Goal: Use online tool/utility: Utilize a website feature to perform a specific function

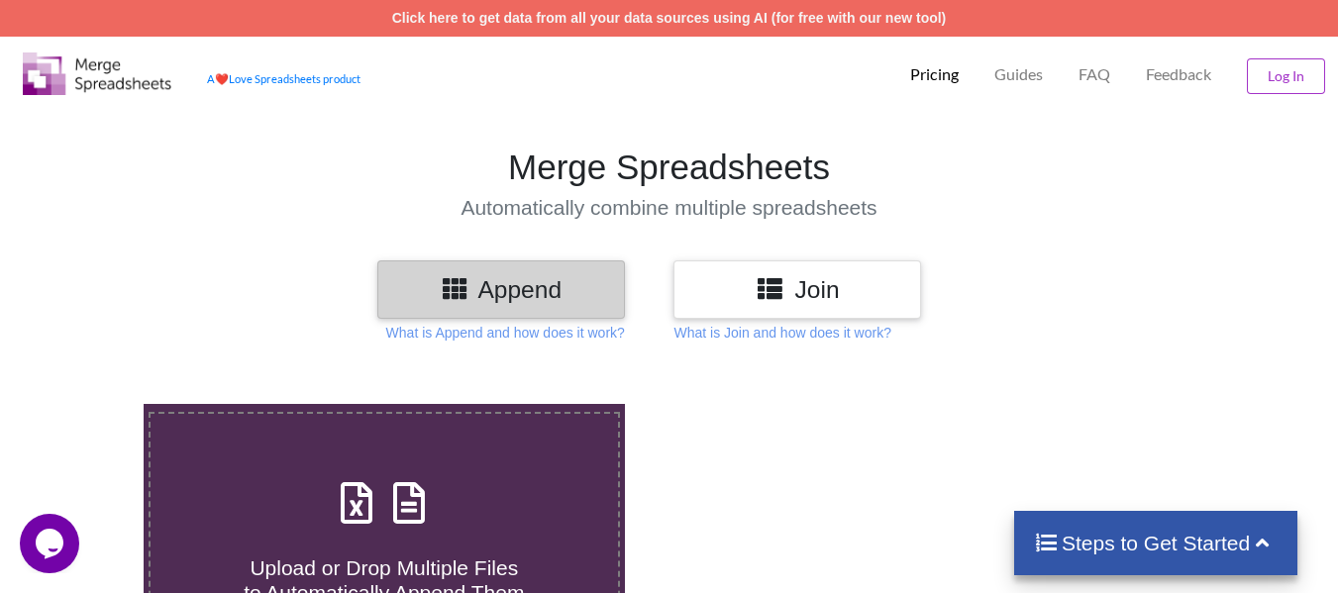
scroll to position [99, 0]
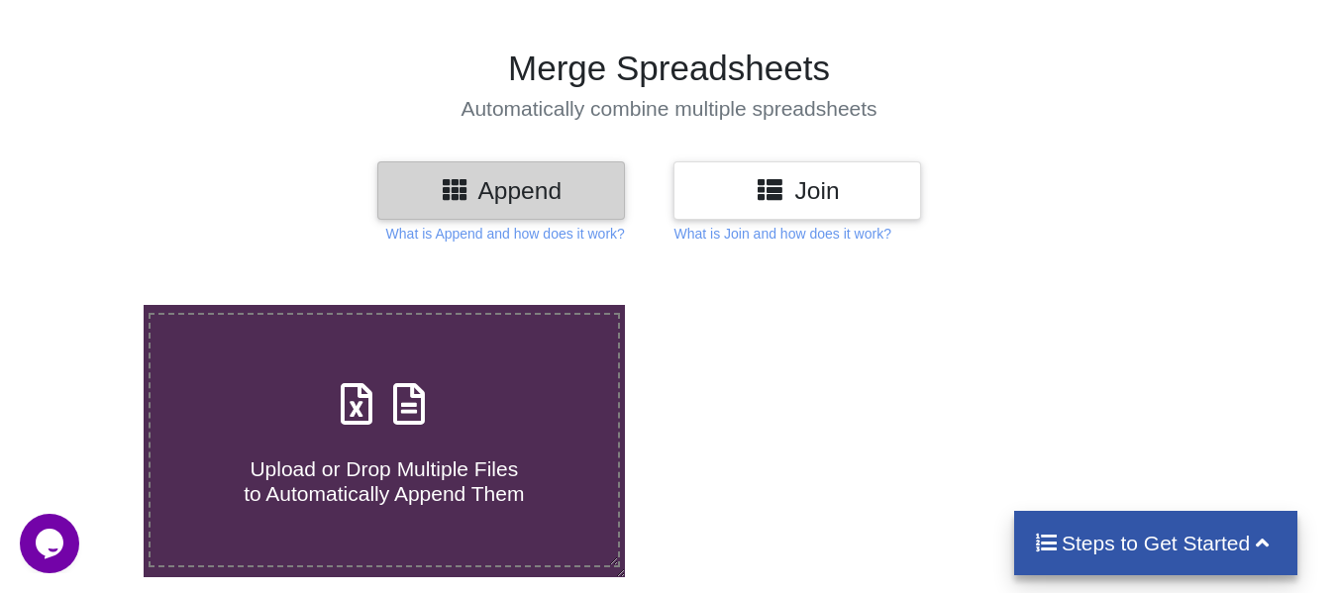
click at [773, 177] on icon at bounding box center [770, 188] width 29 height 25
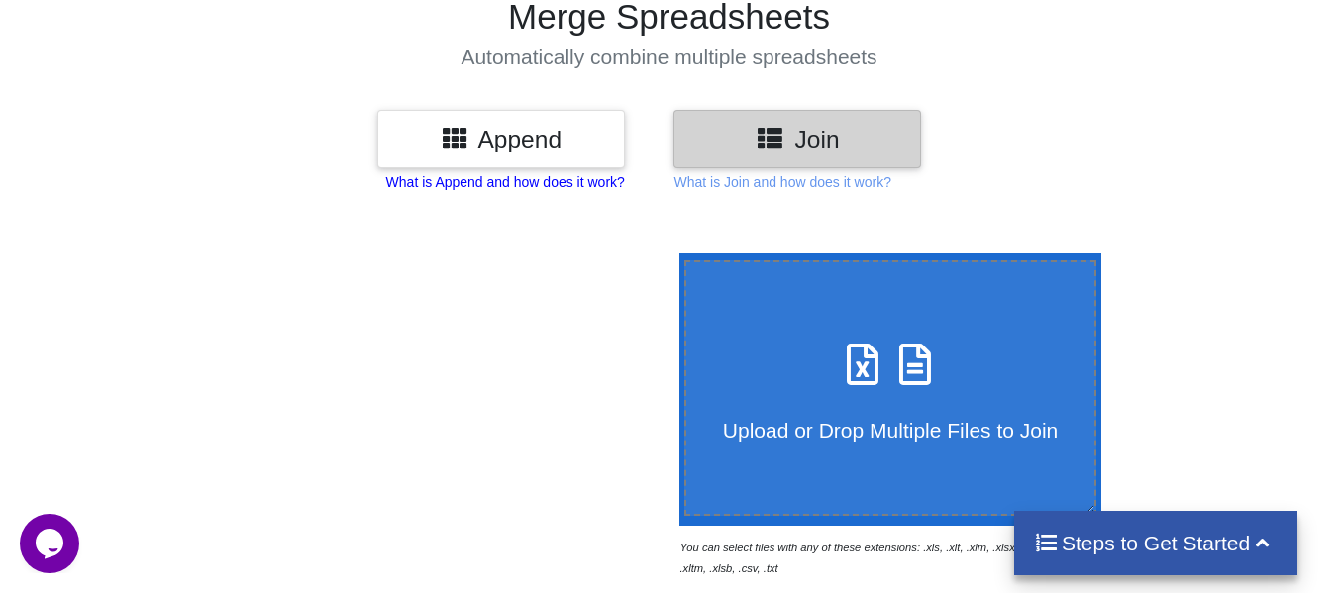
scroll to position [198, 0]
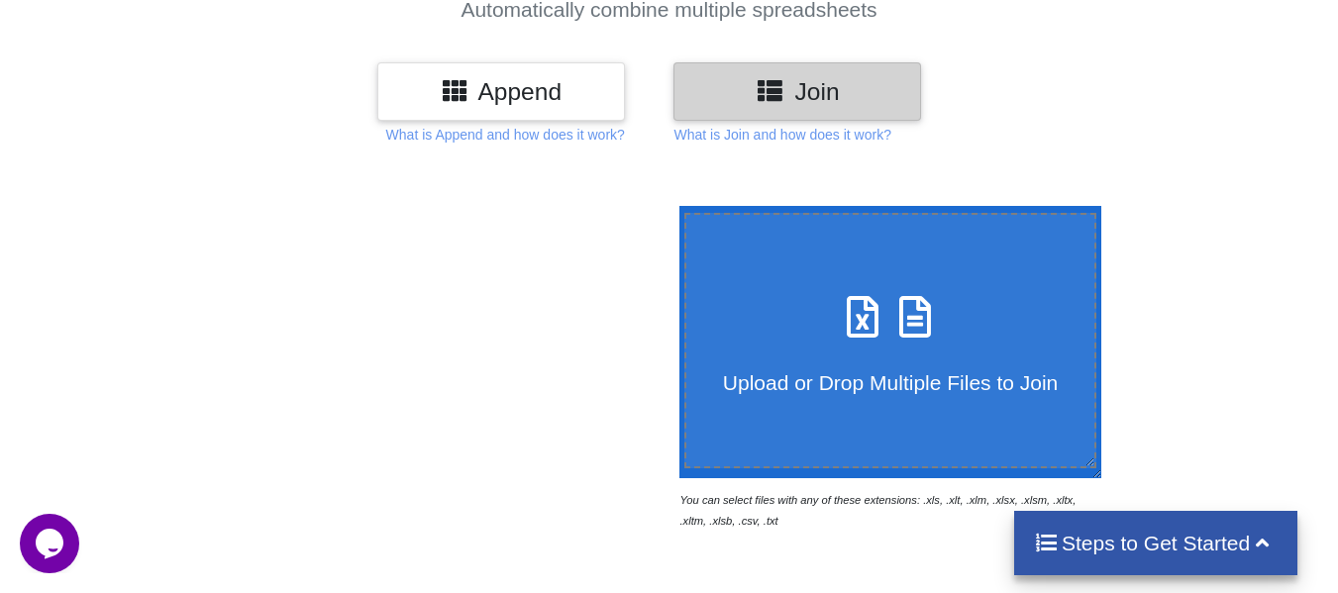
click at [491, 93] on h3 "Append" at bounding box center [501, 91] width 218 height 29
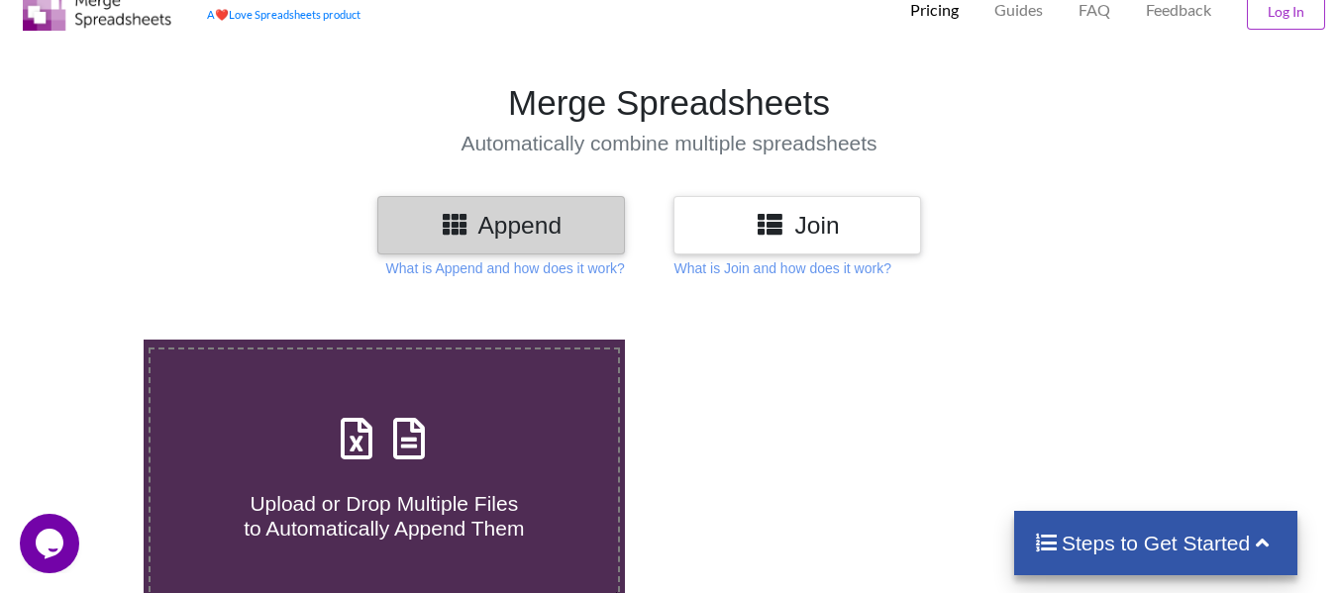
scroll to position [99, 0]
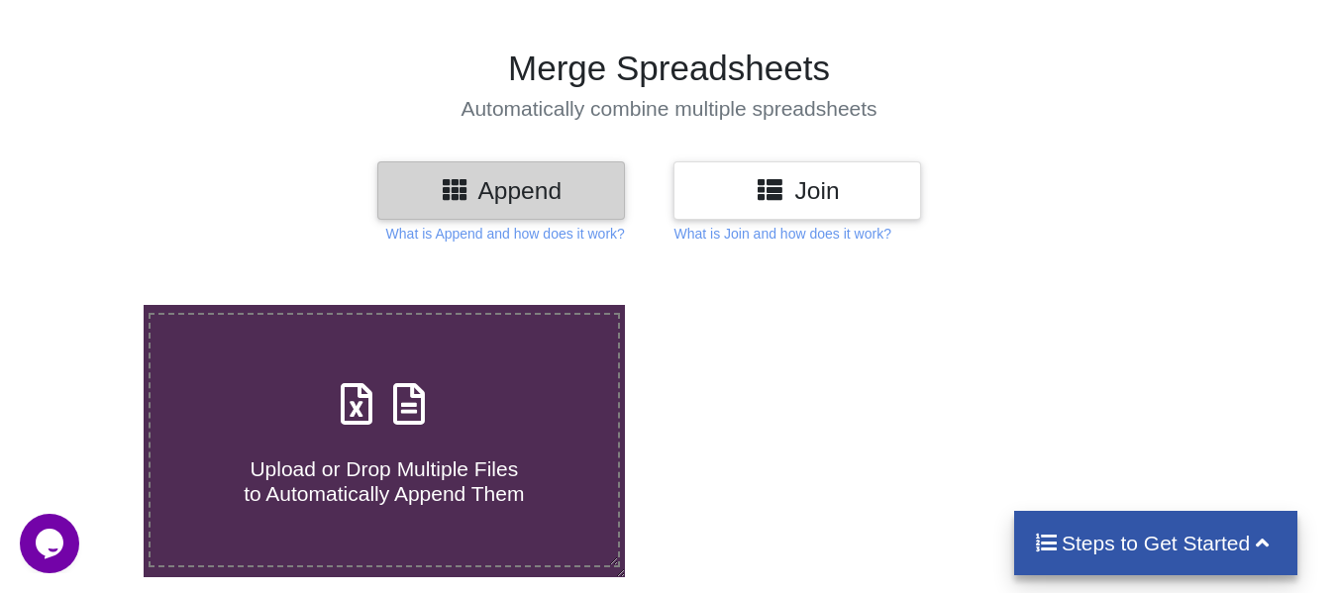
click at [744, 204] on h3 "Join" at bounding box center [797, 190] width 218 height 29
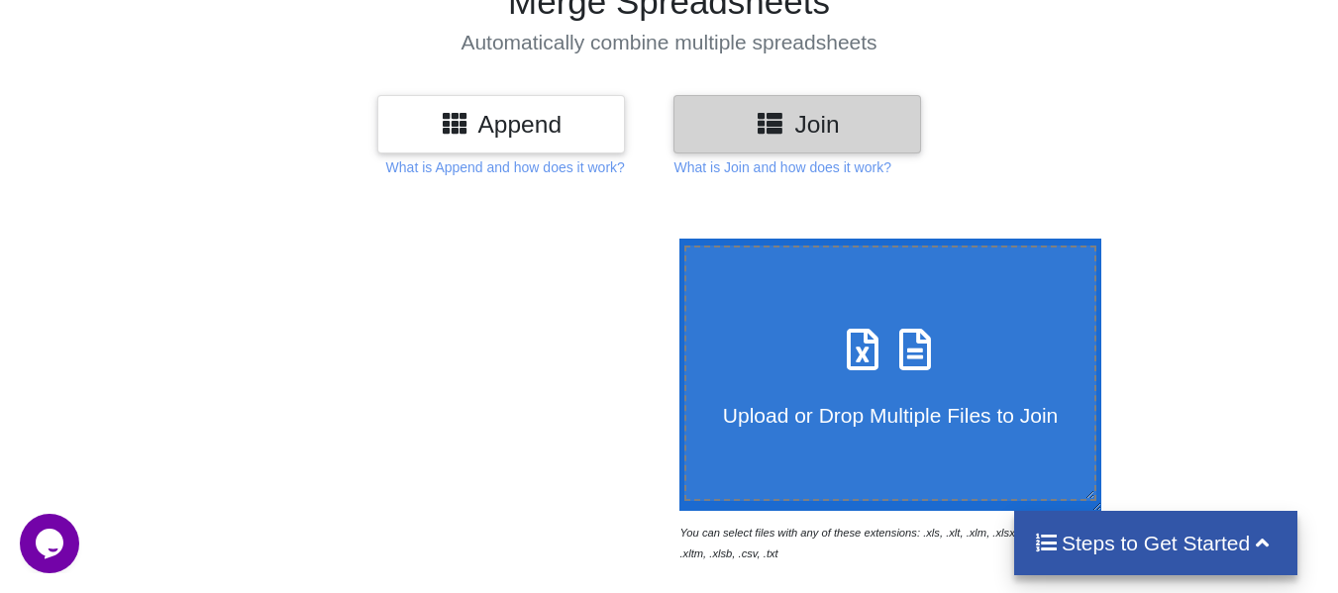
scroll to position [297, 0]
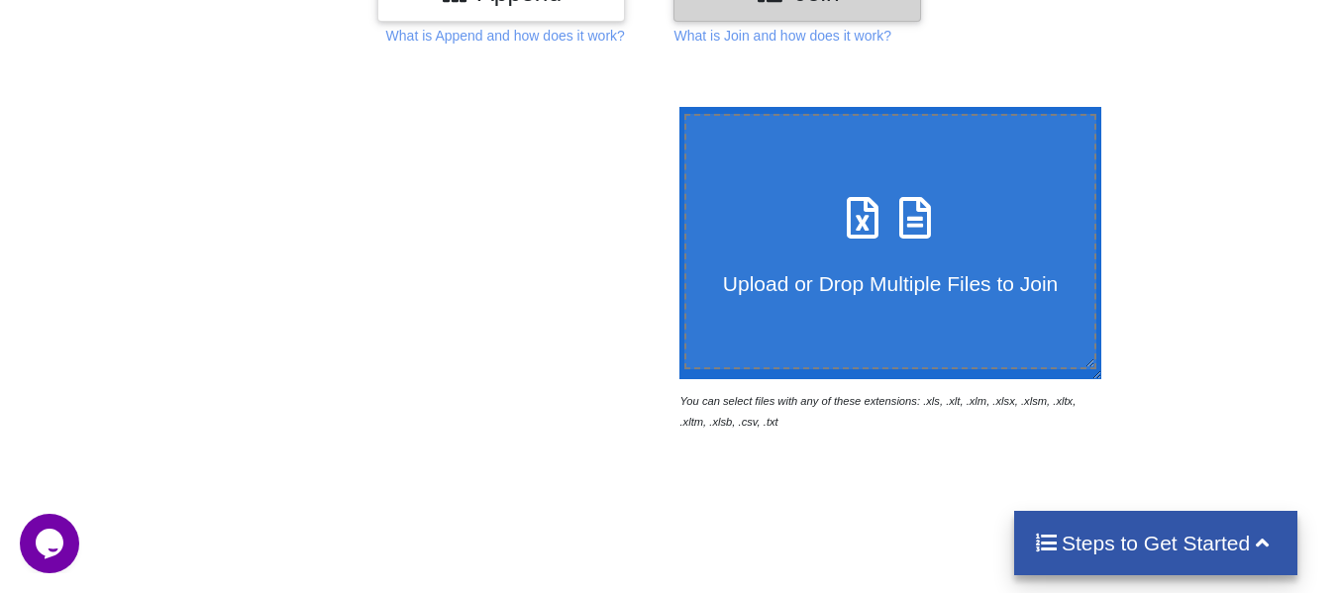
click at [869, 273] on span "Upload or Drop Multiple Files to Join" at bounding box center [890, 283] width 335 height 23
click at [674, 107] on input "Upload or Drop Multiple Files to Join" at bounding box center [674, 107] width 0 height 0
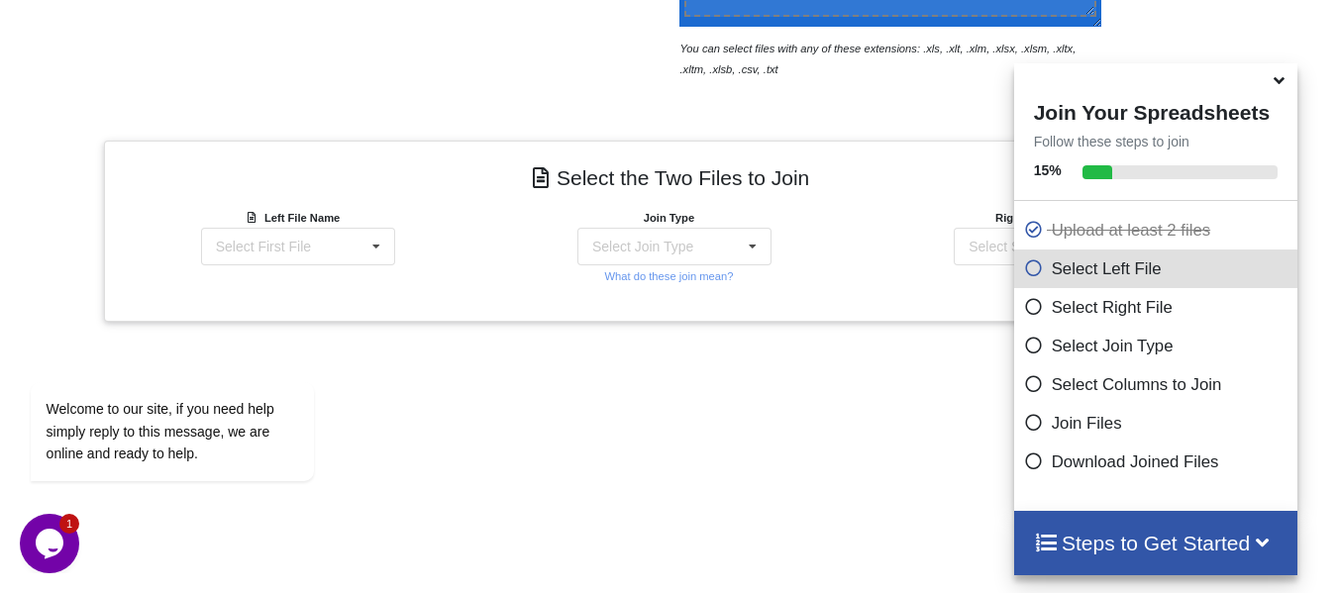
scroll to position [632, 0]
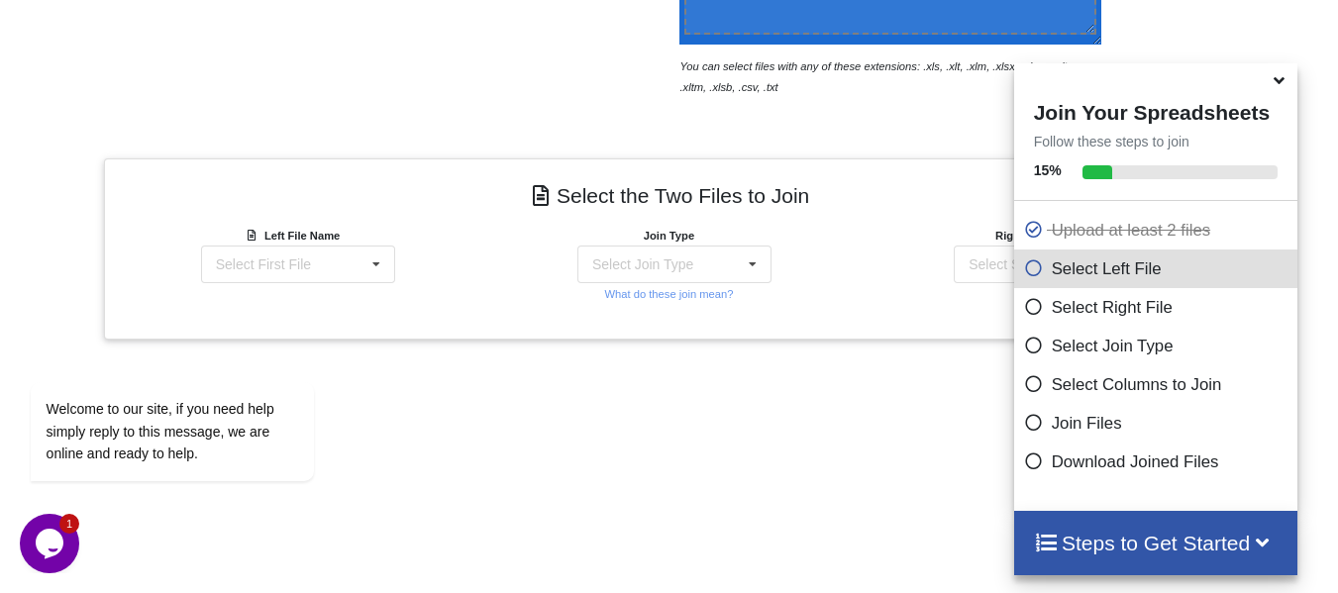
click at [1281, 86] on icon at bounding box center [1279, 77] width 21 height 18
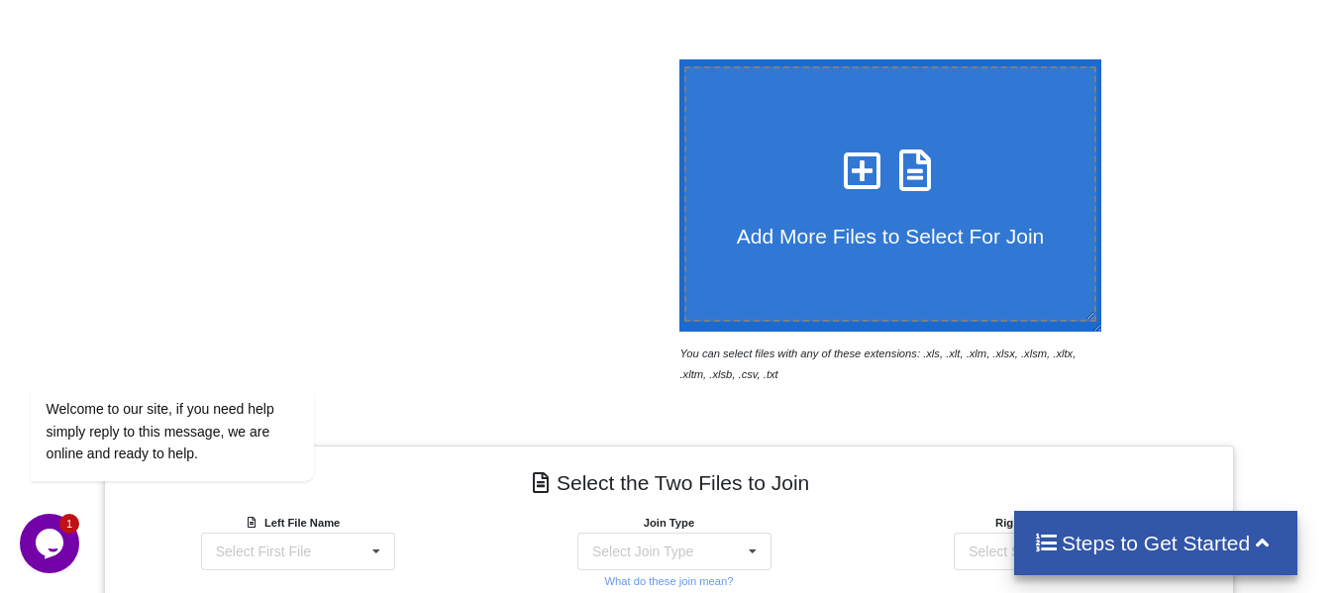
scroll to position [335, 0]
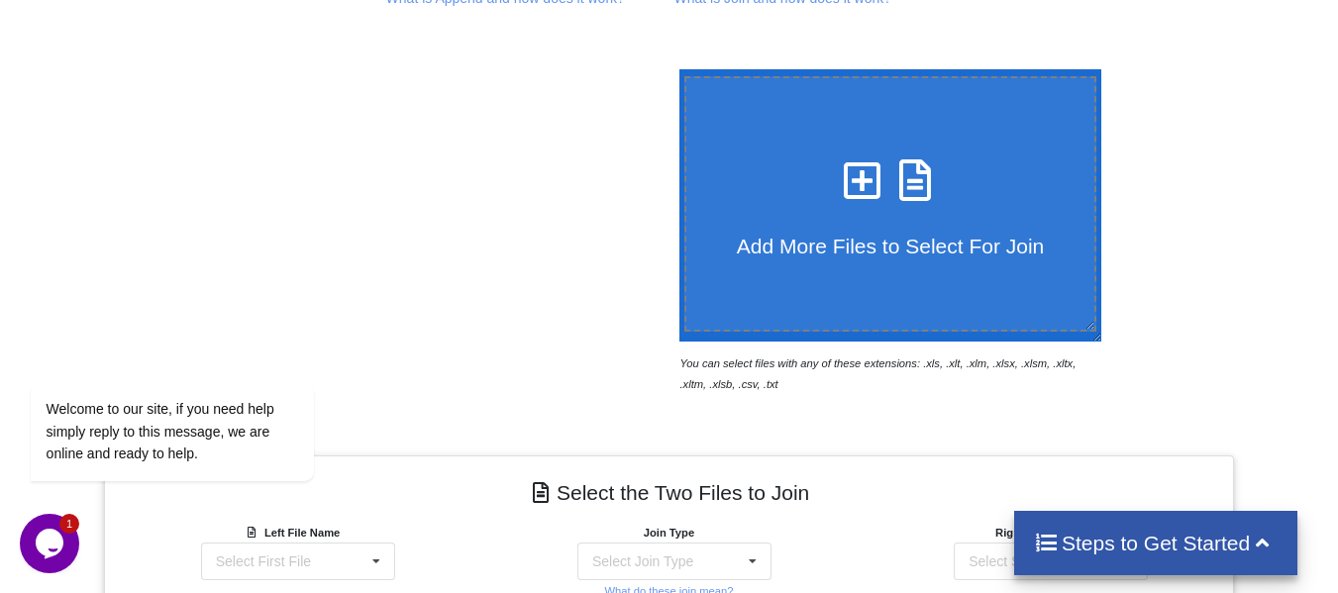
click at [879, 220] on h4 "Add More Files to Select For Join" at bounding box center [890, 233] width 409 height 50
click at [674, 69] on input "Add More Files to Select For Join" at bounding box center [674, 69] width 0 height 0
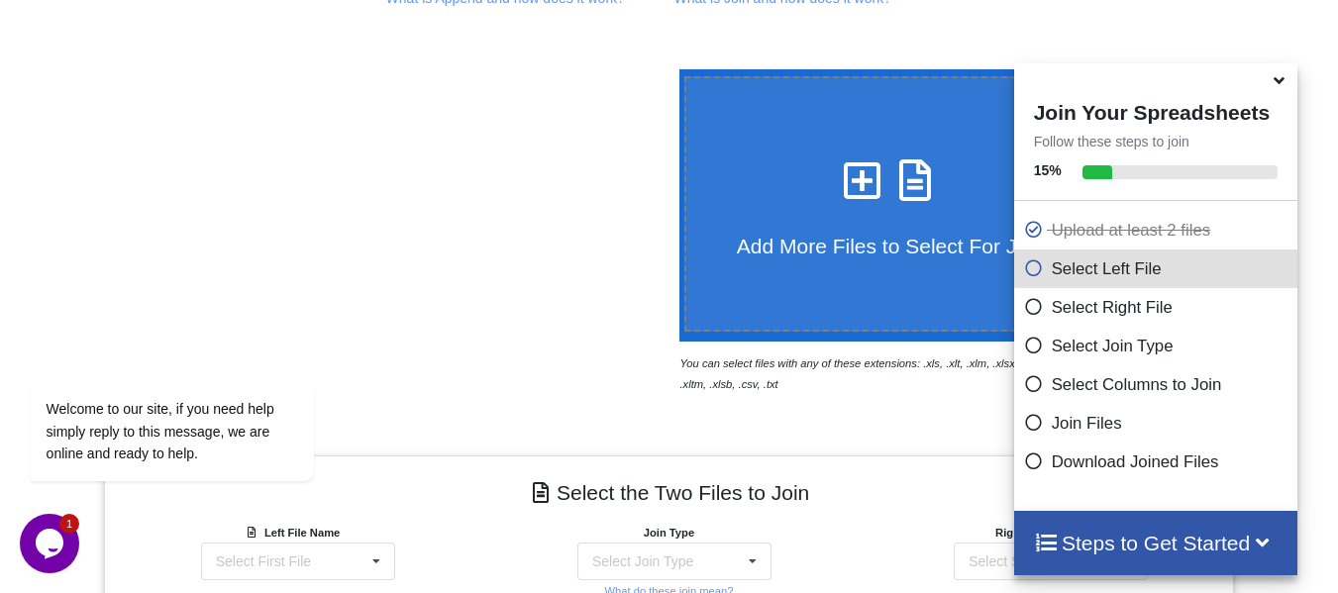
click at [839, 191] on icon at bounding box center [863, 171] width 50 height 42
click at [674, 69] on input "Add More Files to Select For Join" at bounding box center [674, 69] width 0 height 0
type input "C:\fakepath\june.csv"
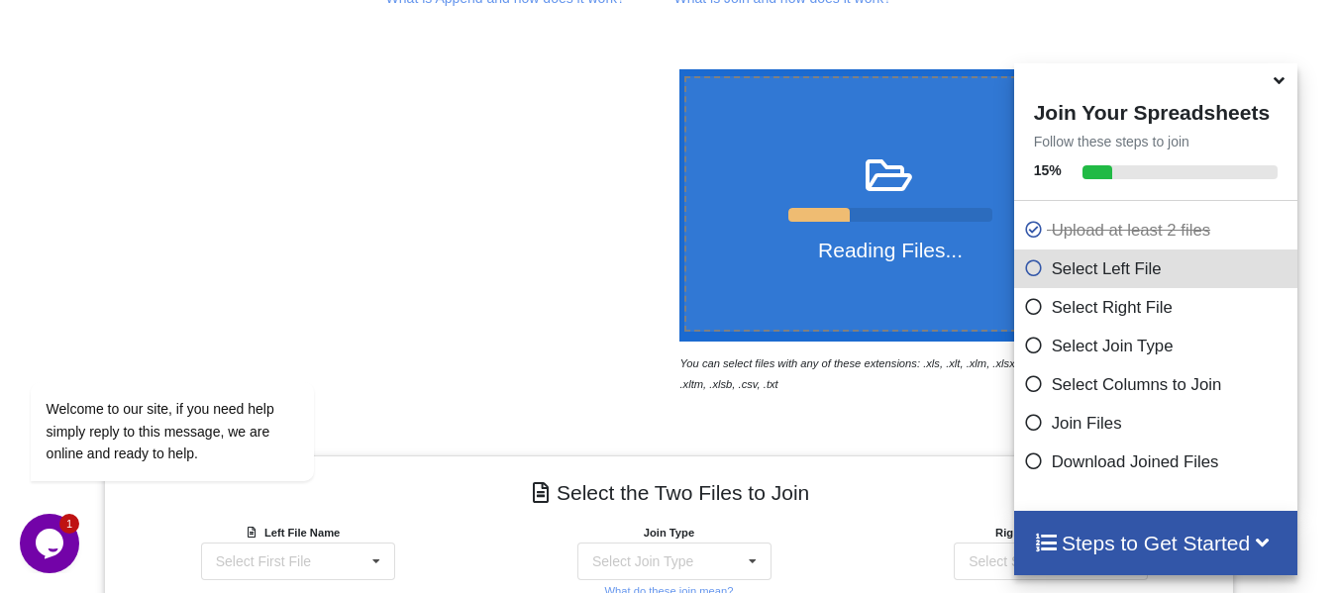
click at [1277, 86] on icon at bounding box center [1279, 77] width 21 height 18
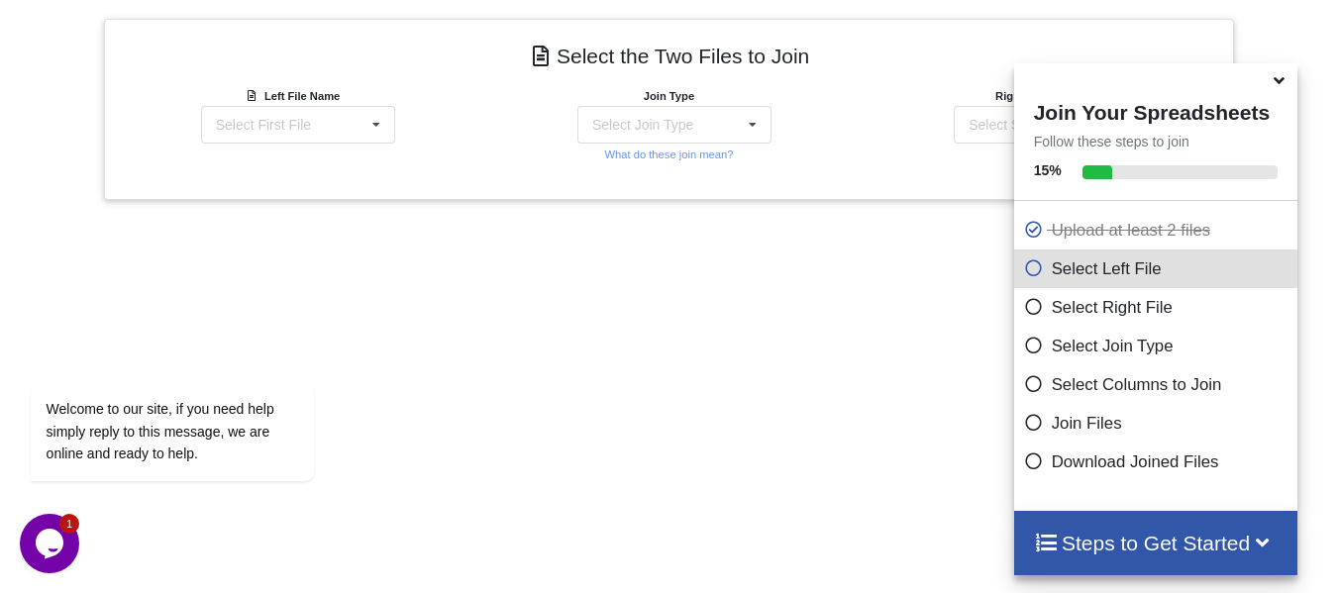
scroll to position [632, 0]
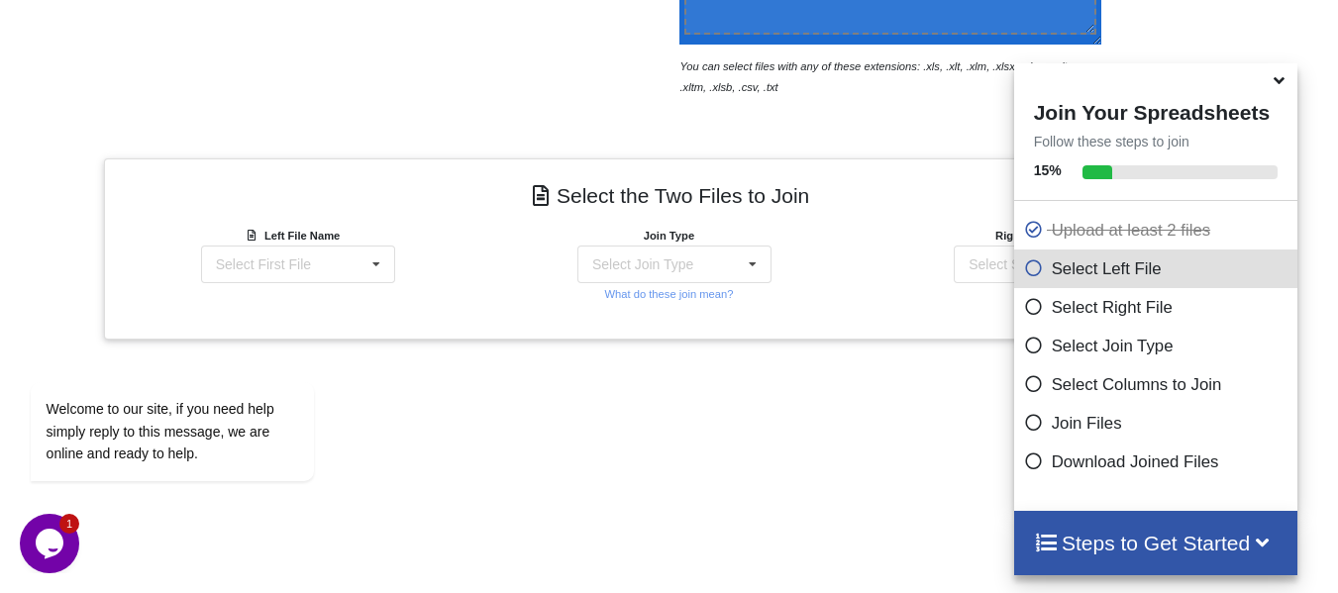
click at [1279, 86] on icon at bounding box center [1279, 77] width 21 height 18
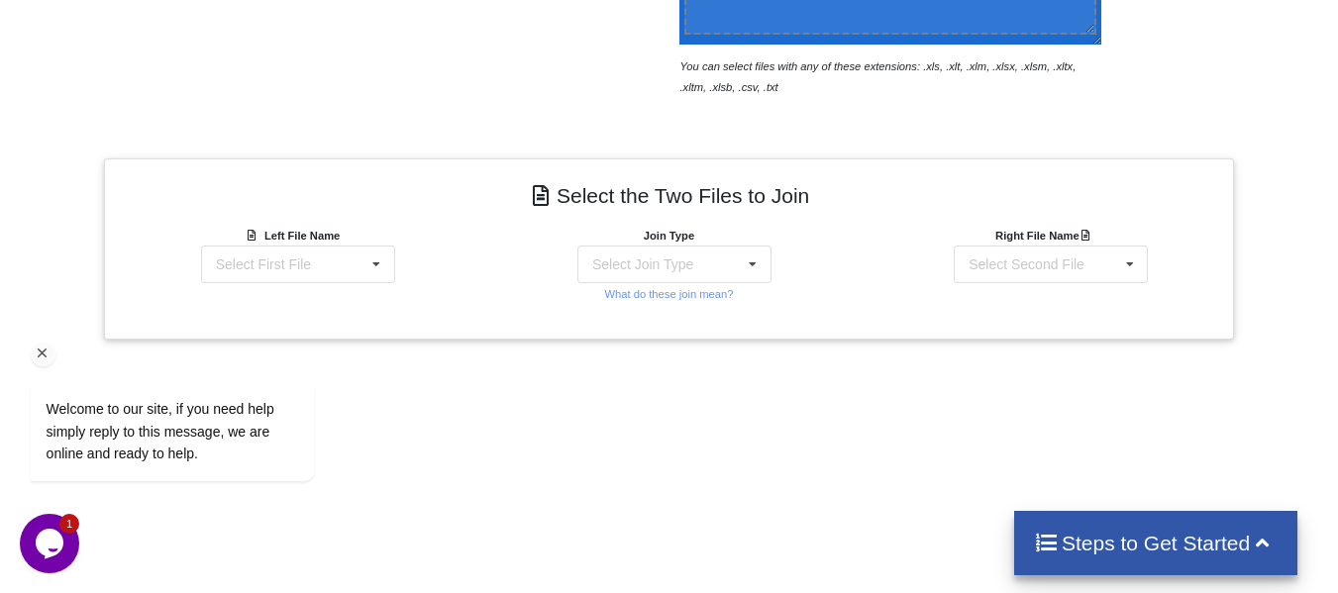
click at [297, 263] on div "Welcome to our site, if you need help simply reply to this message, we are onli…" at bounding box center [198, 349] width 357 height 301
click at [379, 260] on icon at bounding box center [376, 265] width 30 height 37
click at [686, 257] on div "Select Join Type" at bounding box center [642, 264] width 101 height 14
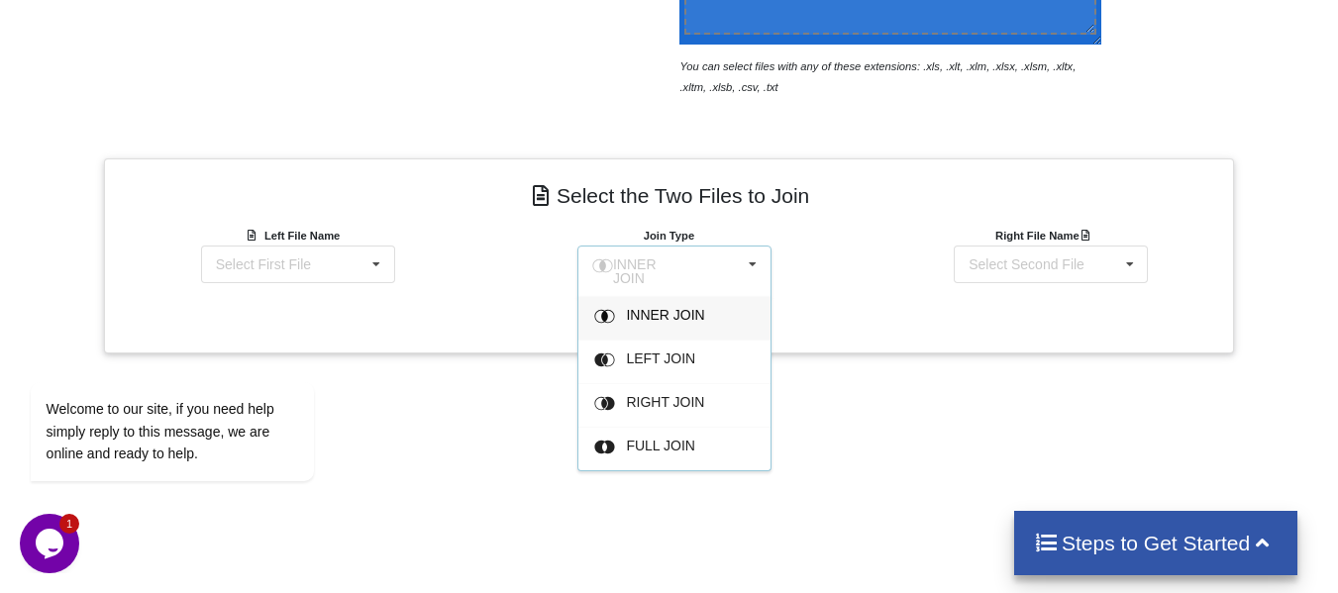
click at [767, 251] on icon at bounding box center [753, 265] width 30 height 37
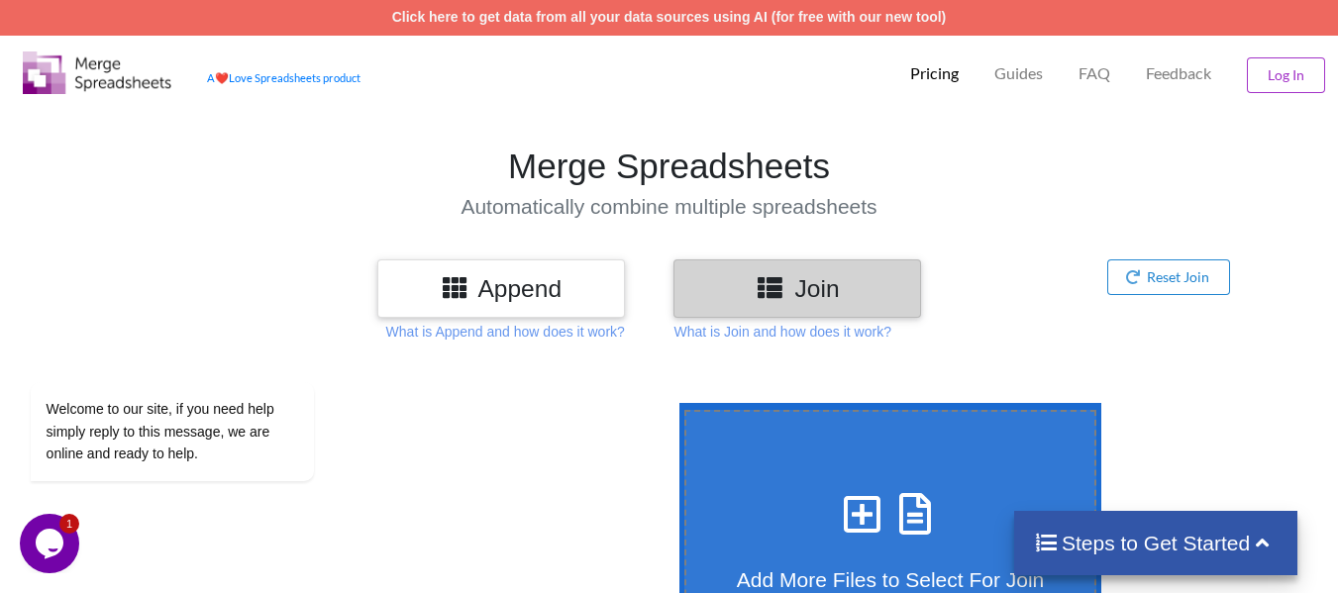
scroll to position [0, 0]
click at [546, 305] on div "Append" at bounding box center [501, 289] width 248 height 58
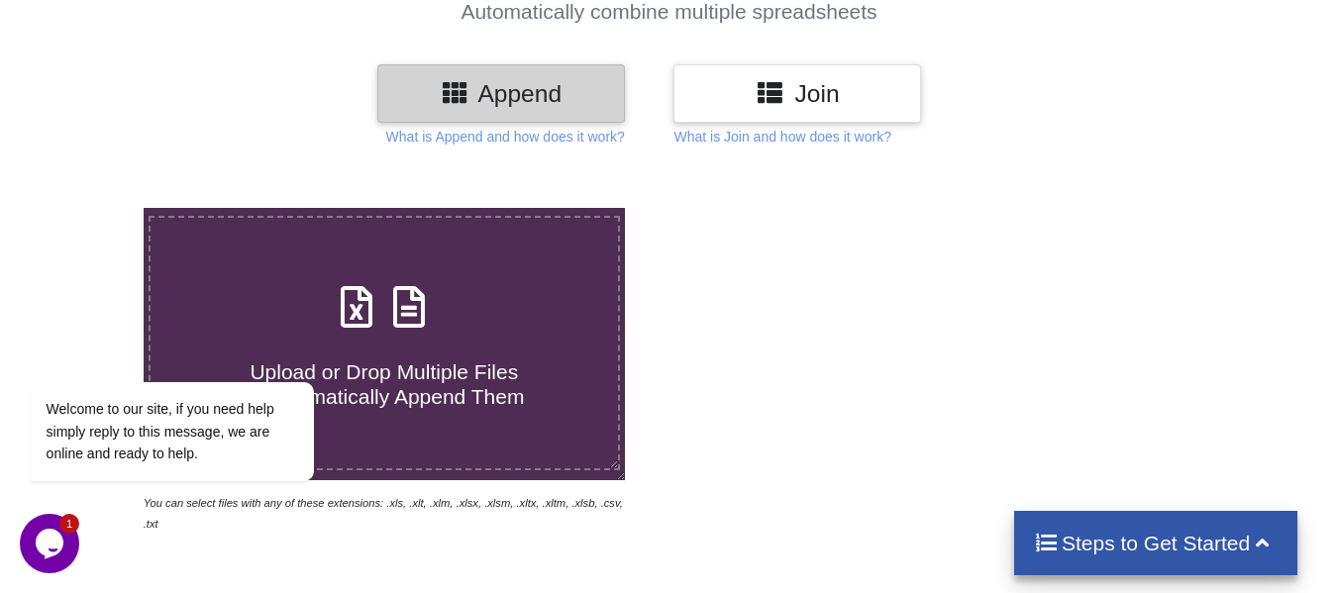
scroll to position [198, 0]
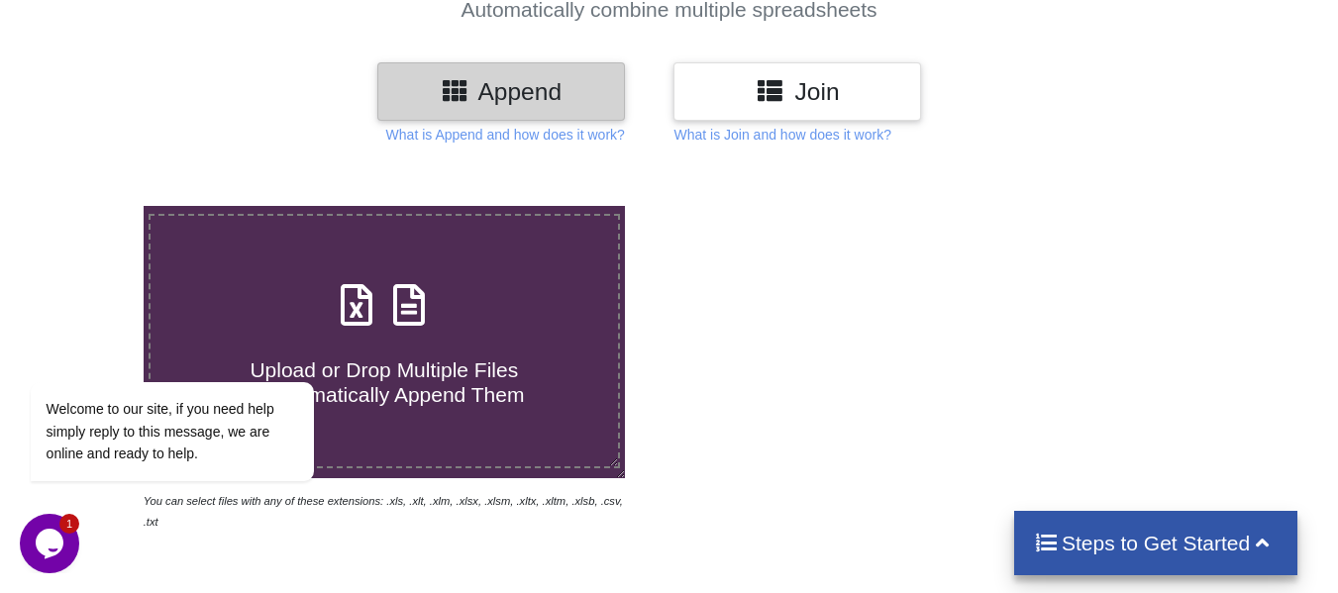
click at [713, 99] on h3 "Join" at bounding box center [797, 91] width 218 height 29
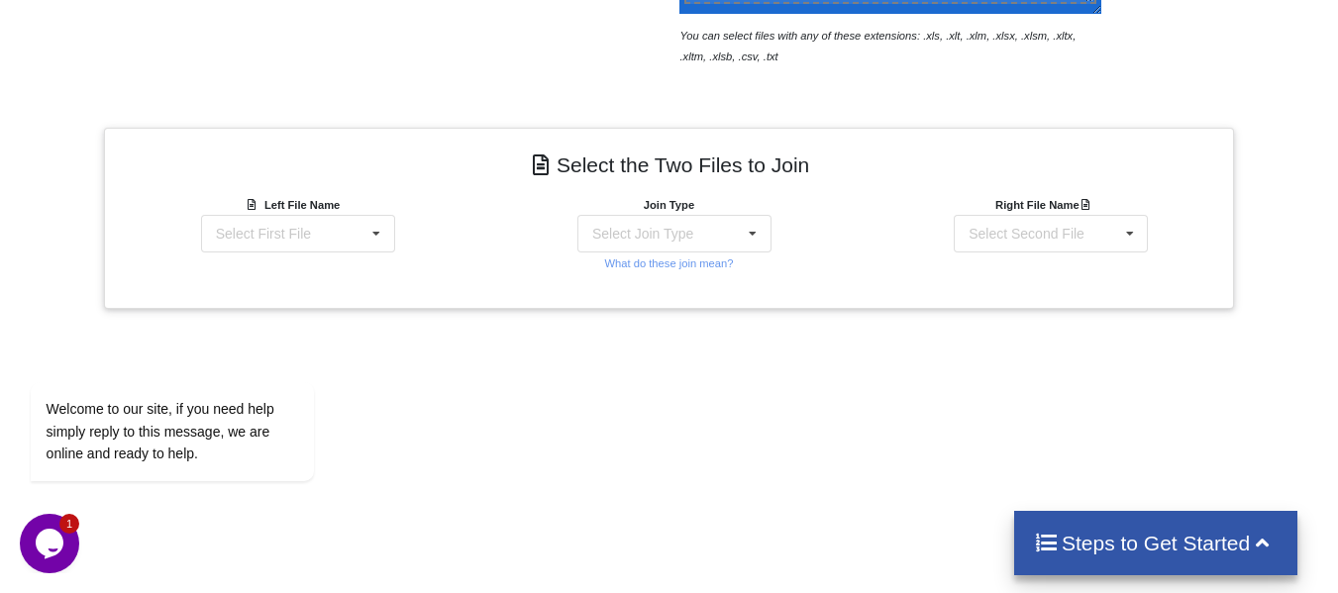
scroll to position [693, 0]
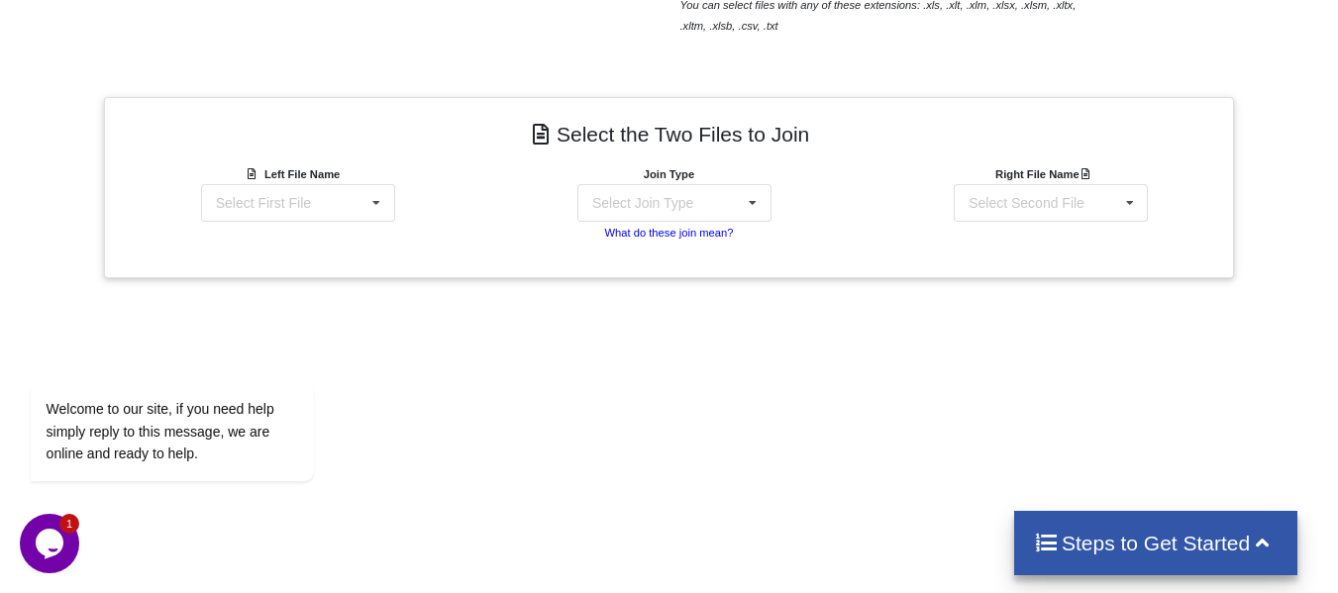
click at [653, 232] on small "What do these join mean?" at bounding box center [668, 233] width 129 height 12
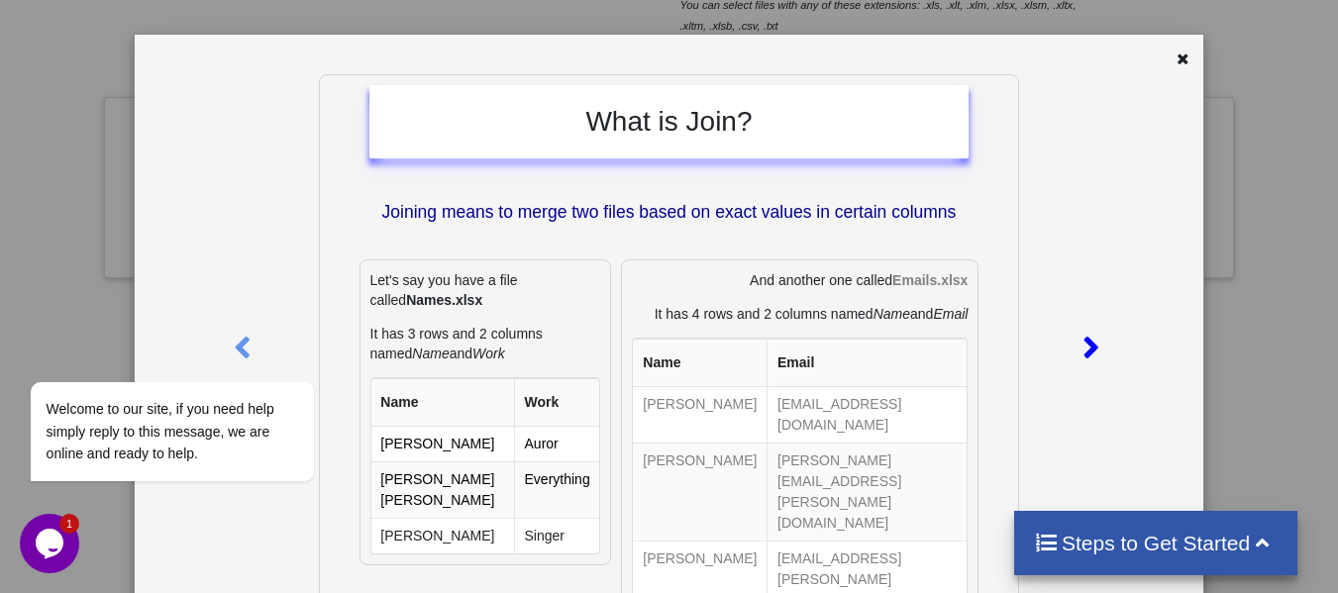
scroll to position [0, 0]
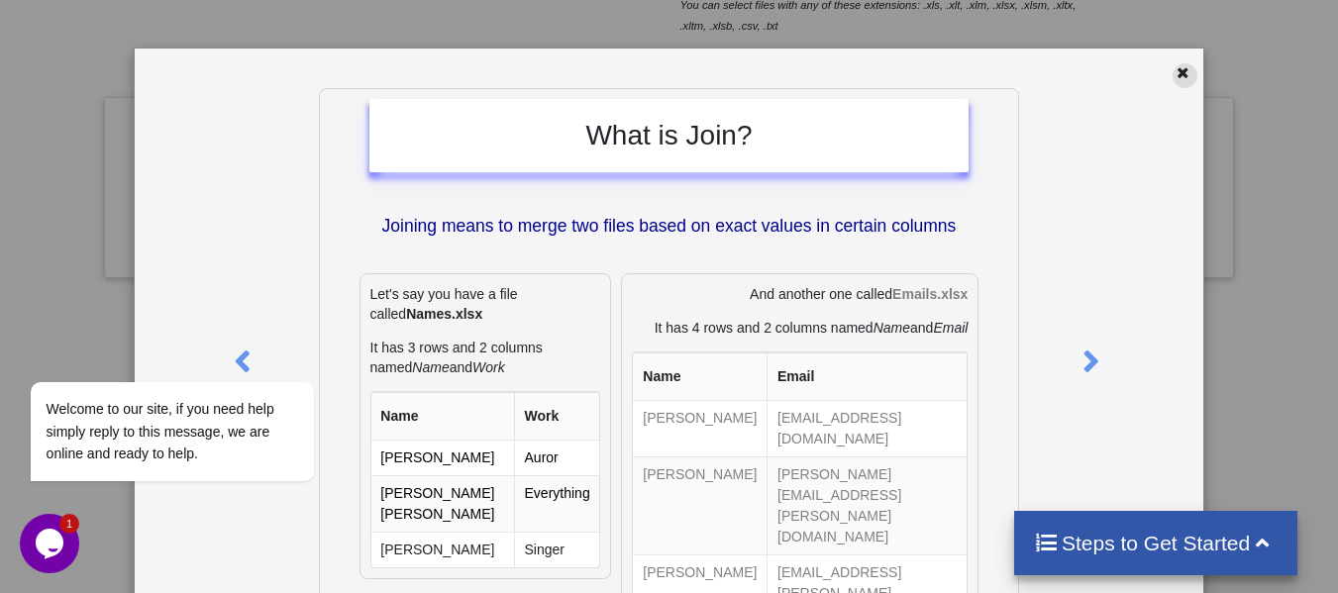
click at [1175, 71] on icon at bounding box center [1183, 70] width 17 height 14
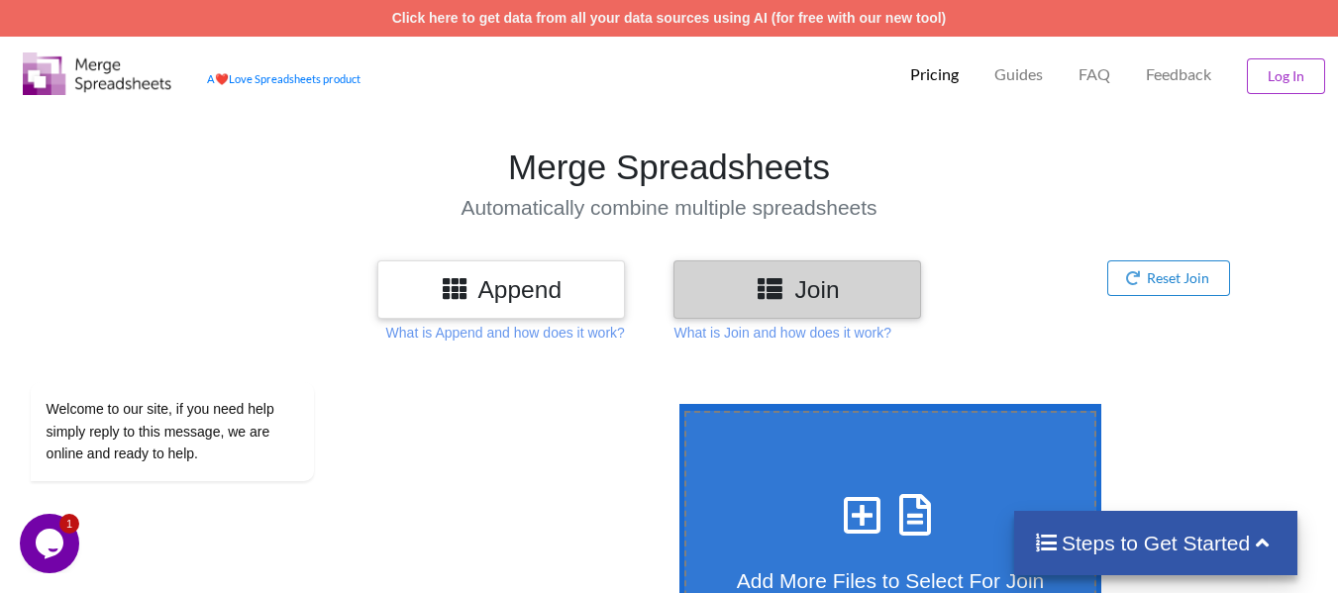
click at [444, 279] on icon at bounding box center [455, 287] width 29 height 25
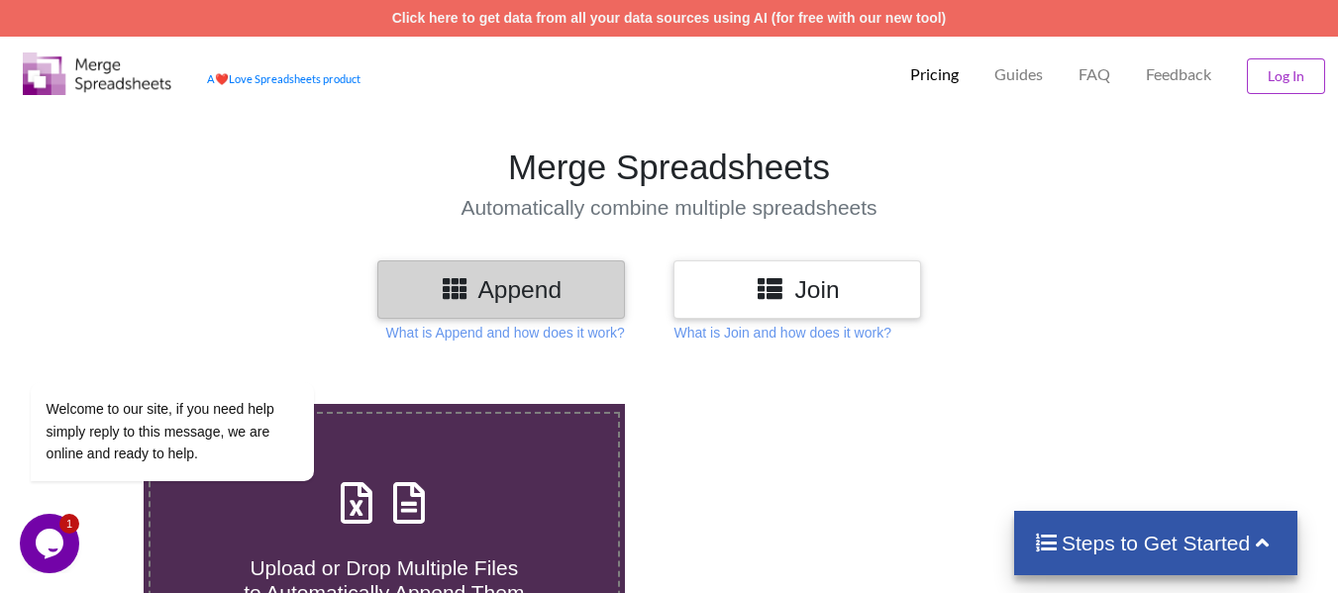
scroll to position [297, 0]
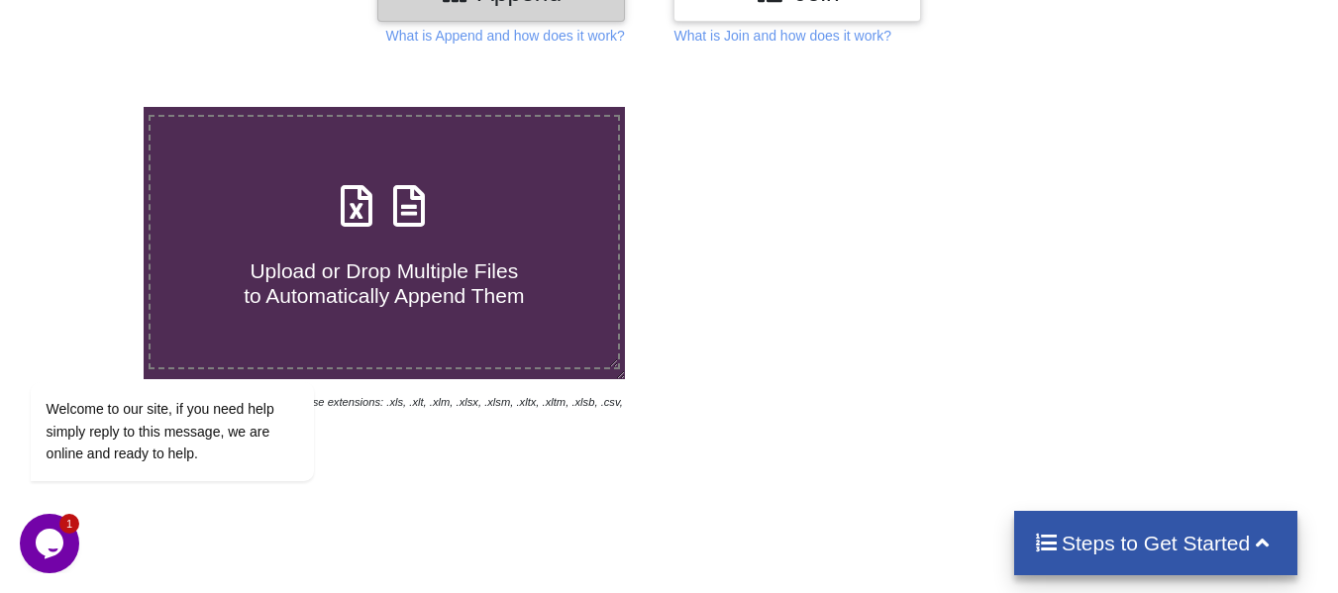
click at [467, 267] on span "Upload or Drop Multiple Files to Automatically Append Them" at bounding box center [384, 283] width 280 height 48
click at [89, 107] on input "Upload or Drop Multiple Files to Automatically Append Them" at bounding box center [89, 107] width 0 height 0
type input "C:\fakepath\apr.csv"
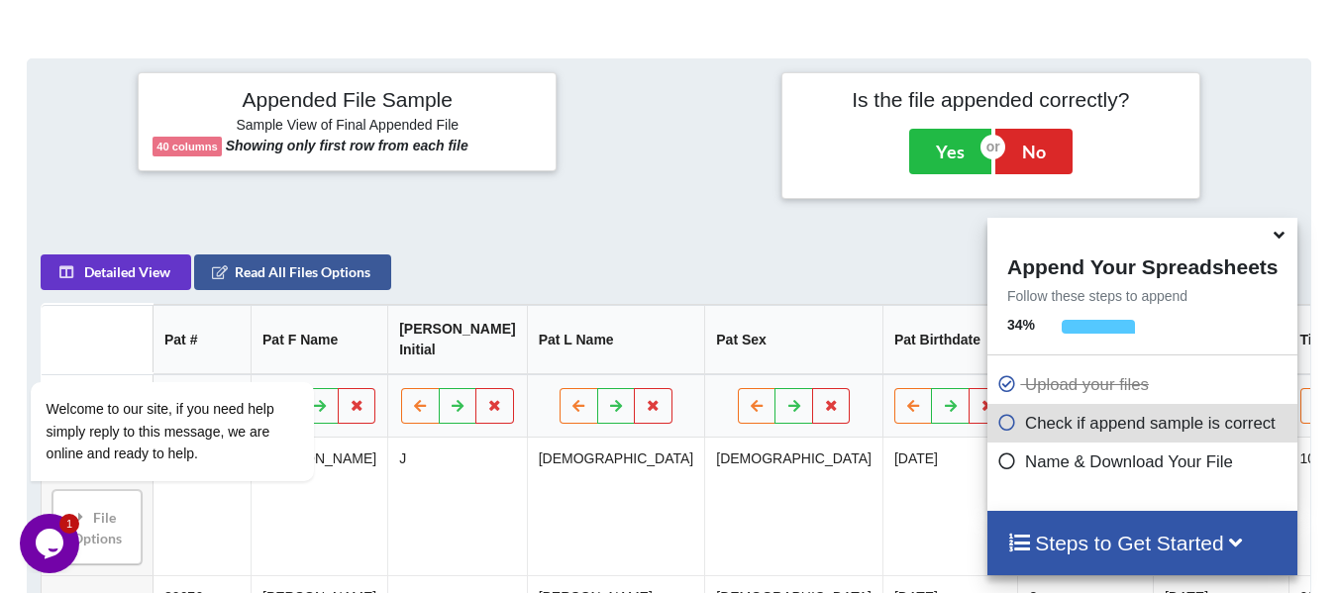
scroll to position [770, 0]
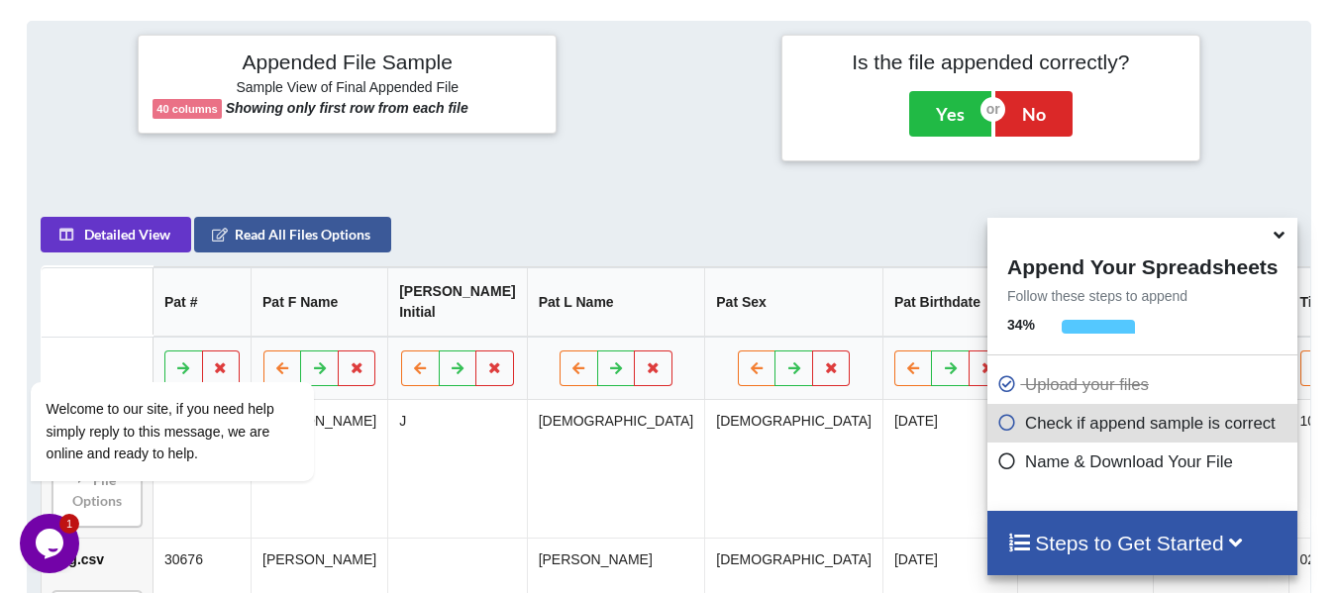
click at [1277, 238] on icon at bounding box center [1279, 232] width 21 height 18
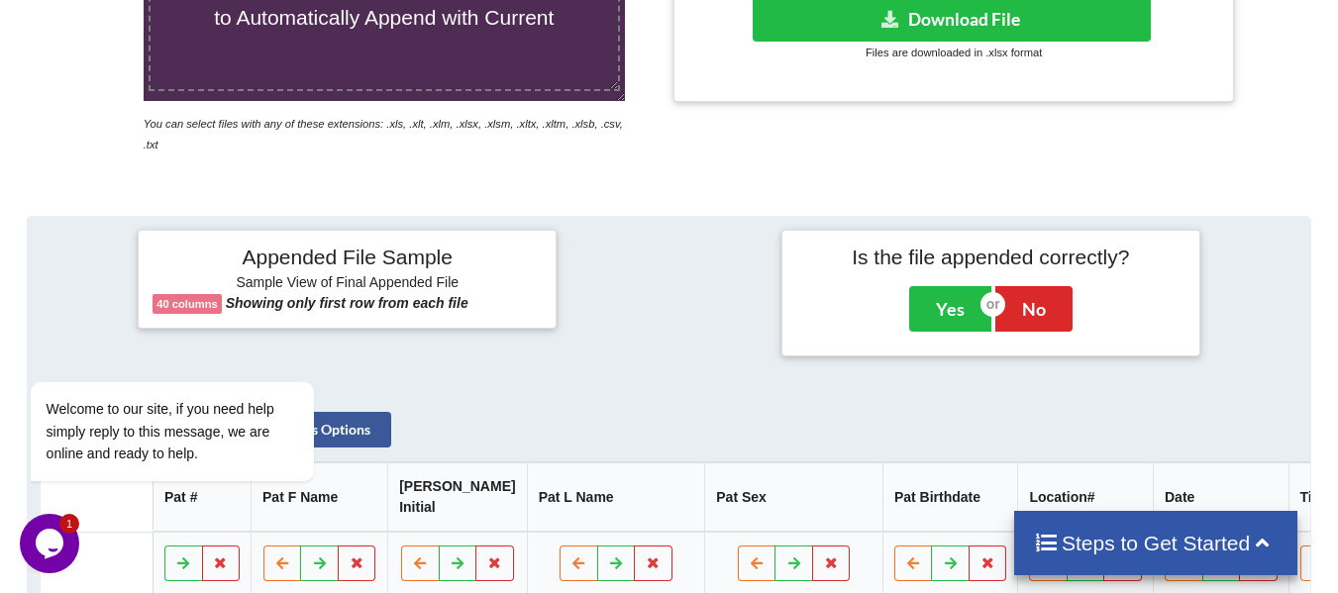
scroll to position [594, 0]
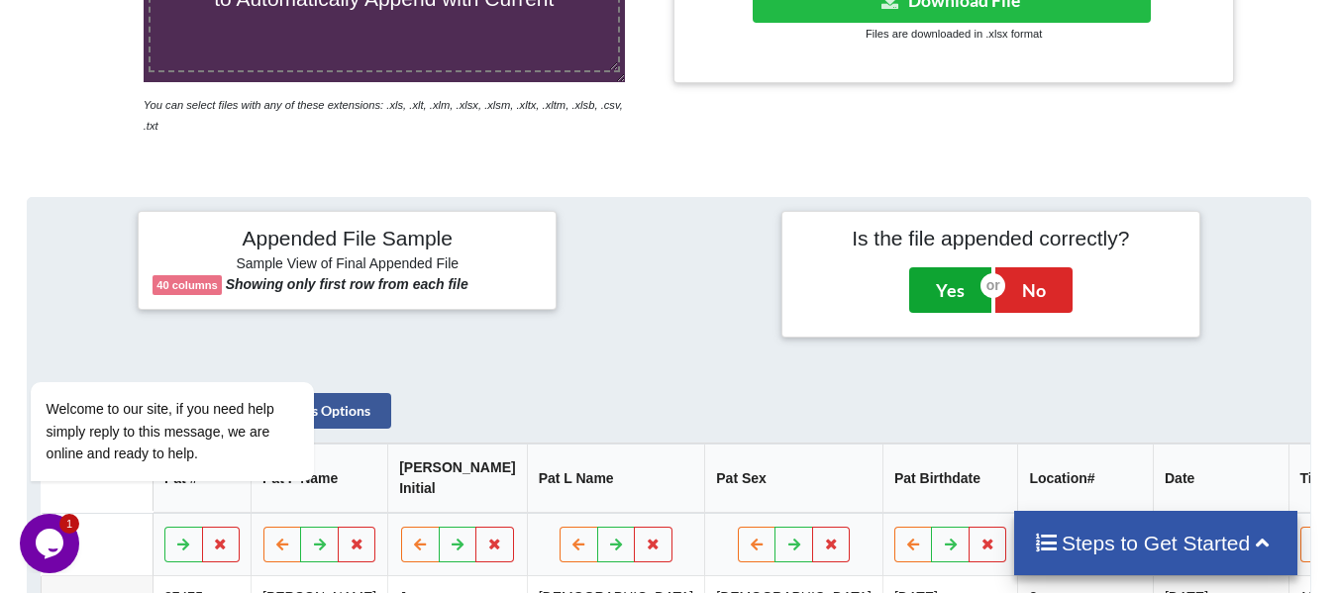
click at [937, 277] on button "Yes" at bounding box center [950, 290] width 82 height 46
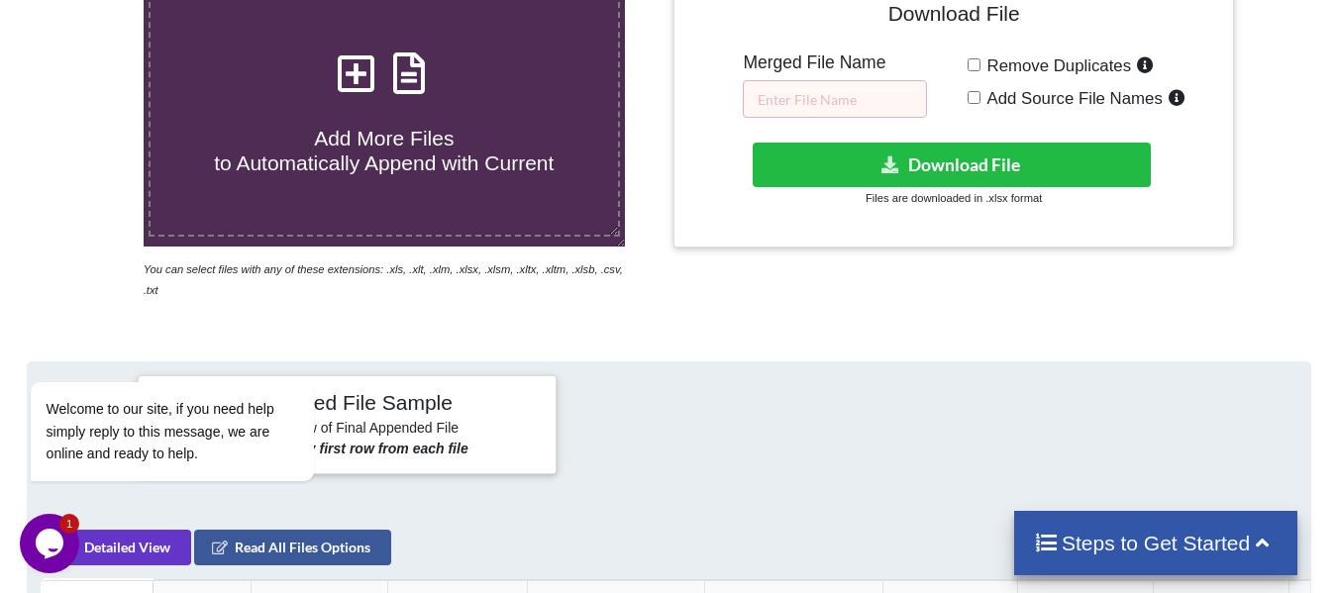
scroll to position [404, 0]
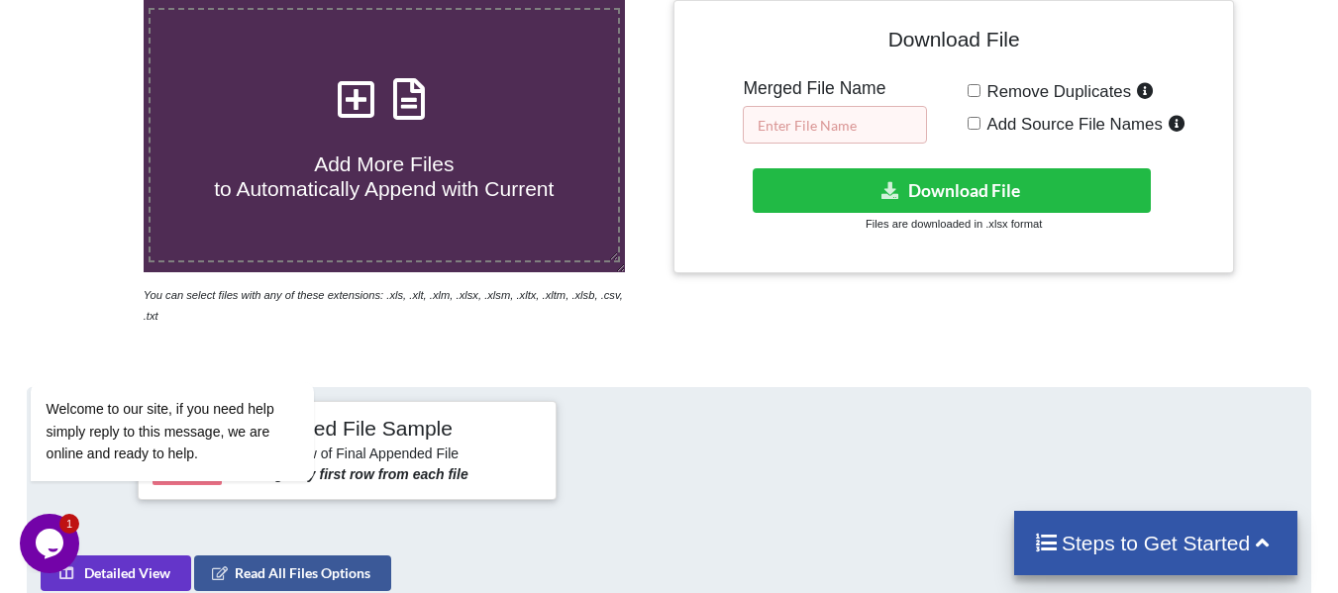
click at [859, 130] on input "text" at bounding box center [835, 125] width 184 height 38
type input "!"
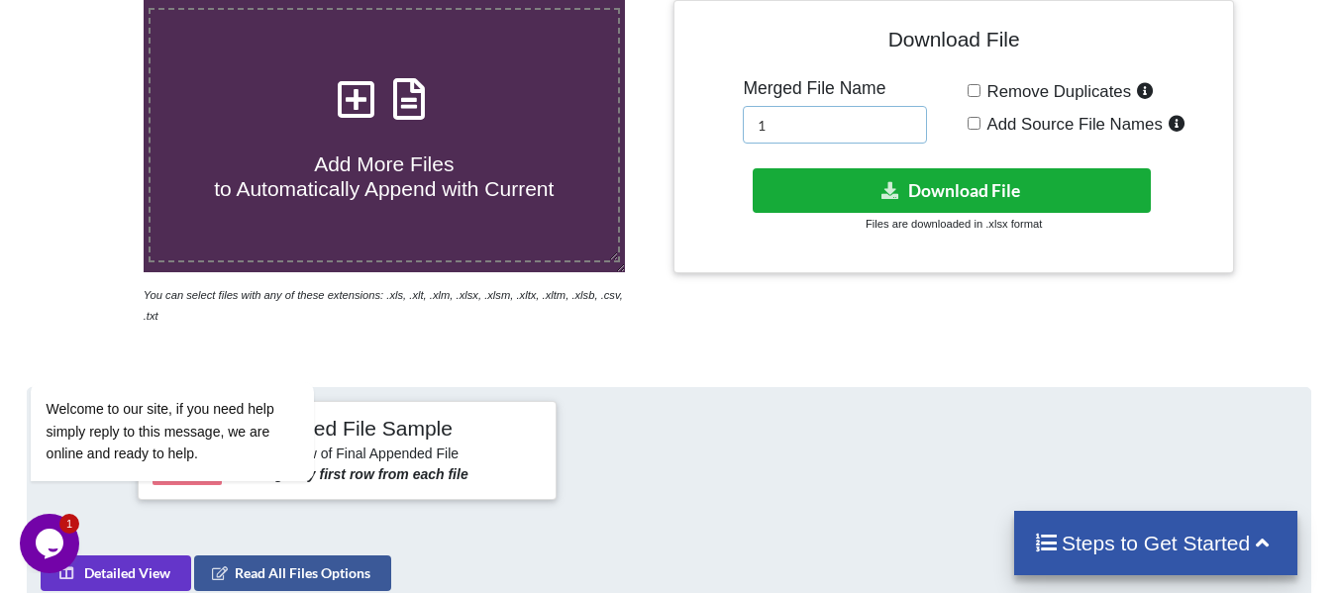
type input "1"
click at [924, 197] on button "Download File" at bounding box center [952, 190] width 398 height 45
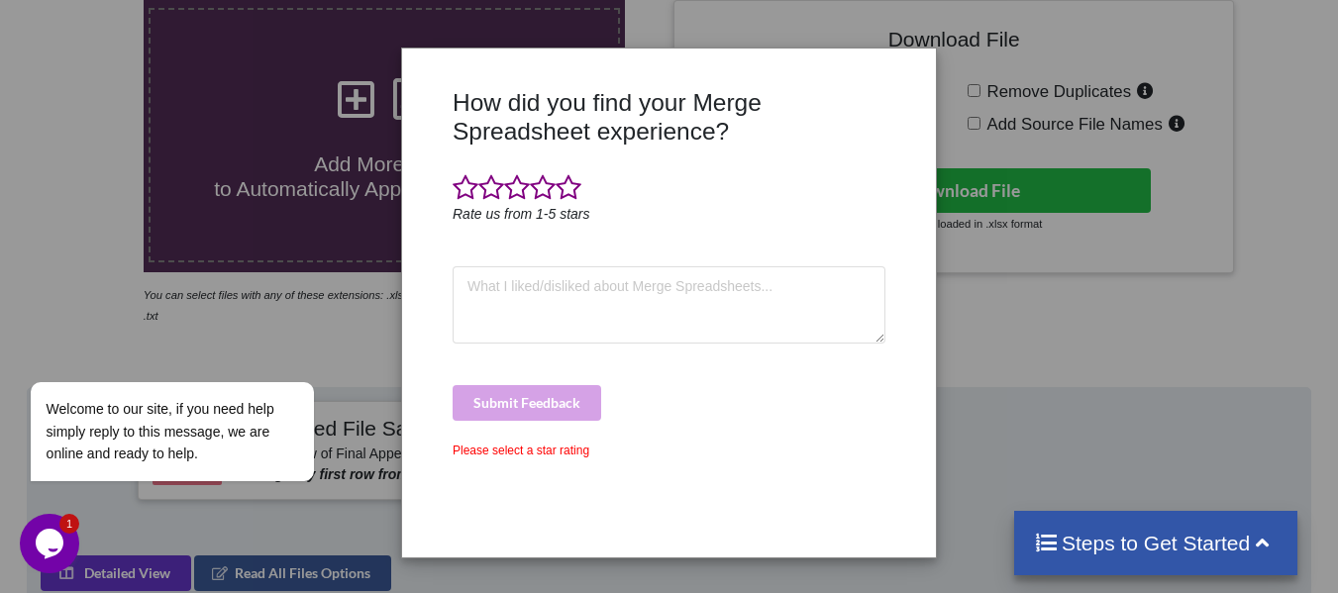
click at [1041, 401] on div "How did you find your Merge Spreadsheet experience? Rate us from 1-5 stars Subm…" at bounding box center [669, 296] width 1338 height 593
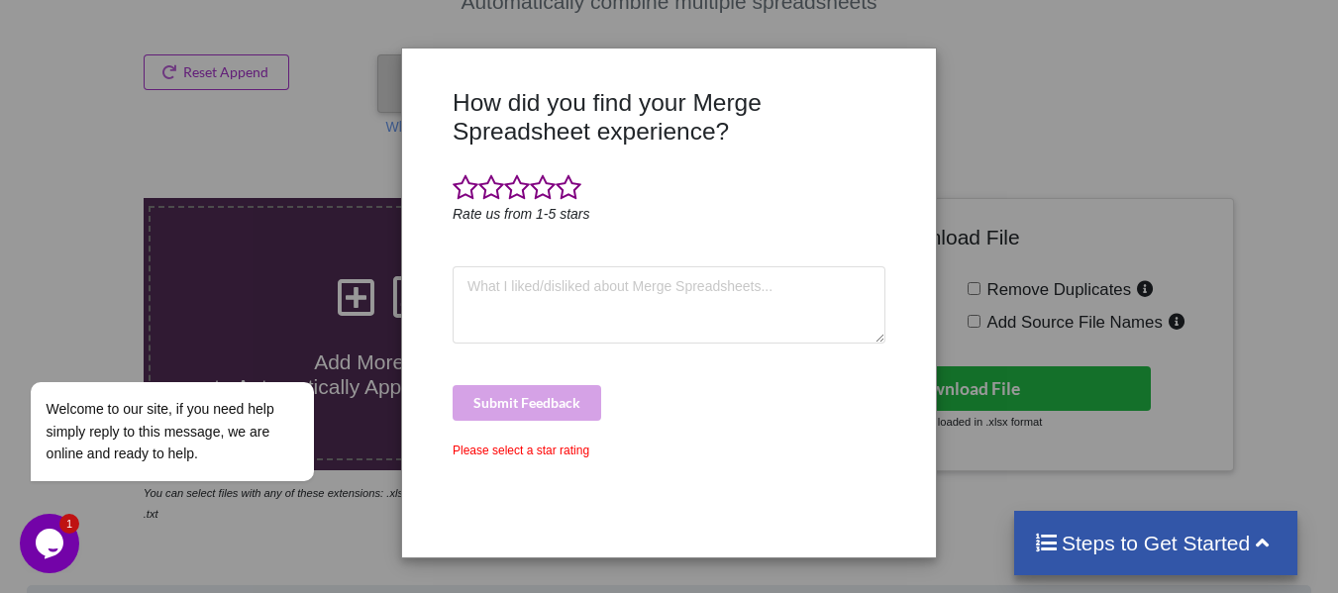
scroll to position [0, 0]
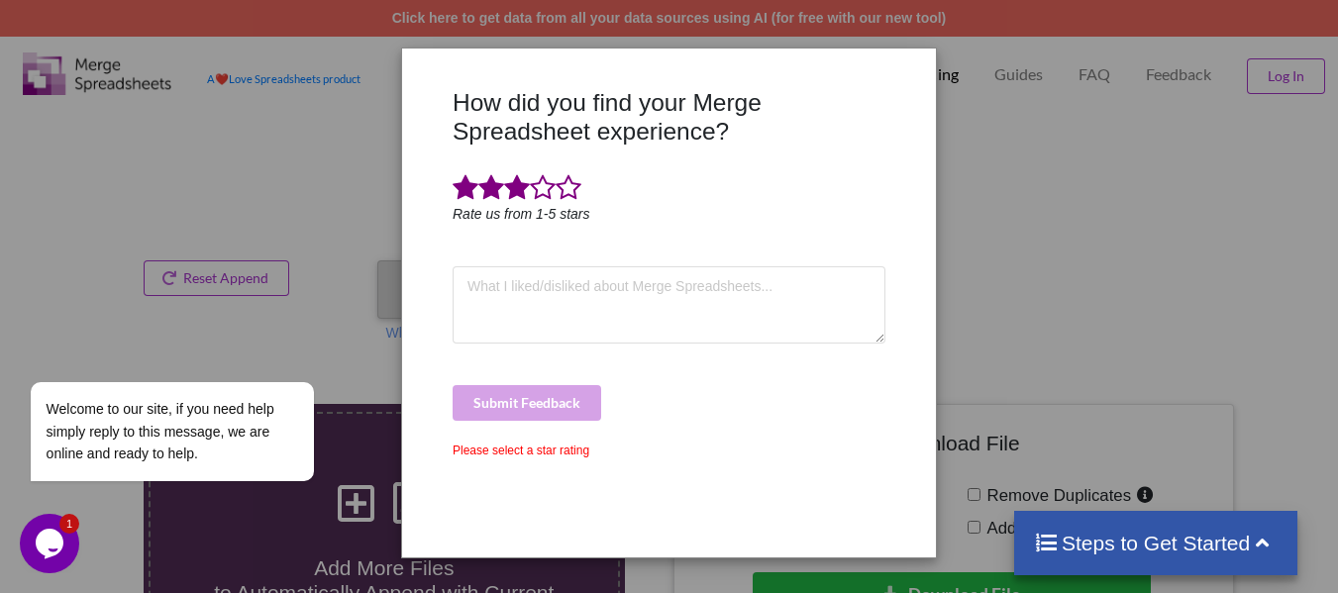
click at [504, 185] on span at bounding box center [517, 188] width 26 height 28
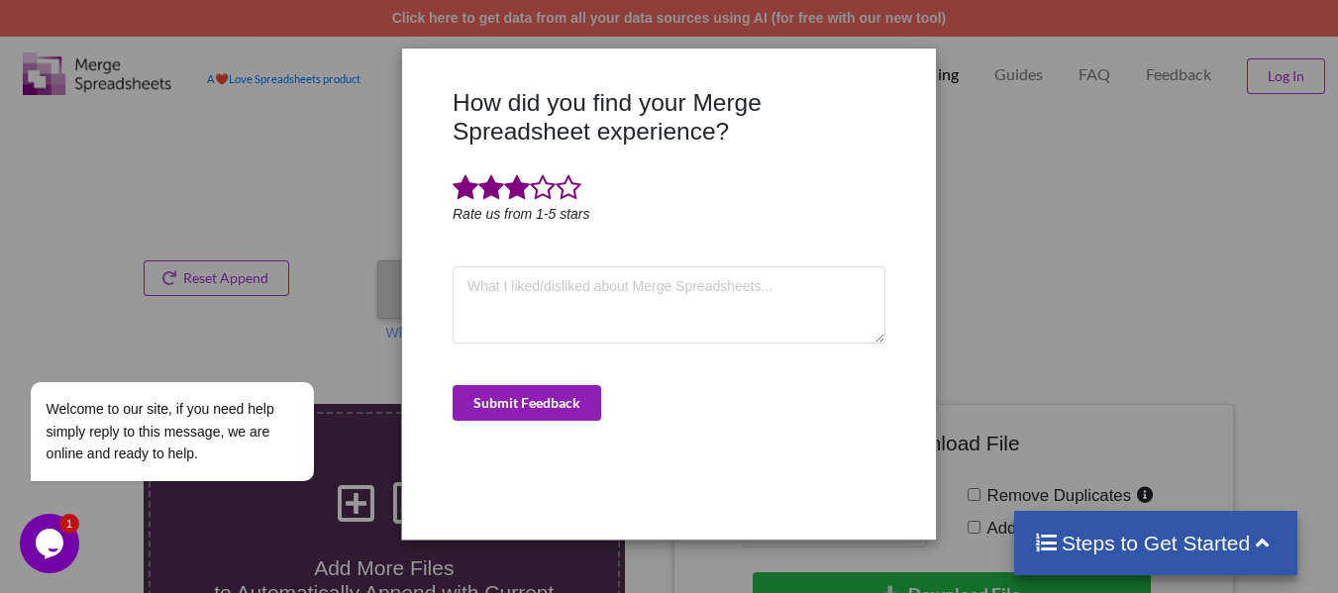
click at [509, 399] on button "Submit Feedback" at bounding box center [527, 403] width 149 height 36
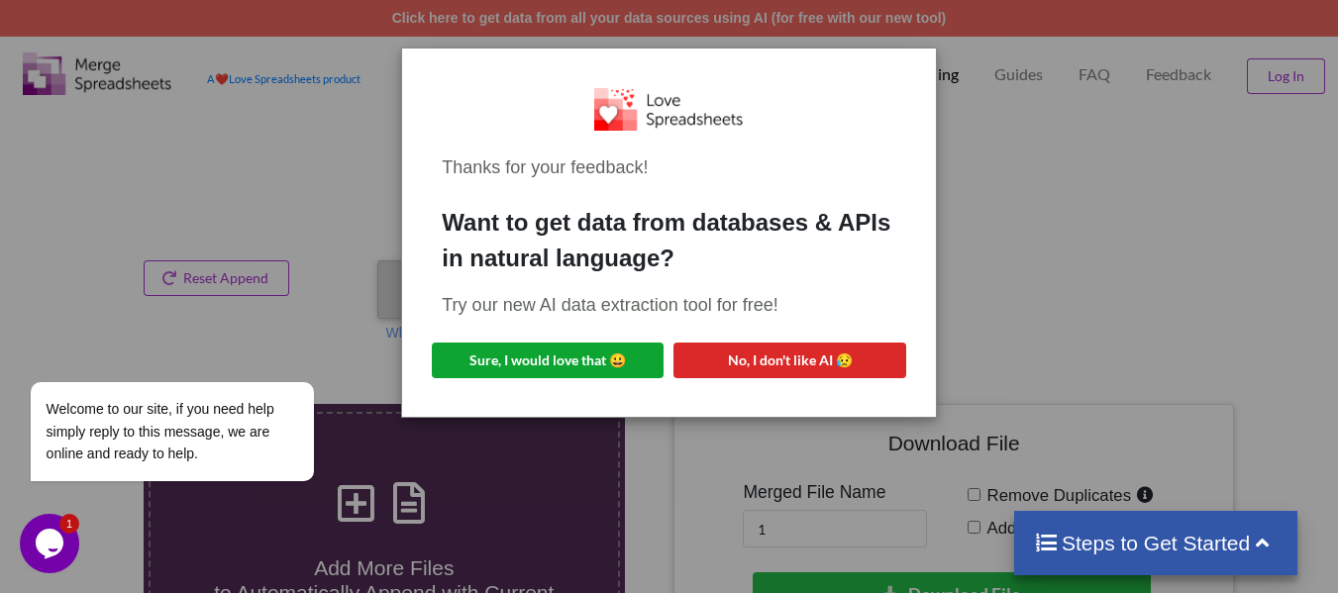
click at [540, 363] on button "Sure, I would love that 😀" at bounding box center [548, 361] width 232 height 36
click at [946, 108] on div "Thanks for your feedback! Want to get data from databases & APIs in natural lan…" at bounding box center [669, 296] width 1338 height 593
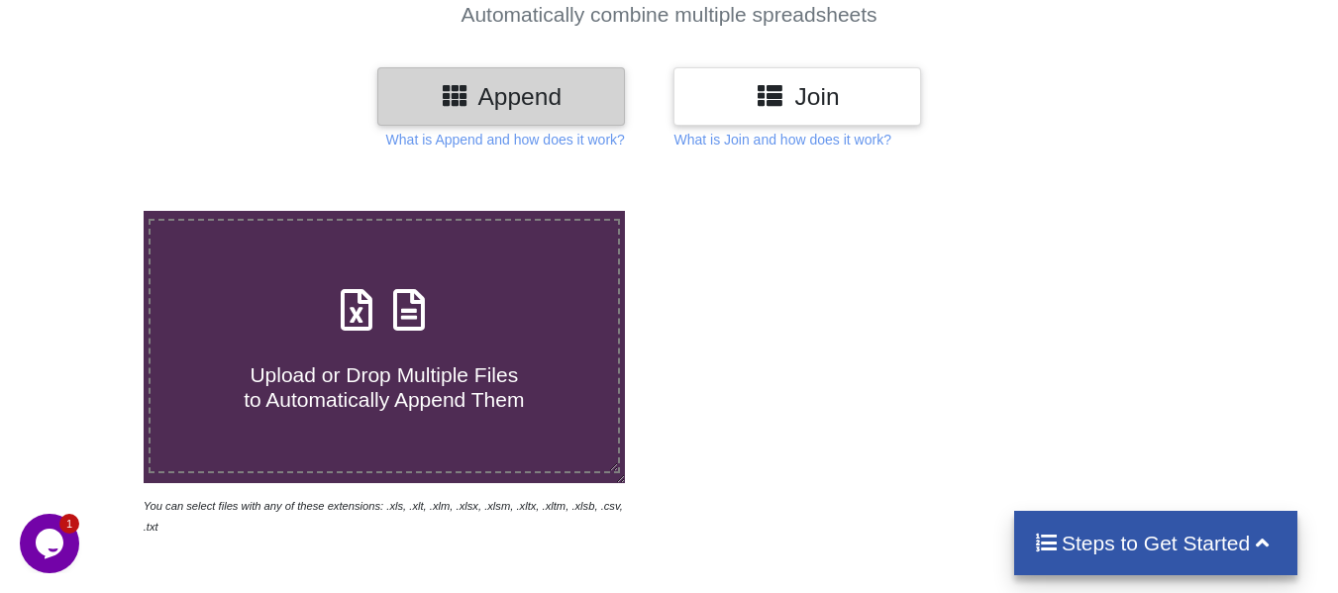
scroll to position [198, 0]
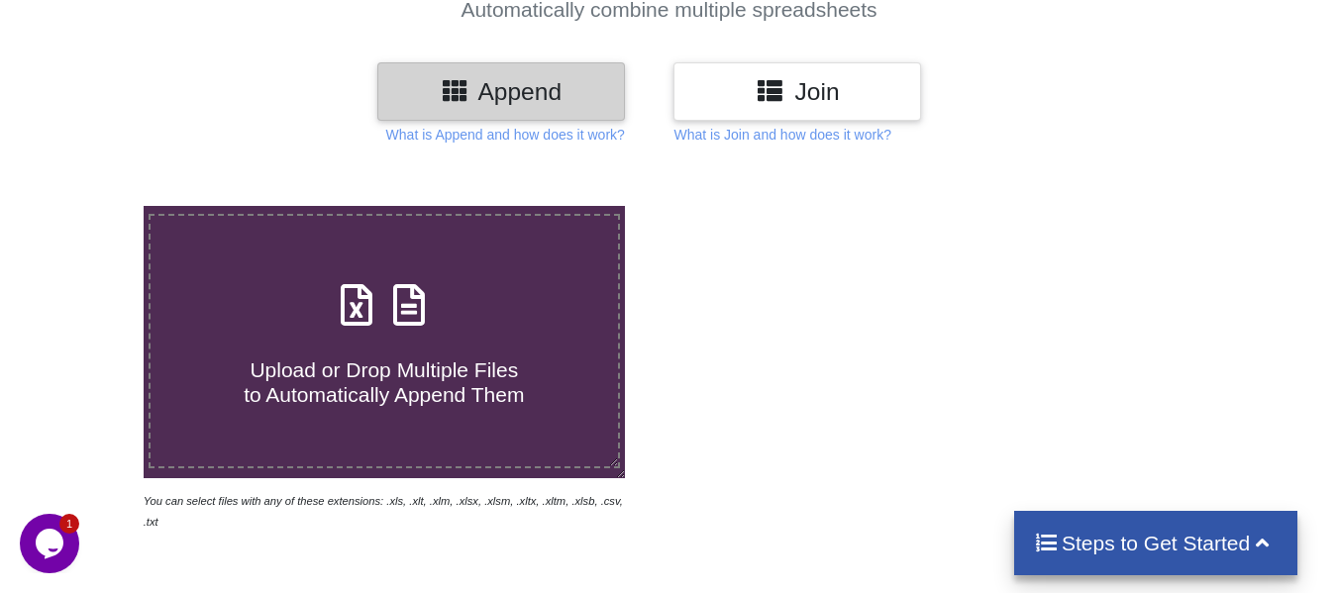
click at [480, 317] on div "Upload or Drop Multiple Files to Automatically Append Them" at bounding box center [384, 341] width 467 height 134
click at [89, 206] on input "Upload or Drop Multiple Files to Automatically Append Them" at bounding box center [89, 206] width 0 height 0
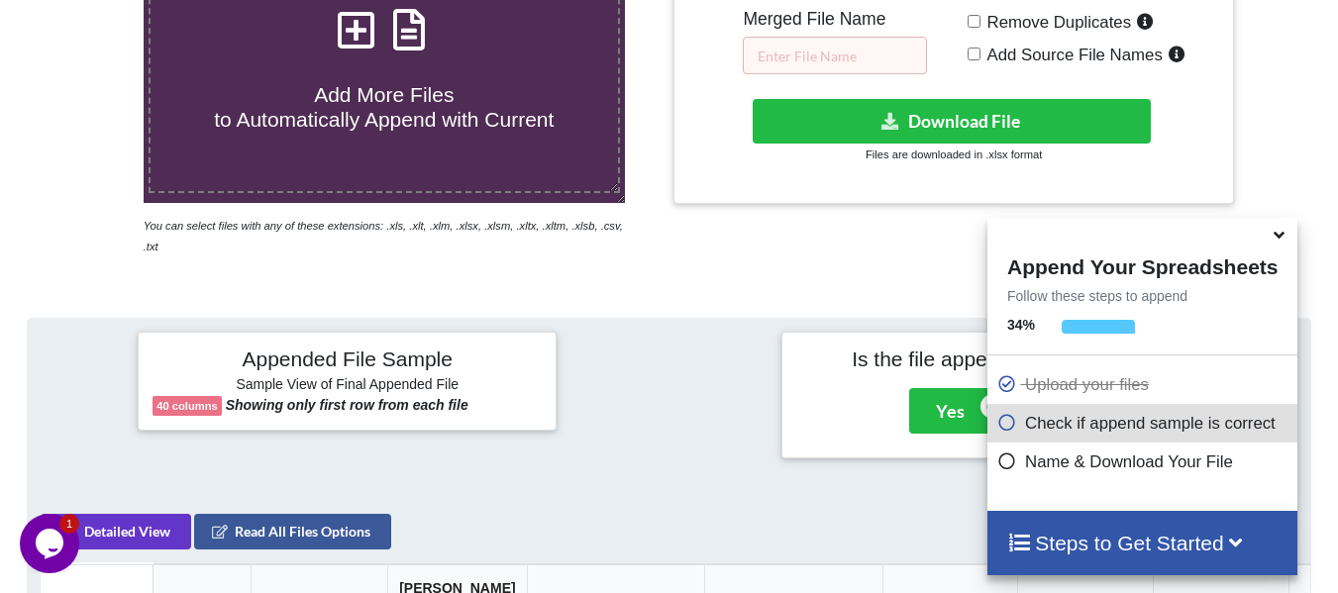
scroll to position [374, 0]
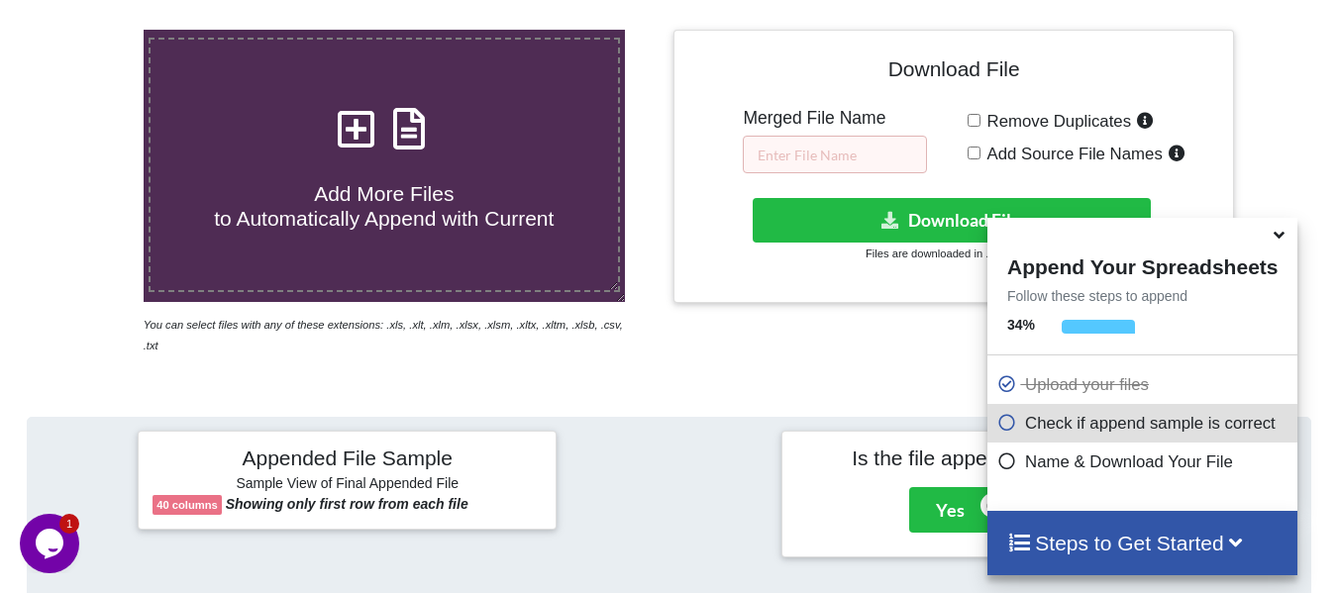
click at [446, 226] on span "Add More Files to Automatically Append with Current" at bounding box center [384, 206] width 340 height 48
click at [89, 30] on input "Add More Files to Automatically Append with Current" at bounding box center [89, 30] width 0 height 0
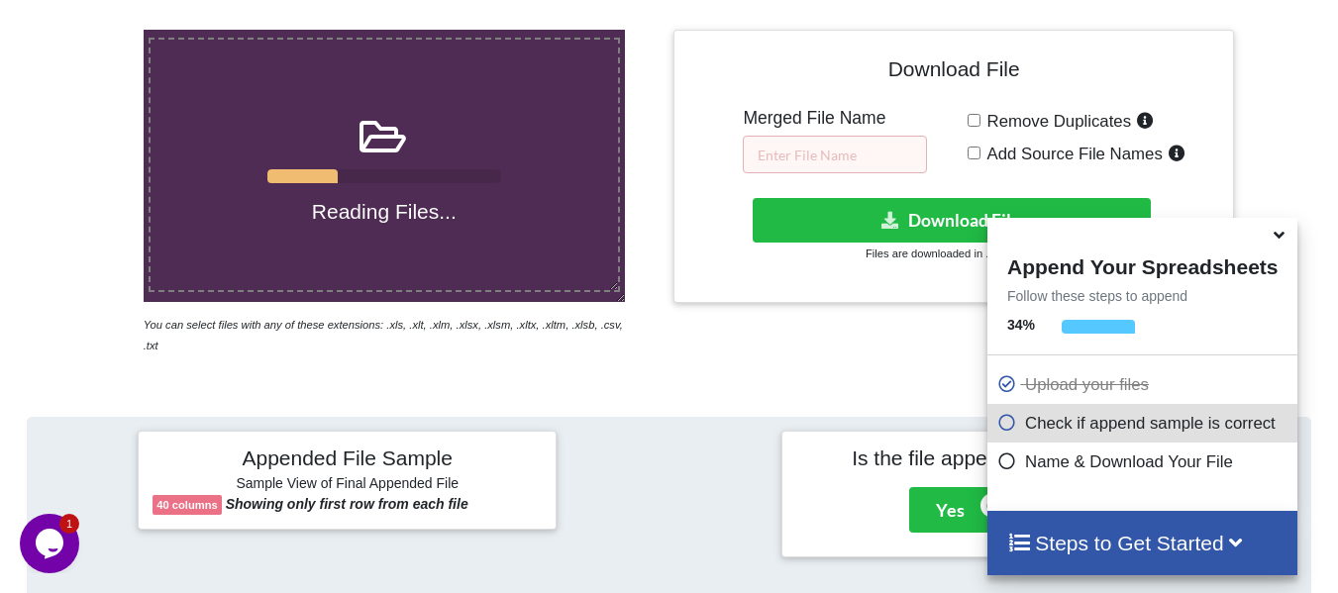
click at [1277, 231] on icon at bounding box center [1279, 232] width 21 height 18
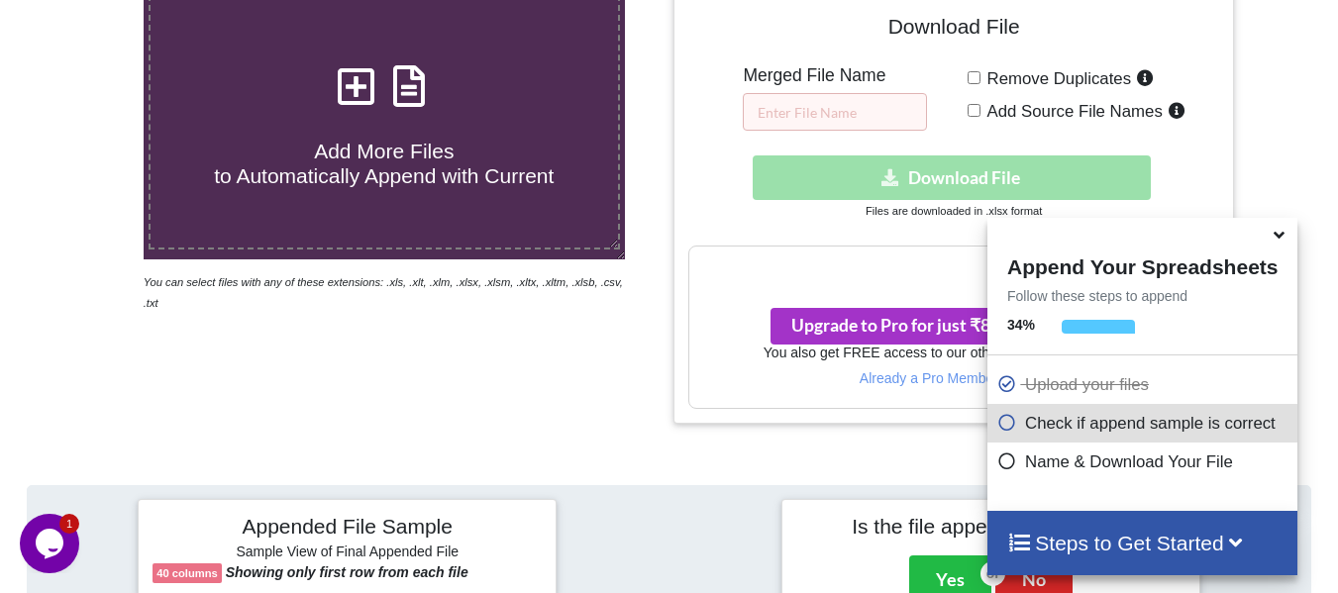
scroll to position [307, 0]
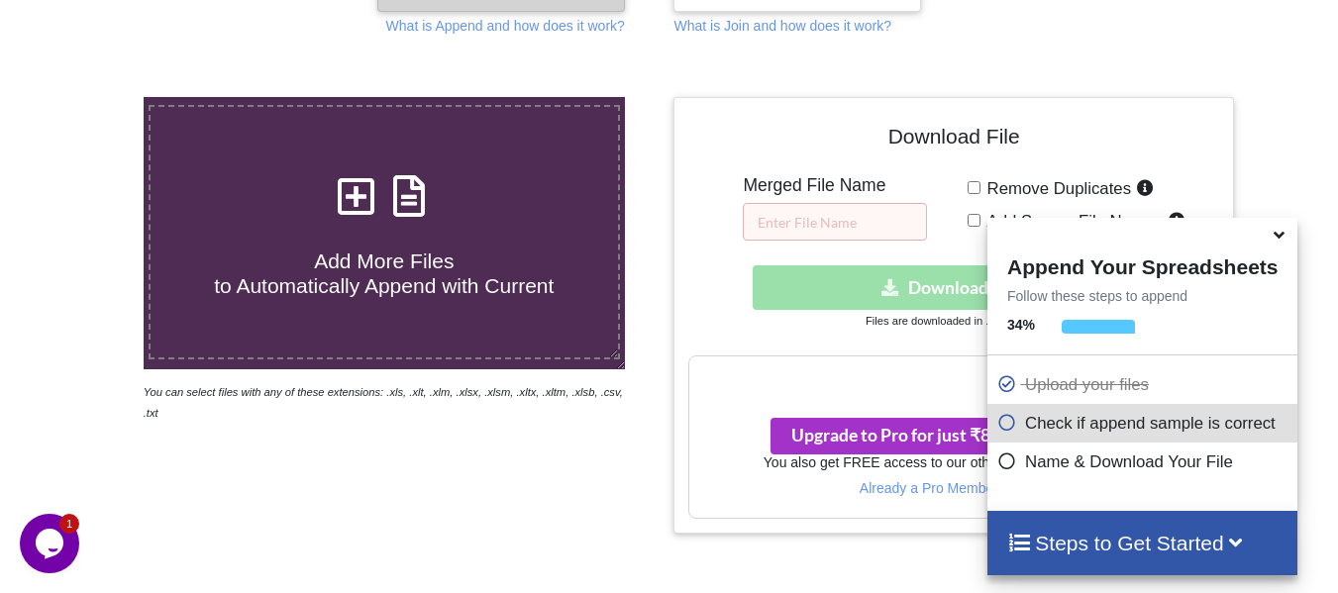
click at [388, 197] on icon at bounding box center [409, 186] width 50 height 42
click at [89, 97] on input "Add More Files to Automatically Append with Current" at bounding box center [89, 97] width 0 height 0
type input "C:\fakepath\june.csv"
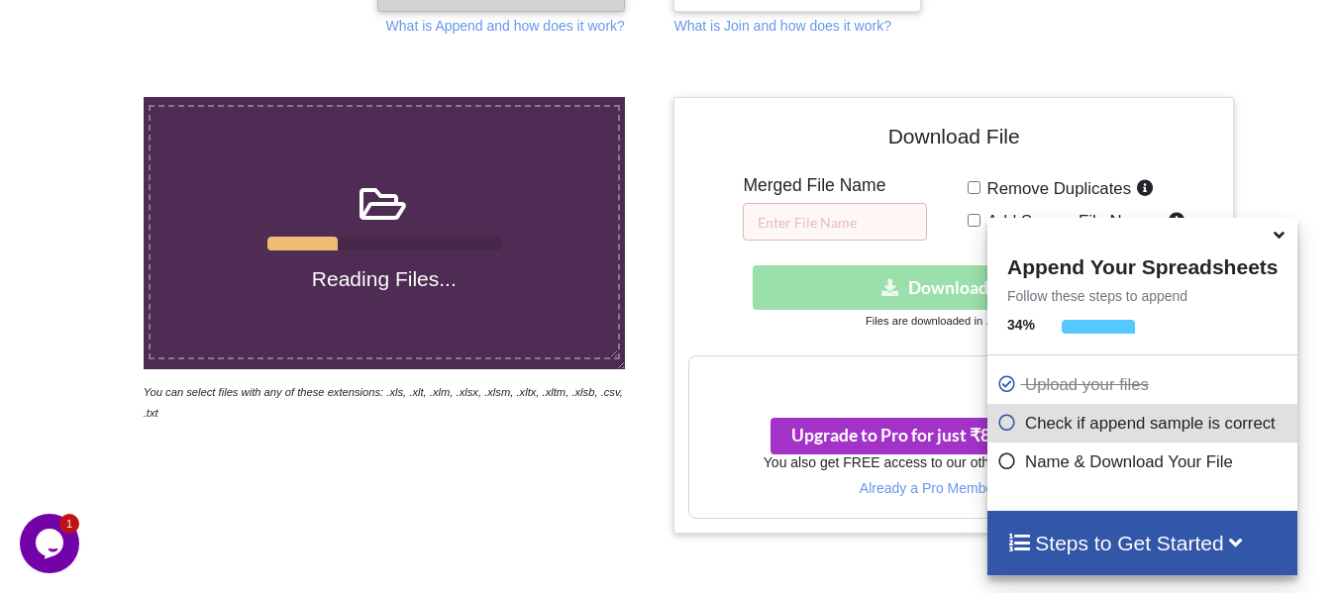
click at [1279, 240] on icon at bounding box center [1279, 232] width 21 height 18
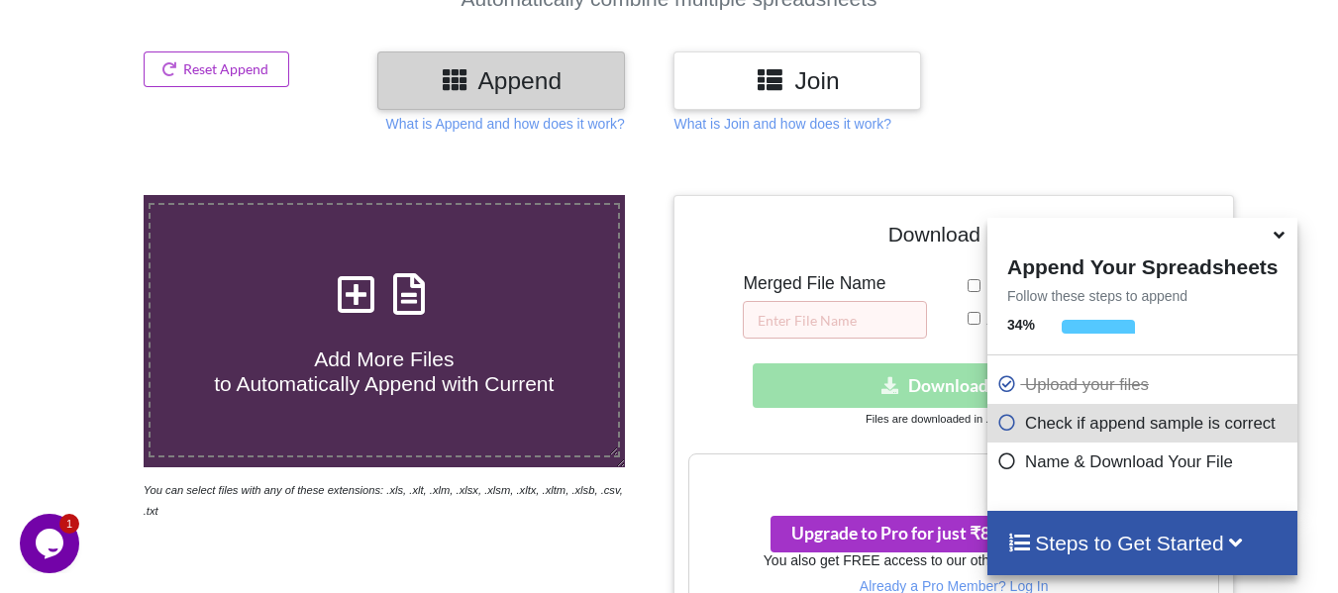
scroll to position [208, 0]
click at [1274, 237] on icon at bounding box center [1279, 232] width 21 height 18
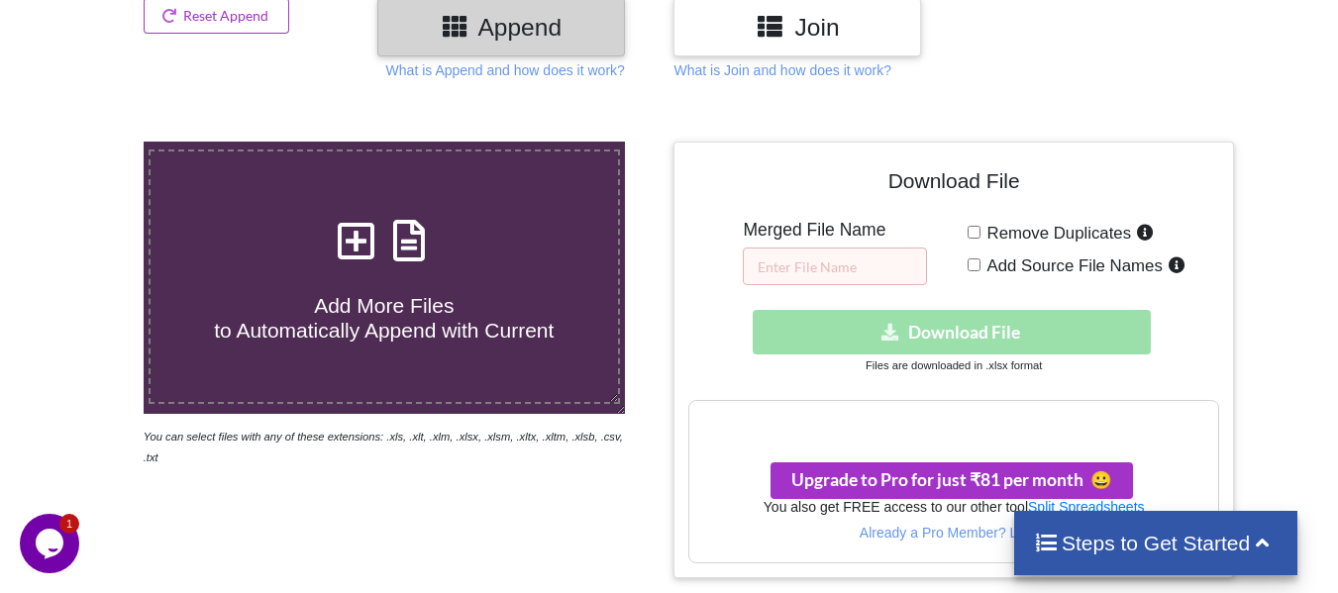
scroll to position [307, 0]
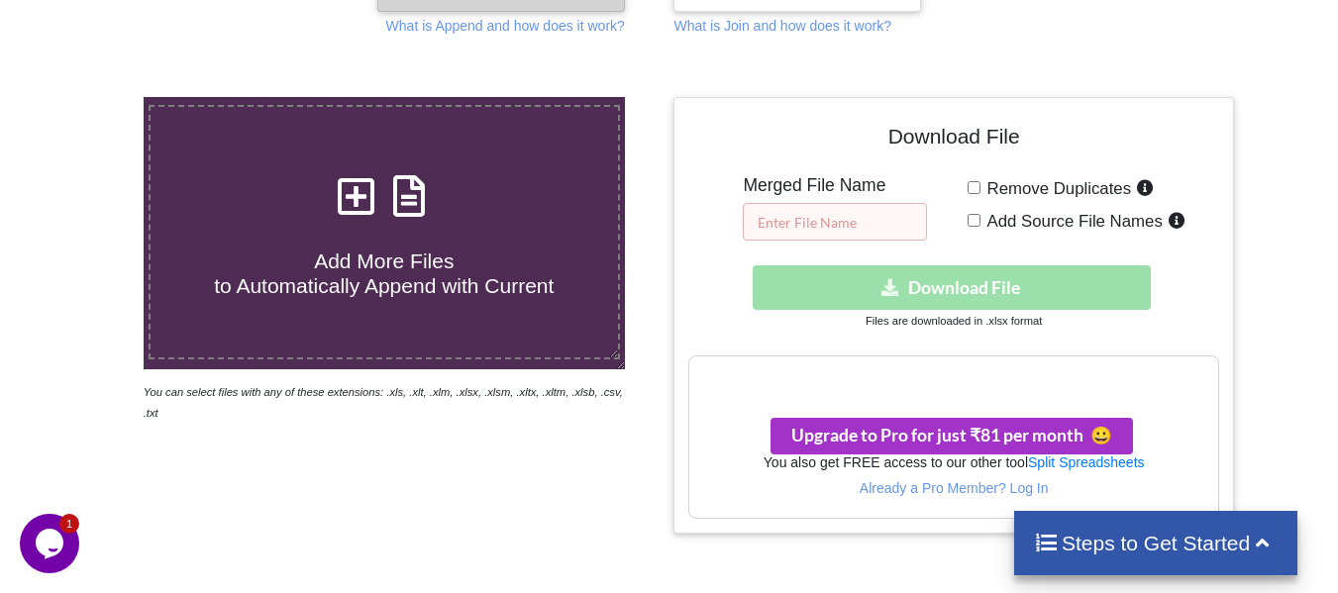
click at [865, 224] on input "text" at bounding box center [835, 222] width 184 height 38
type input "Appointment(NCPLLC)1year"
click at [999, 290] on div "Download hidden Download File" at bounding box center [953, 287] width 530 height 45
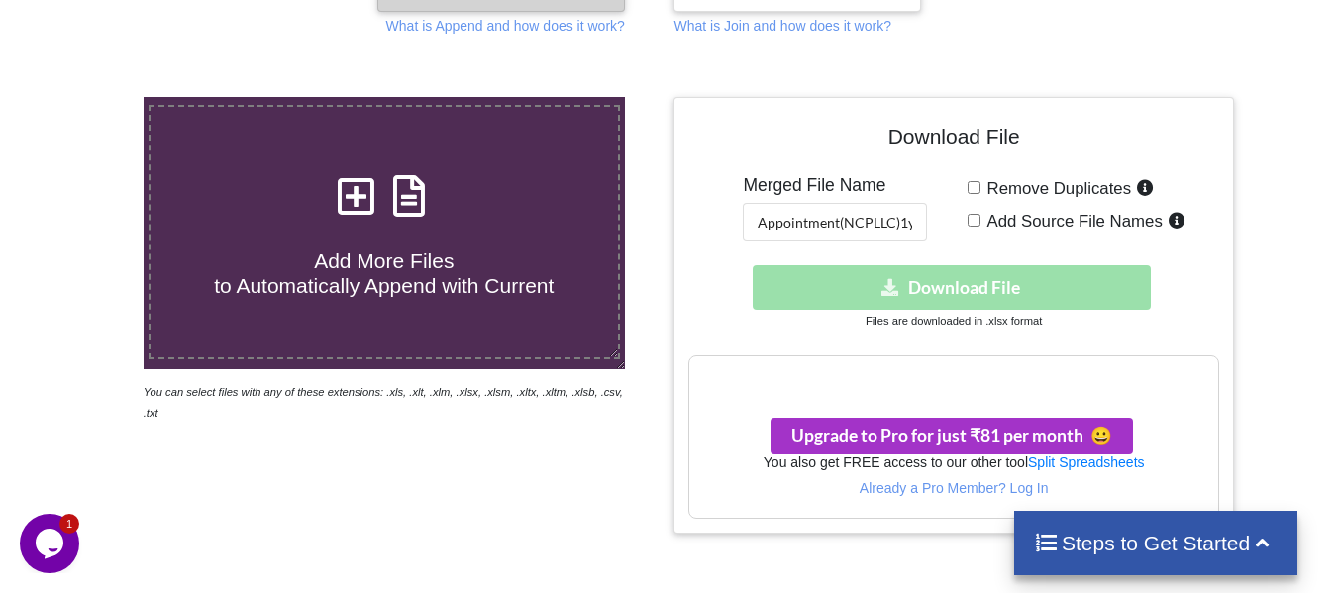
click at [985, 293] on div "Download hidden Download File" at bounding box center [953, 287] width 530 height 45
click at [864, 279] on div "Download hidden Download File" at bounding box center [953, 287] width 530 height 45
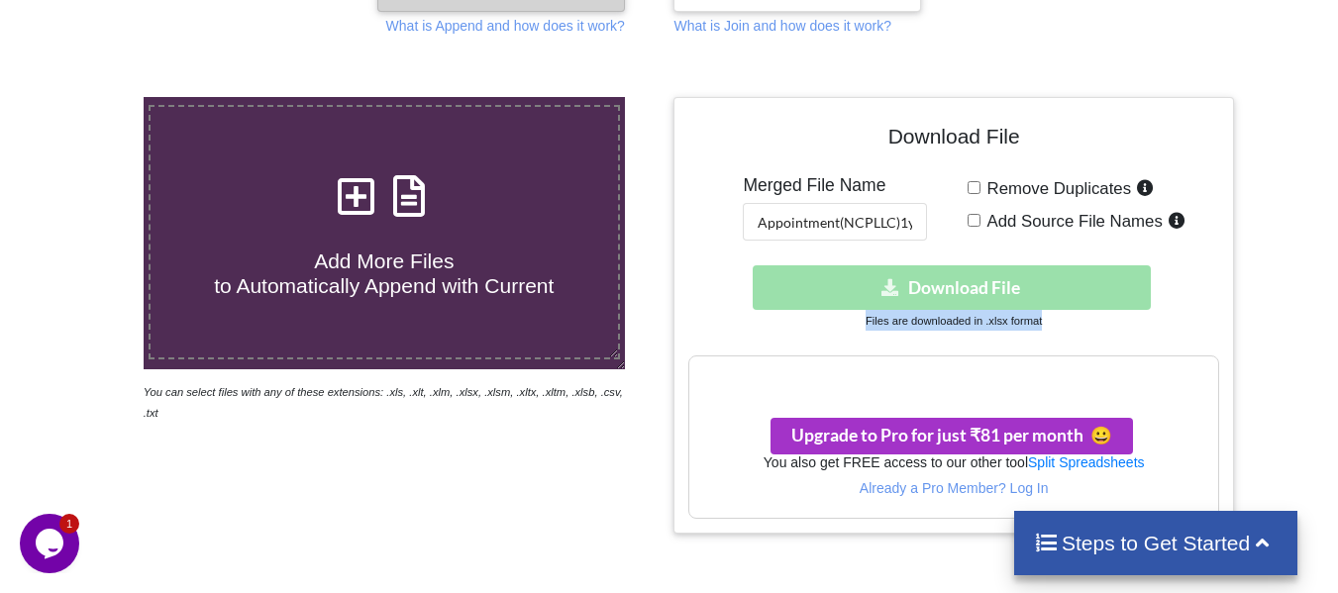
click at [864, 279] on div "Download hidden Download File" at bounding box center [953, 287] width 530 height 45
click at [866, 383] on h3 "Your files are more than 1 MB" at bounding box center [953, 377] width 528 height 22
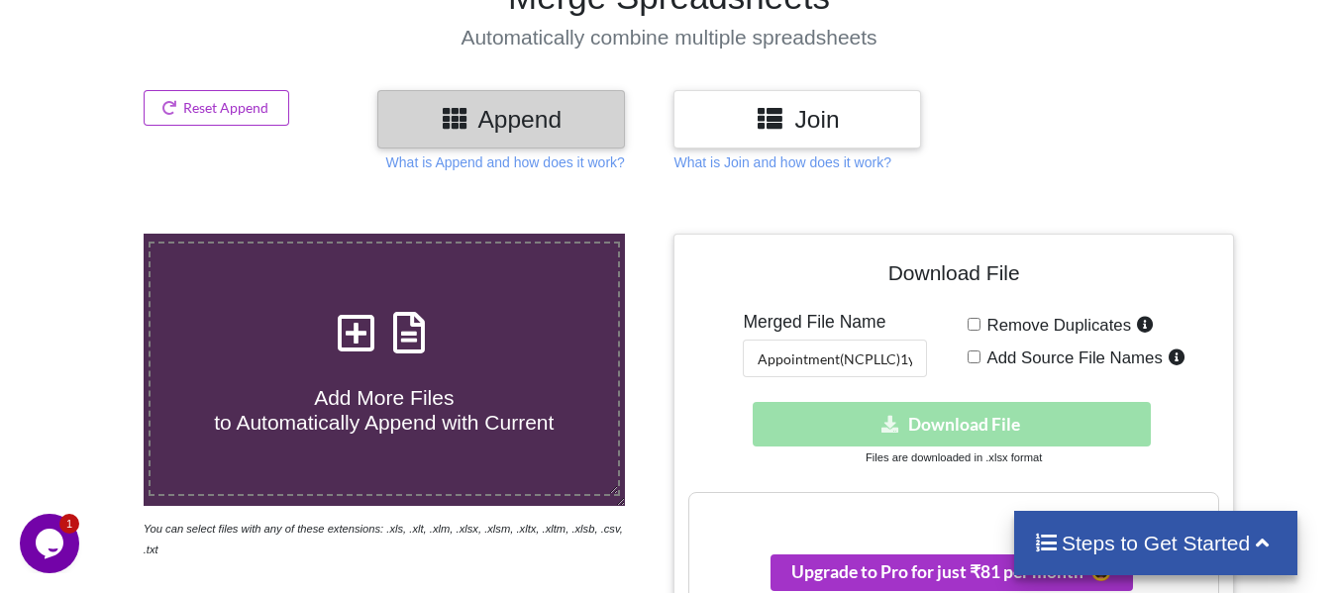
scroll to position [10, 0]
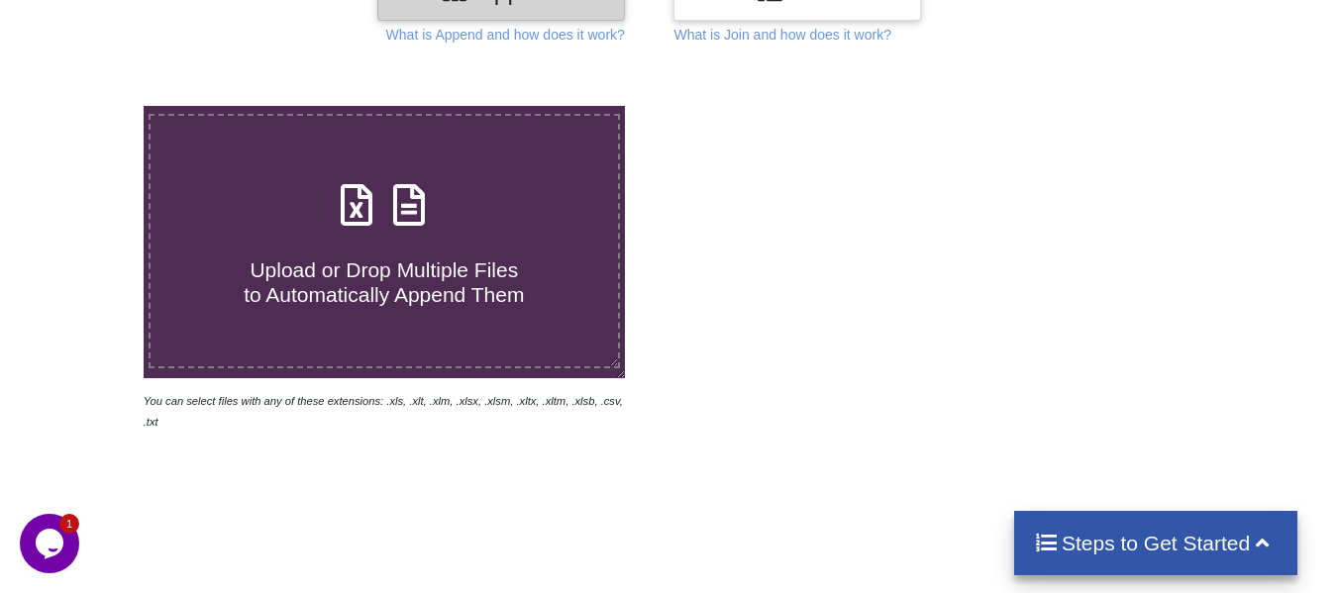
scroll to position [307, 0]
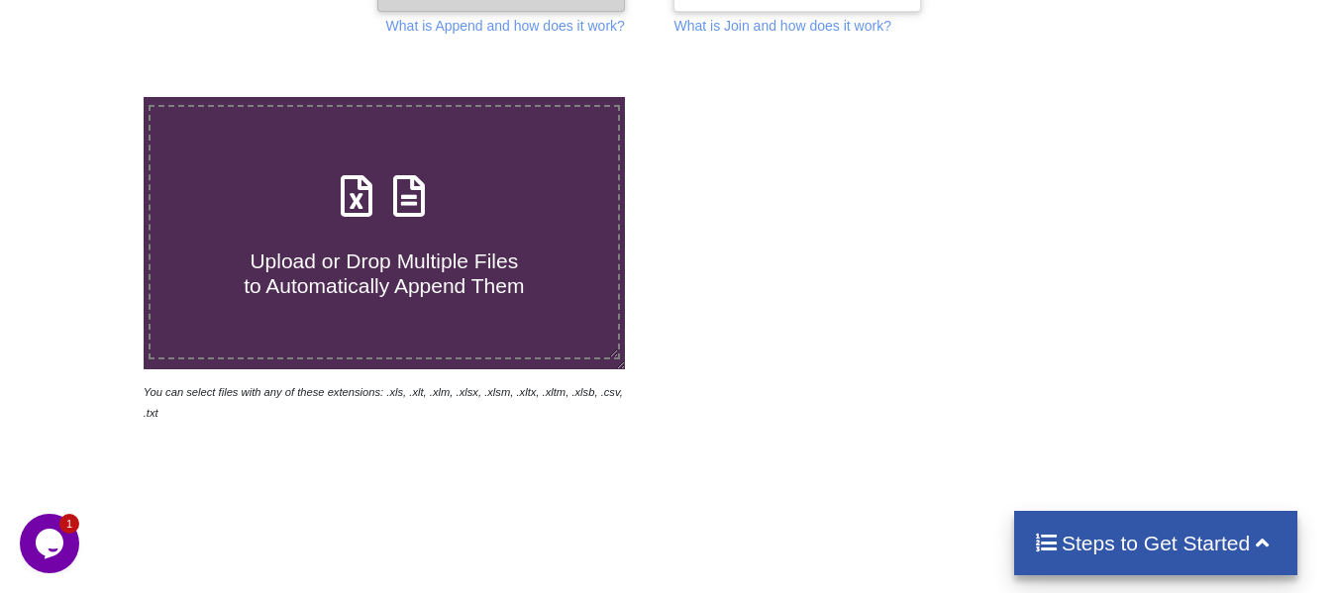
click at [510, 200] on div "Upload or Drop Multiple Files to Automatically Append Them" at bounding box center [384, 232] width 467 height 134
click at [89, 97] on input "Upload or Drop Multiple Files to Automatically Append Them" at bounding box center [89, 97] width 0 height 0
type input "C:\fakepath\apr.csv"
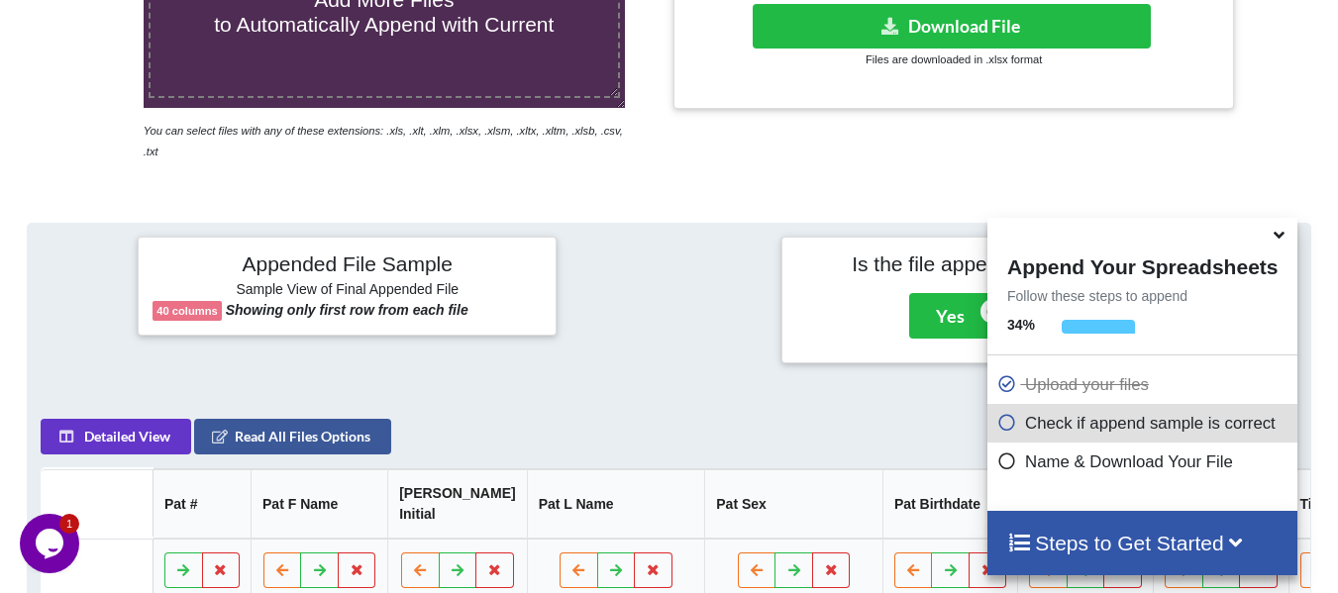
scroll to position [275, 0]
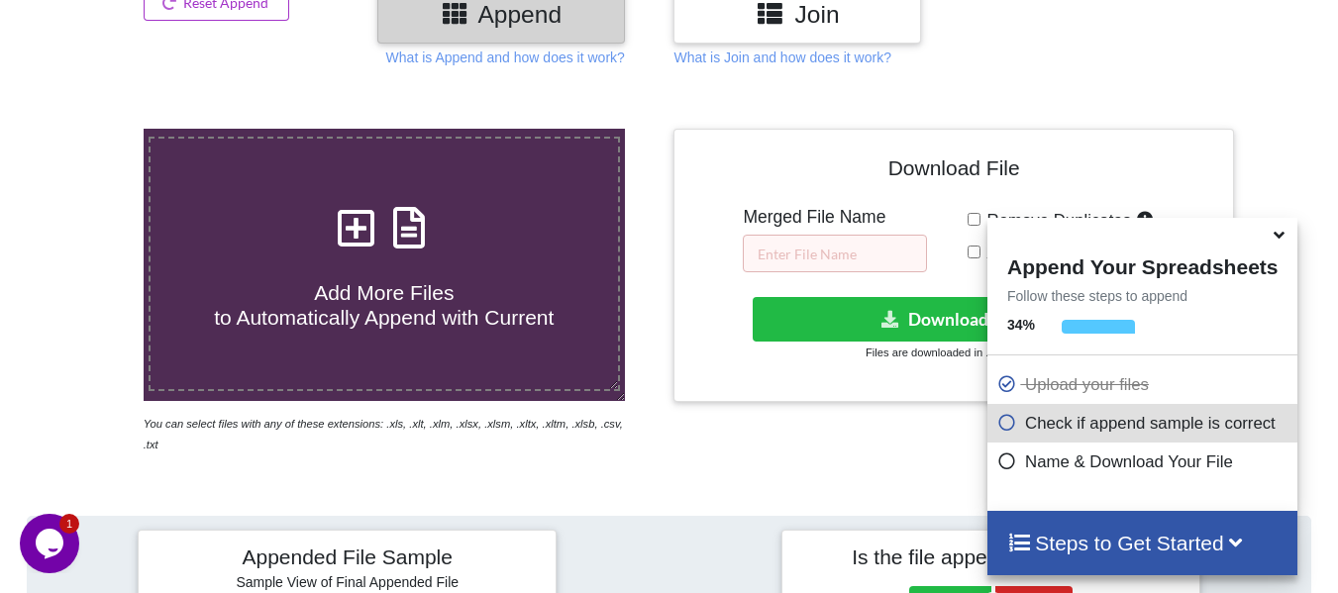
click at [1274, 241] on icon at bounding box center [1279, 232] width 21 height 18
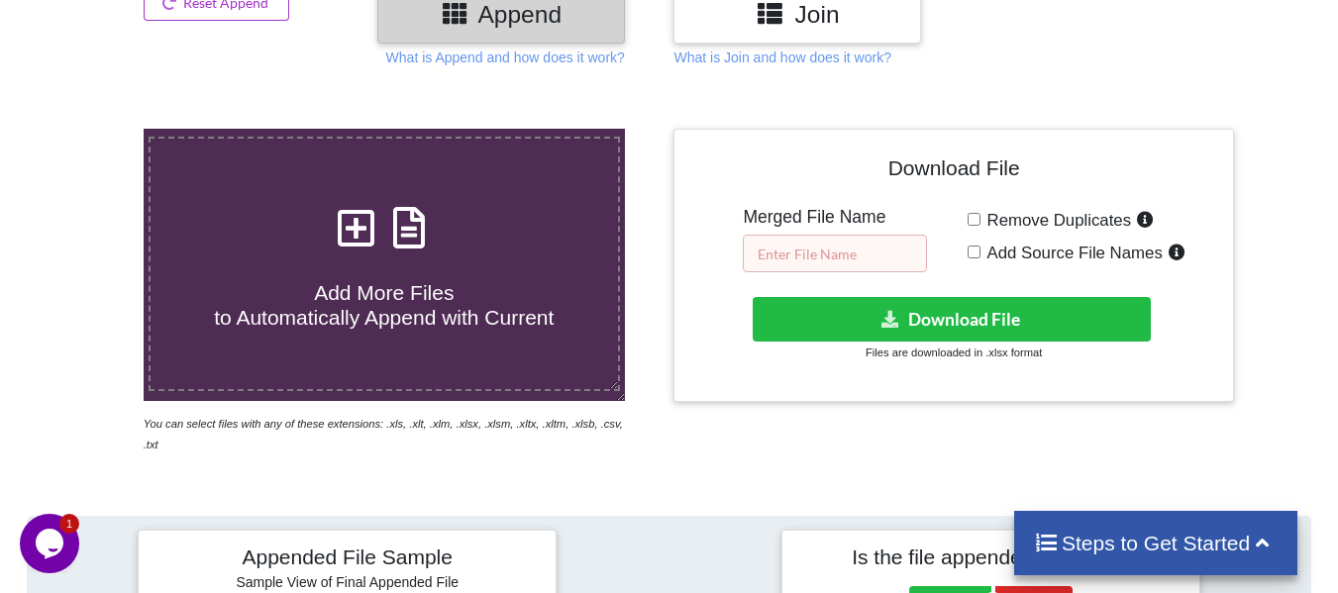
click at [803, 260] on input "text" at bounding box center [835, 254] width 184 height 38
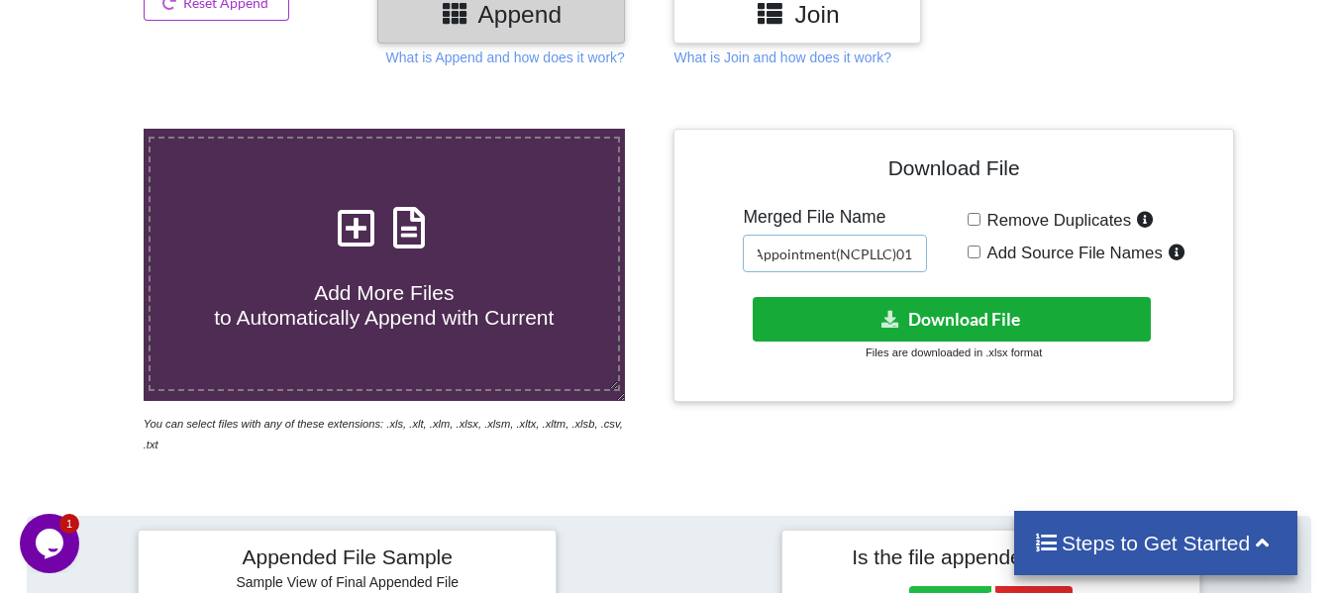
type input "Appointment(NCPLLC)01"
click at [870, 313] on button "Download File" at bounding box center [952, 319] width 398 height 45
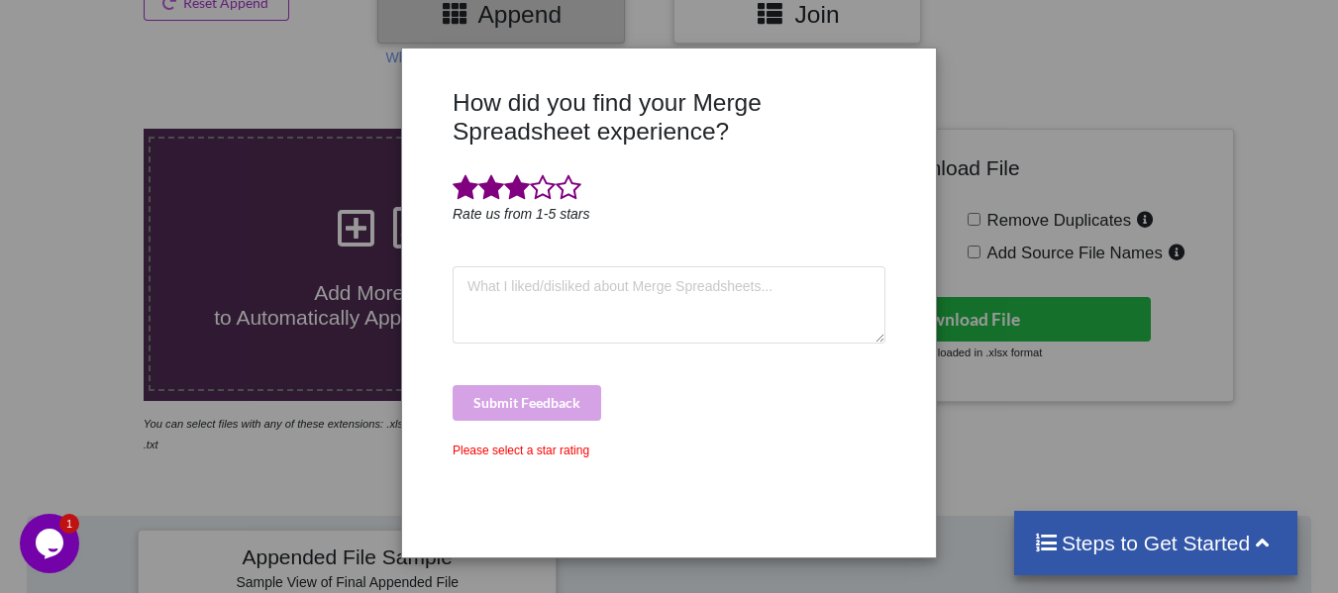
click at [504, 201] on span at bounding box center [517, 188] width 26 height 28
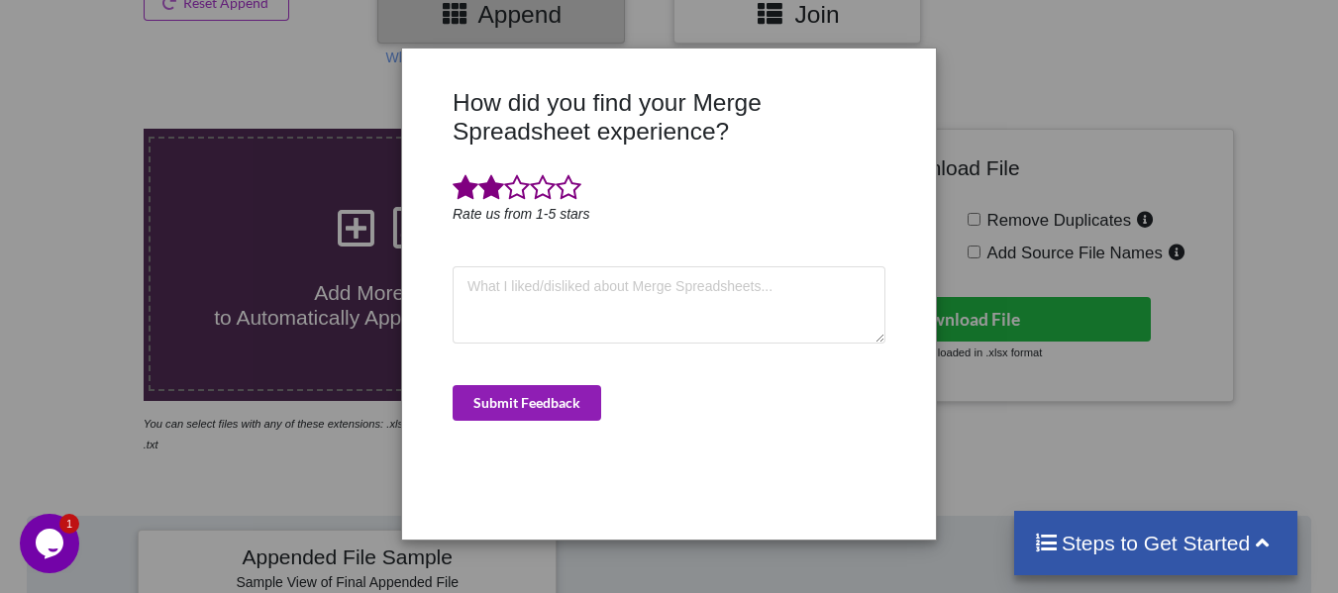
click at [505, 392] on button "Submit Feedback" at bounding box center [527, 403] width 149 height 36
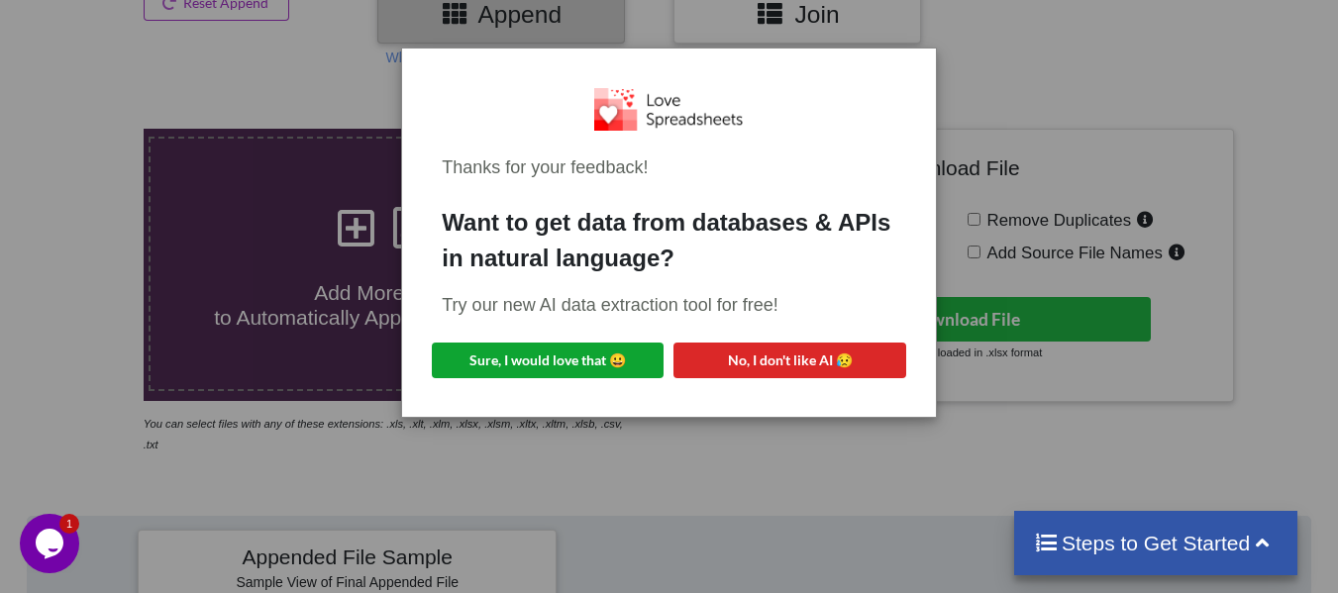
click at [607, 365] on button "Sure, I would love that 😀" at bounding box center [548, 361] width 232 height 36
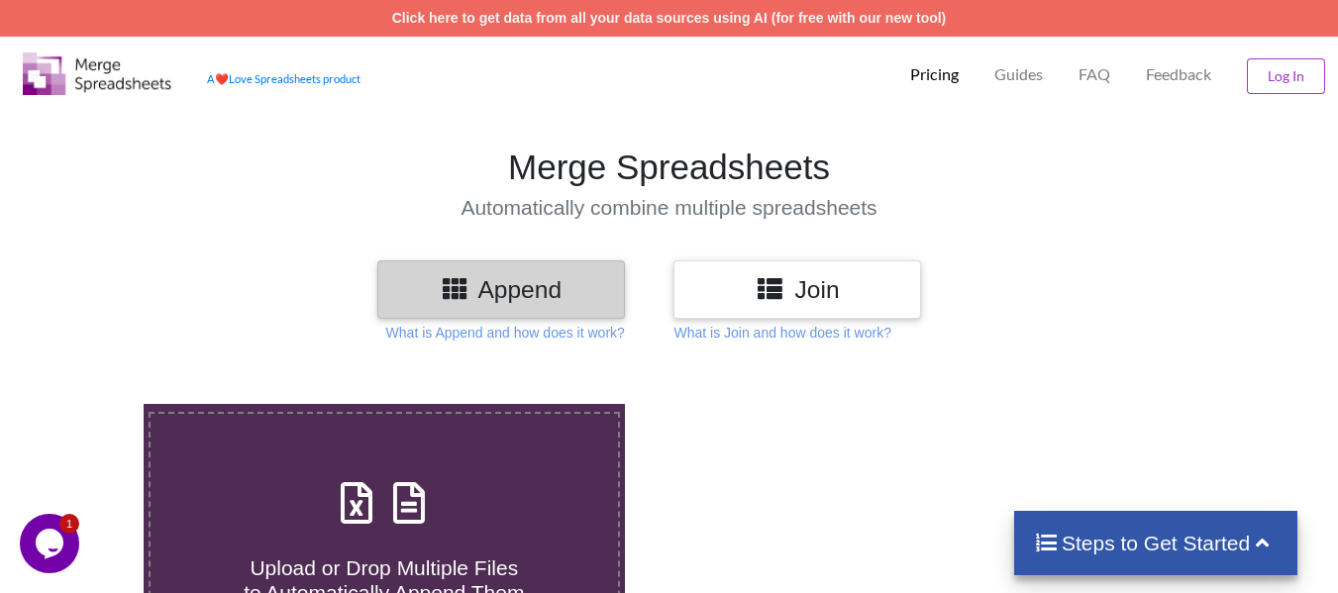
click at [514, 285] on h3 "Append" at bounding box center [501, 289] width 218 height 29
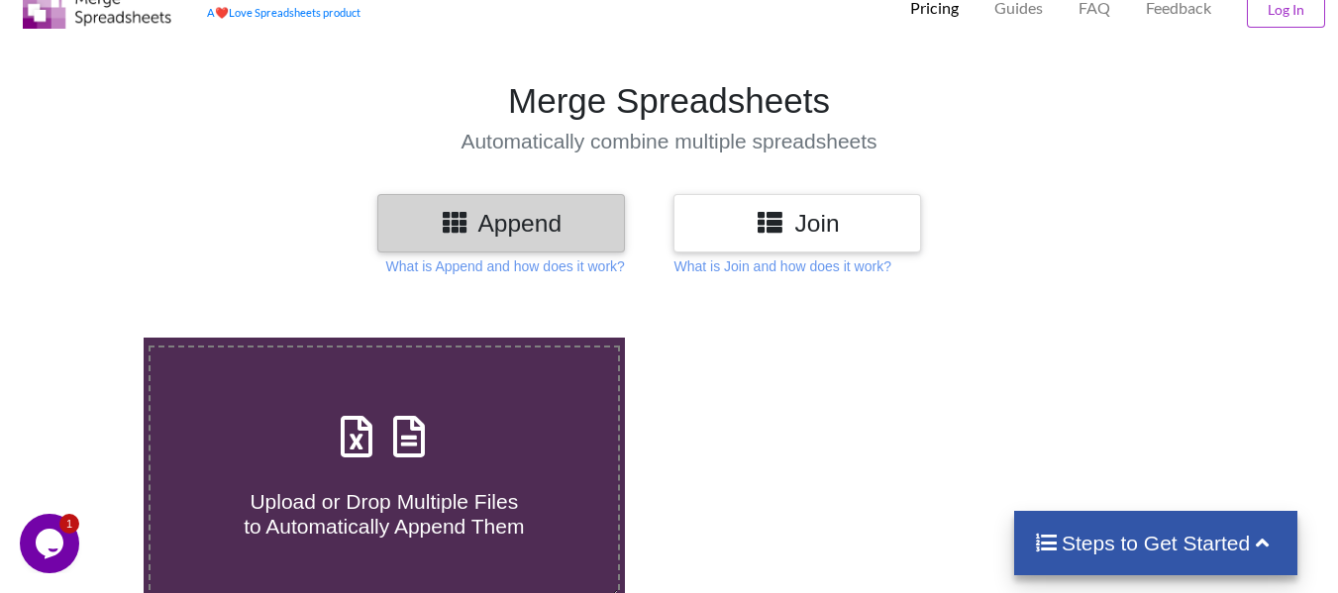
scroll to position [99, 0]
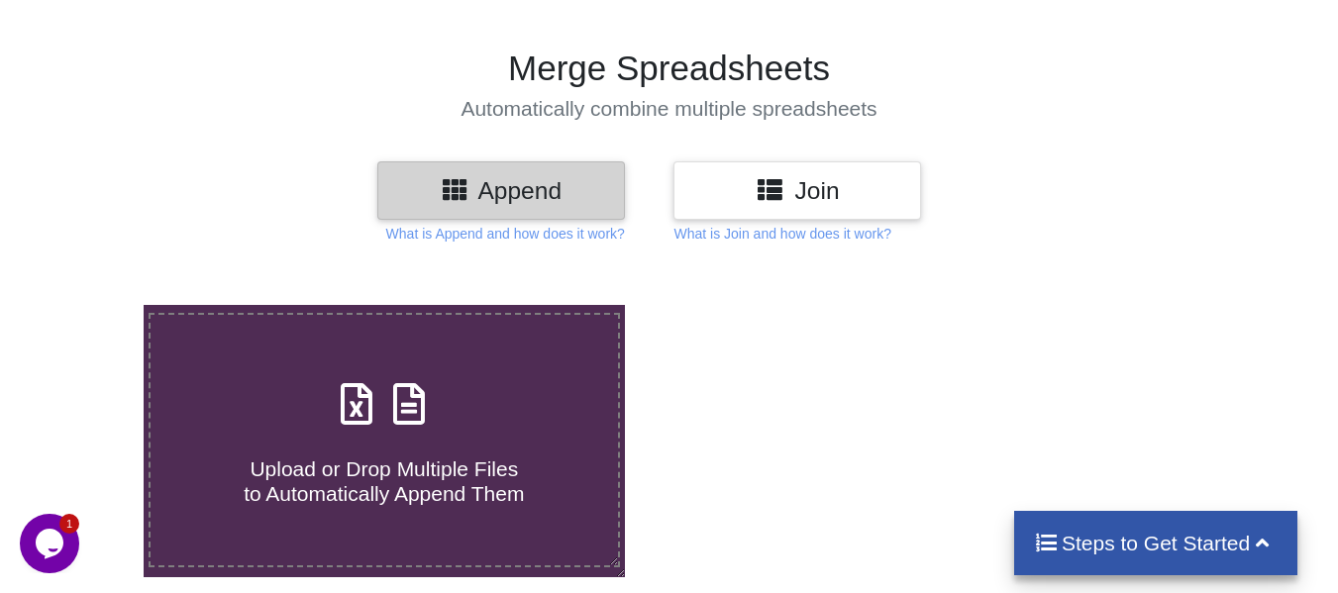
click at [443, 389] on div "Upload or Drop Multiple Files to Automatically Append Them" at bounding box center [384, 440] width 467 height 134
click at [89, 305] on input "Upload or Drop Multiple Files to Automatically Append Them" at bounding box center [89, 305] width 0 height 0
type input "C:\fakepath\apr.csv"
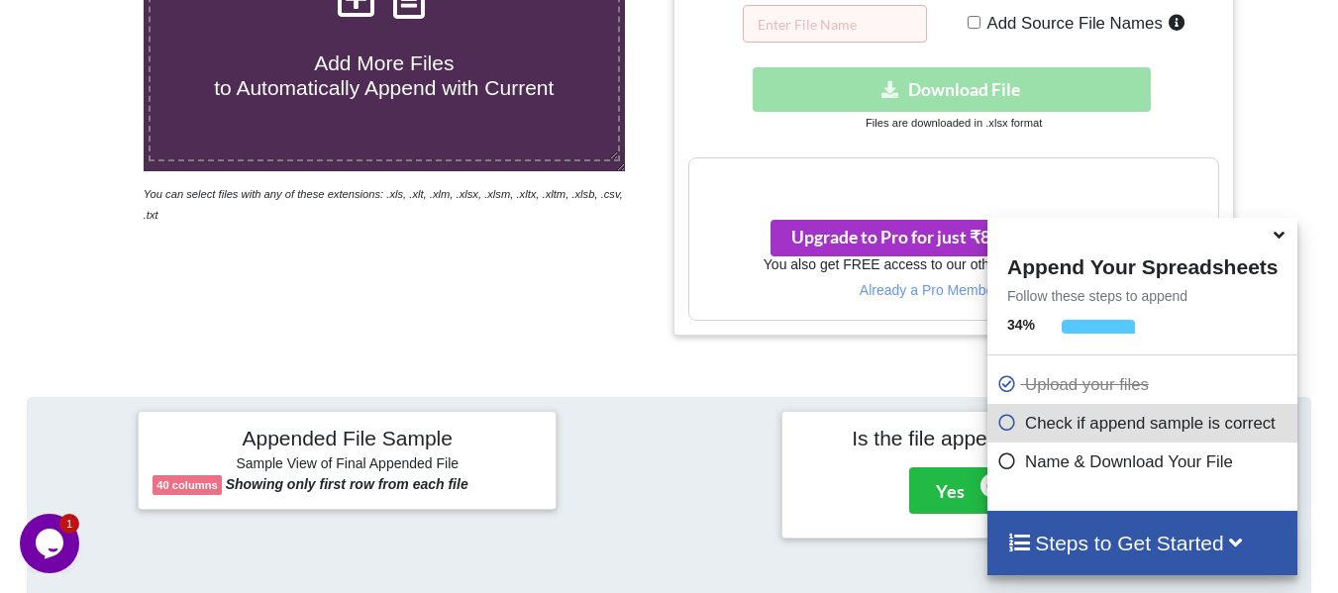
scroll to position [406, 0]
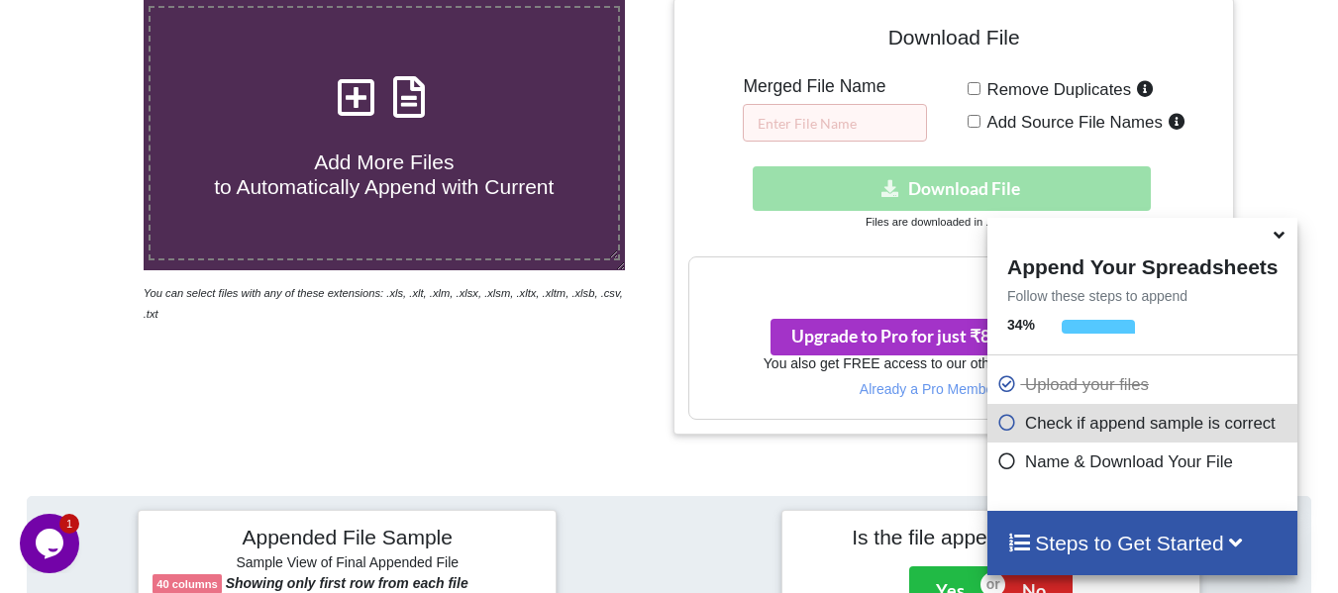
click at [1272, 232] on icon at bounding box center [1279, 232] width 21 height 18
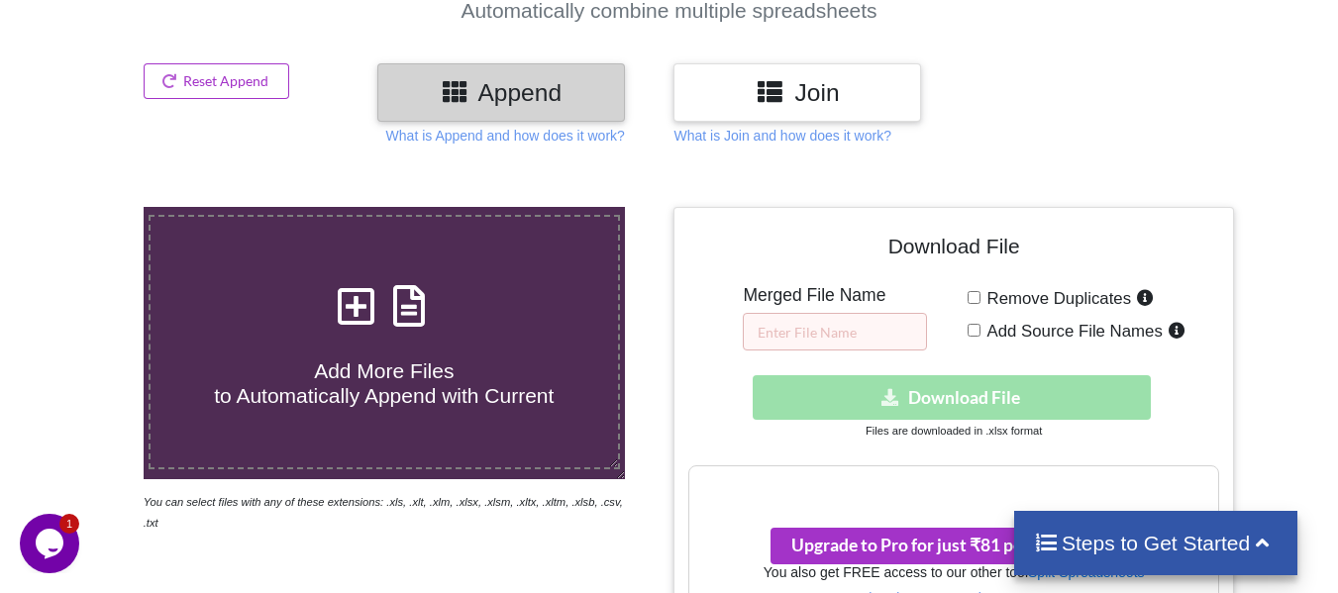
scroll to position [307, 0]
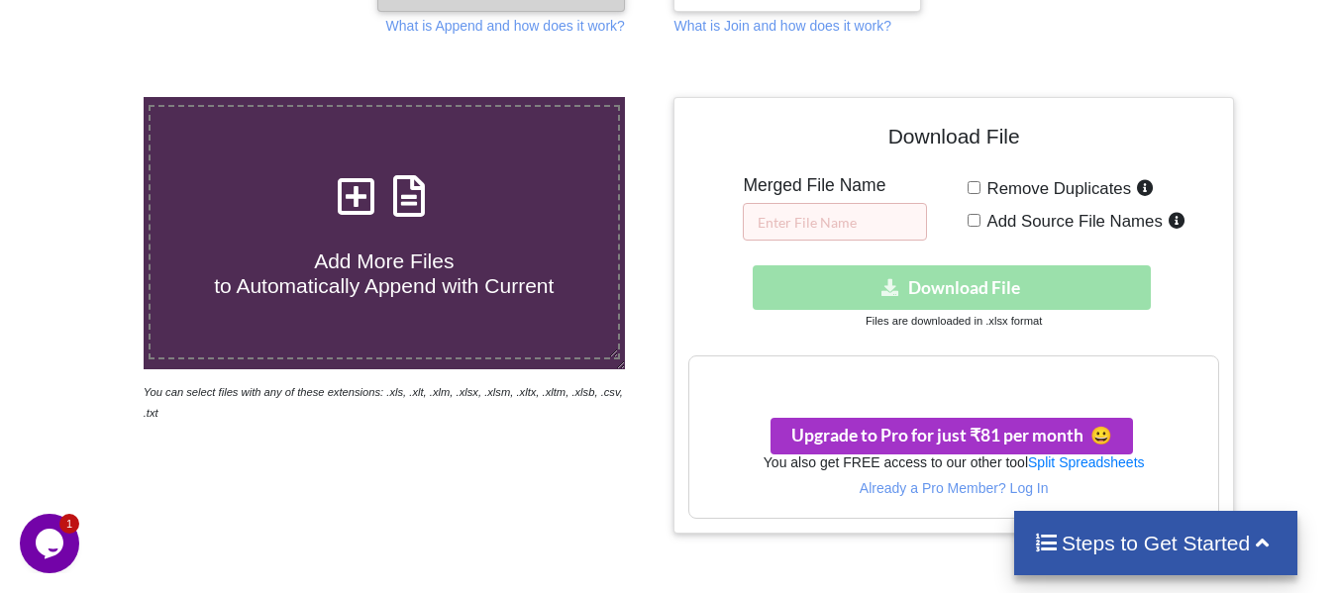
click at [424, 229] on h4 "Add More Files to Automatically Append with Current" at bounding box center [384, 261] width 467 height 75
click at [89, 97] on input "Add More Files to Automatically Append with Current" at bounding box center [89, 97] width 0 height 0
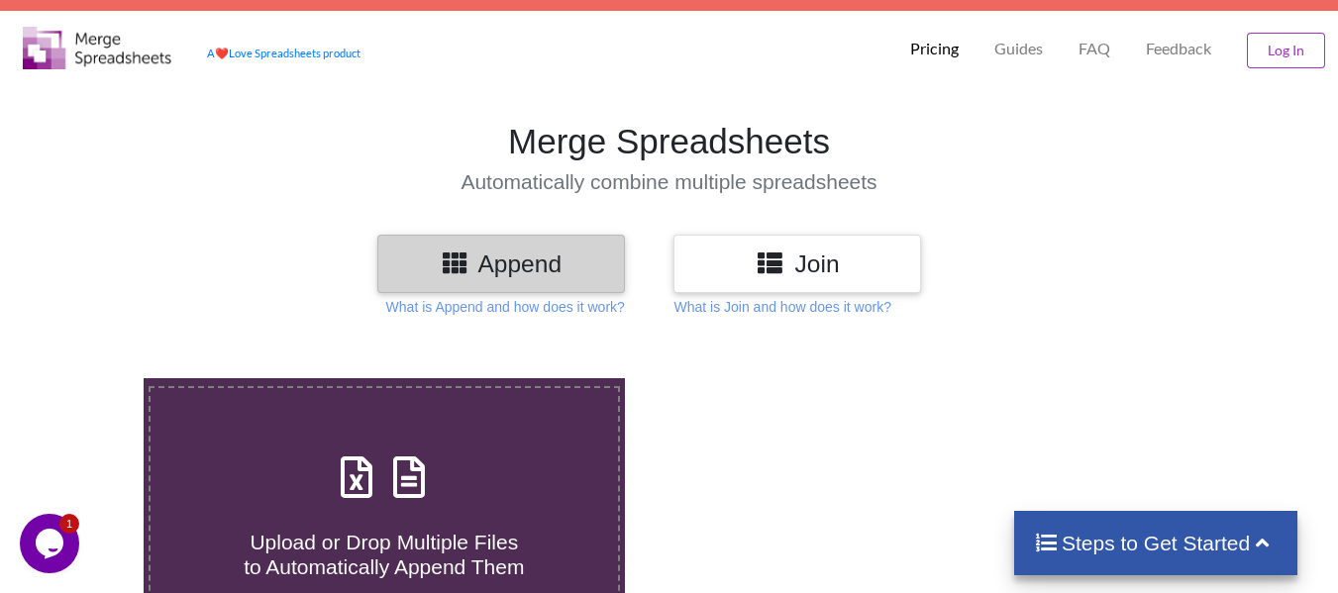
scroll to position [198, 0]
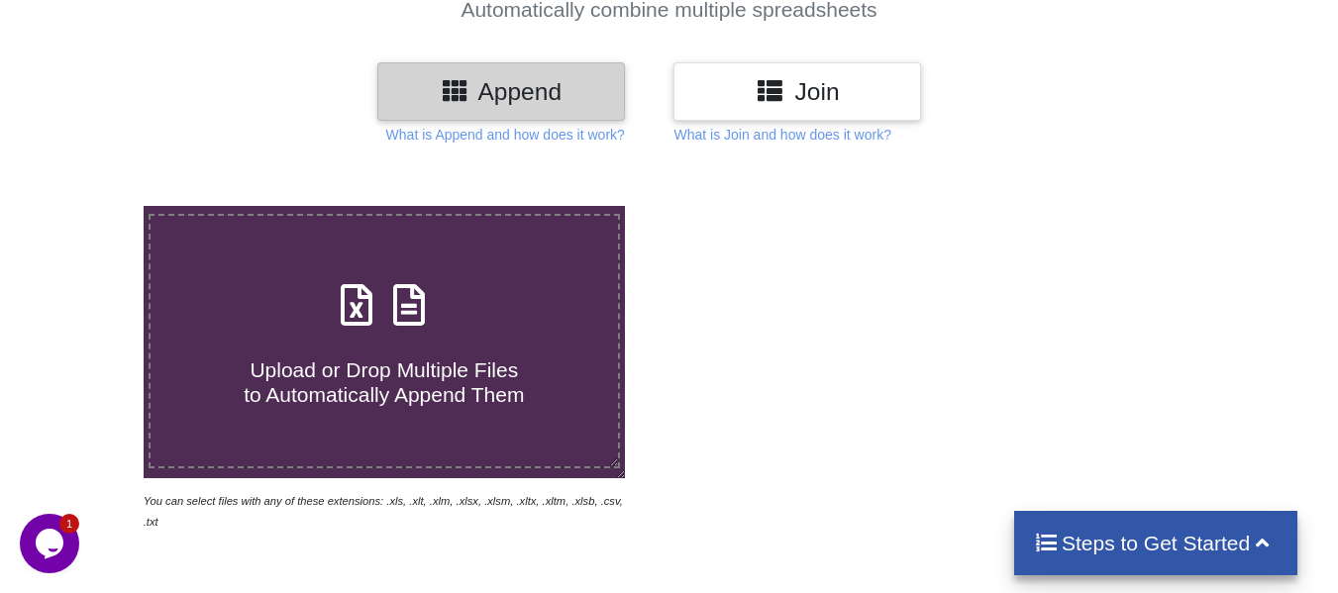
drag, startPoint x: 385, startPoint y: 363, endPoint x: 278, endPoint y: 85, distance: 298.1
click at [385, 363] on span "Upload or Drop Multiple Files to Automatically Append Them" at bounding box center [384, 383] width 280 height 48
click at [89, 206] on input "Upload or Drop Multiple Files to Automatically Append Them" at bounding box center [89, 206] width 0 height 0
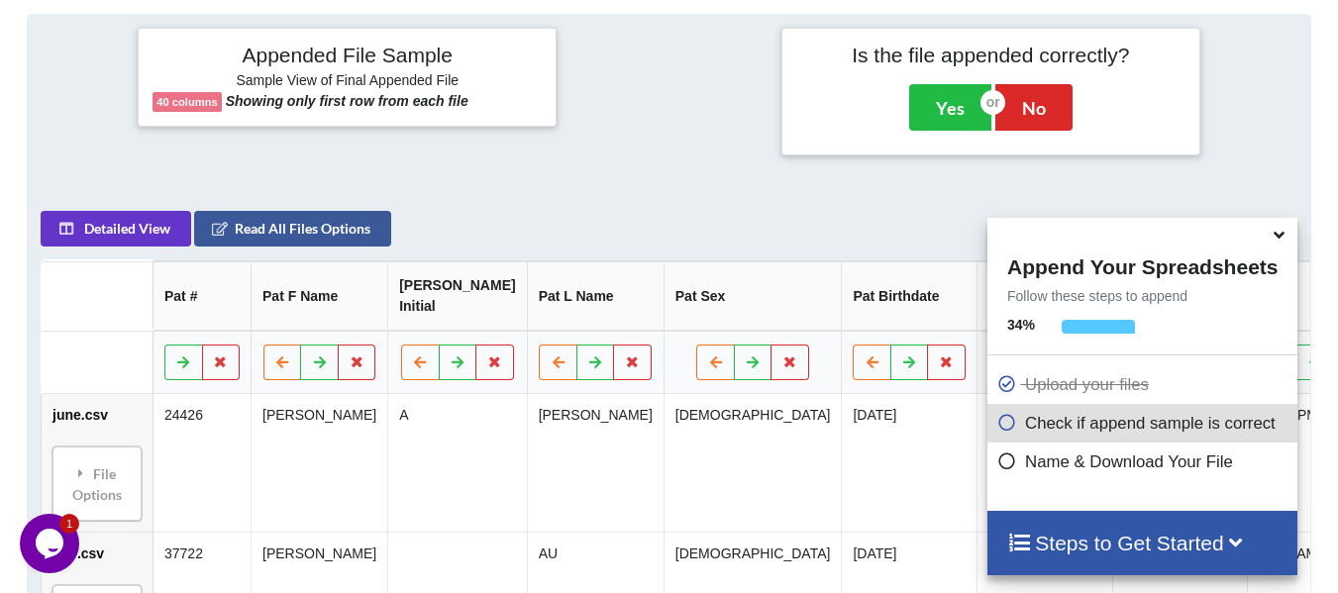
scroll to position [901, 0]
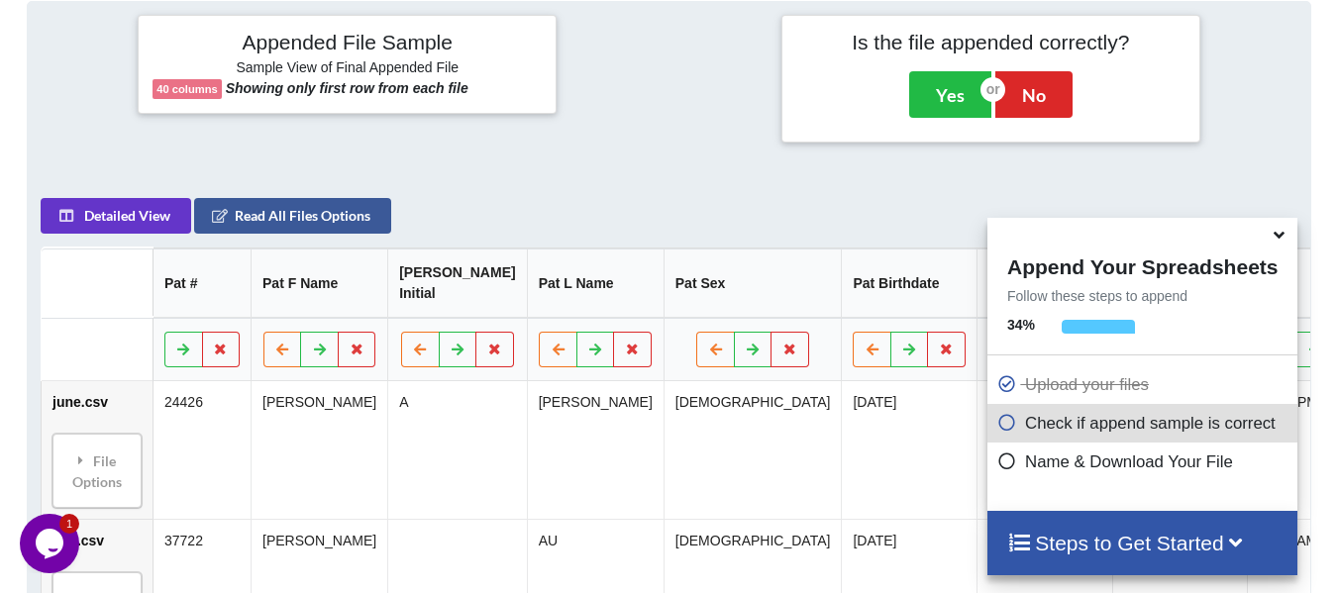
click at [1274, 241] on icon at bounding box center [1279, 232] width 21 height 18
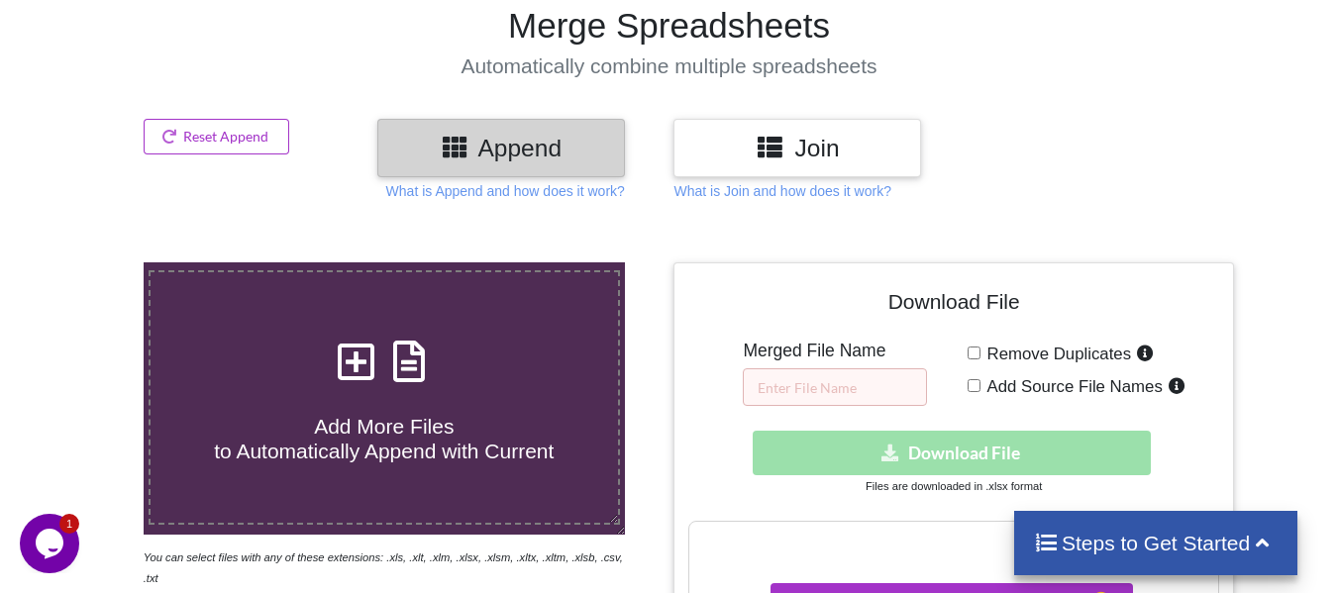
scroll to position [109, 0]
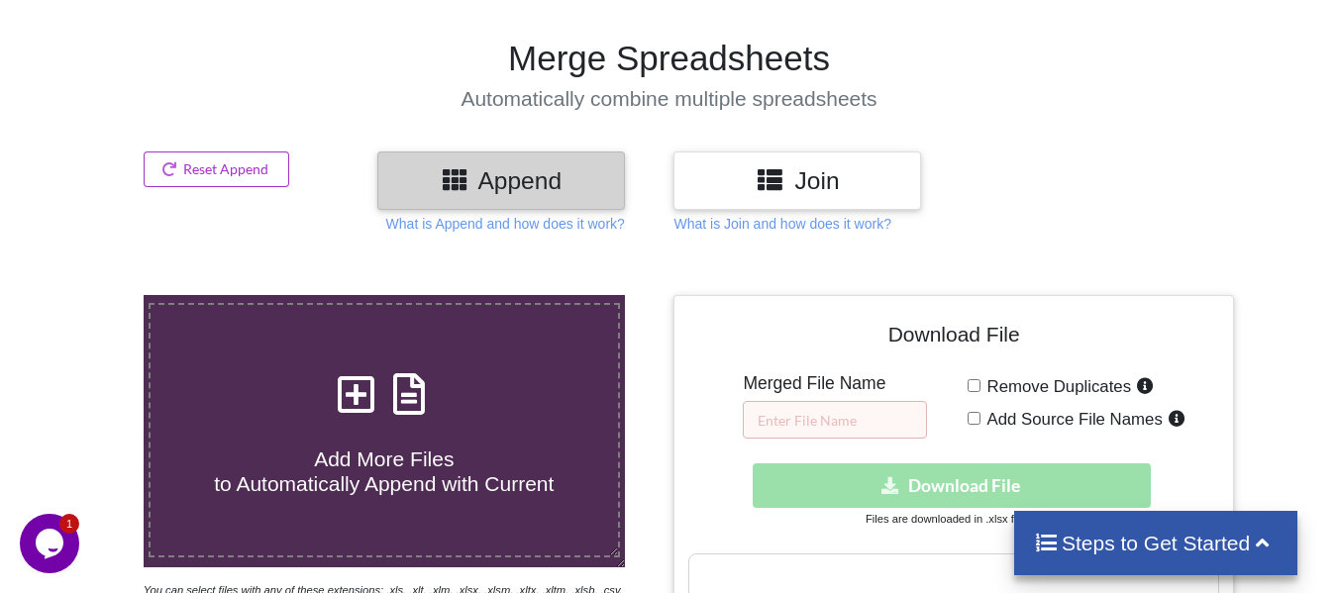
click at [322, 373] on div "Add More Files to Automatically Append with Current" at bounding box center [384, 430] width 467 height 134
click at [89, 295] on input "Add More Files to Automatically Append with Current" at bounding box center [89, 295] width 0 height 0
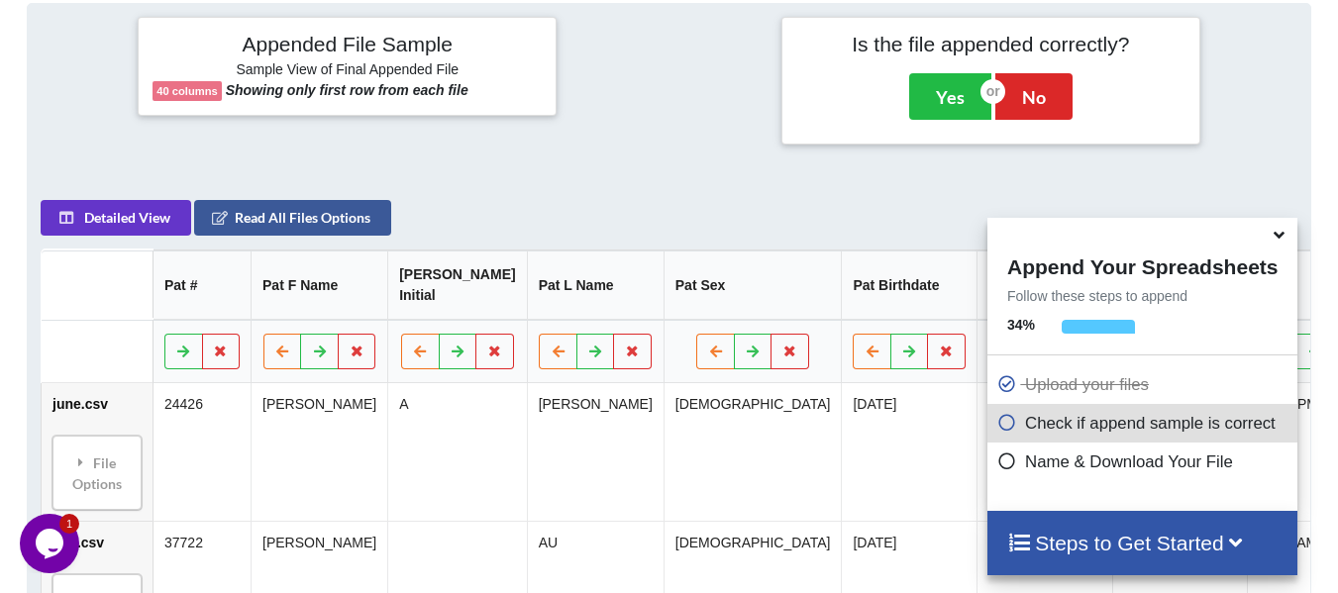
scroll to position [901, 0]
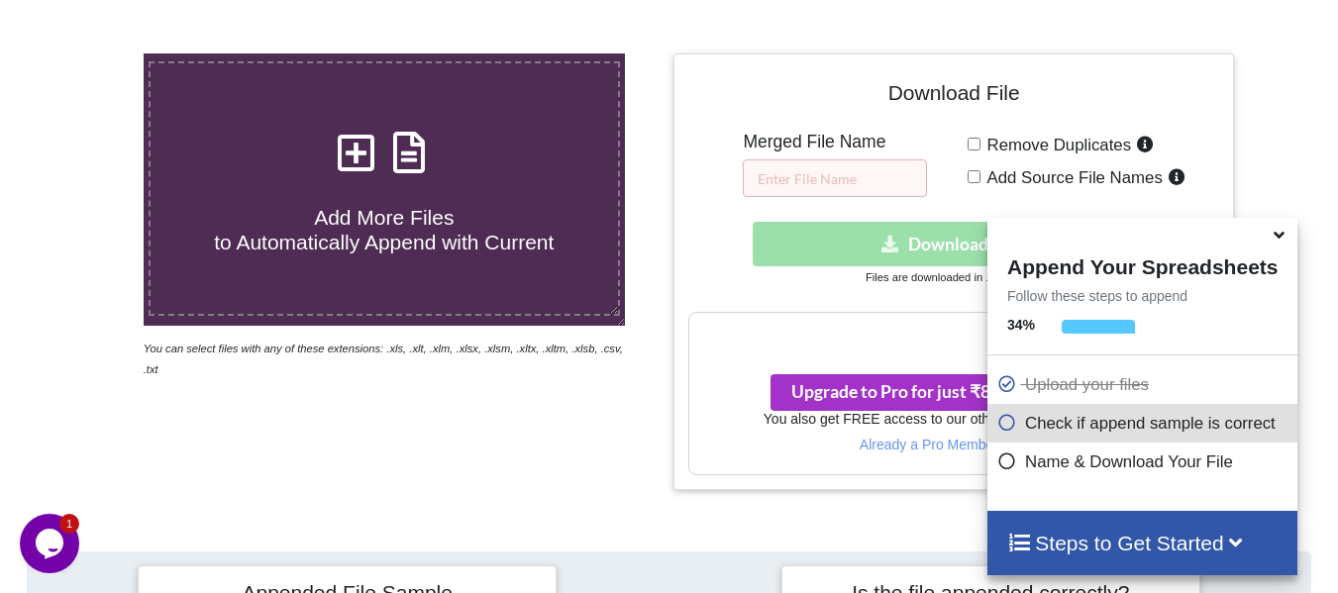
scroll to position [307, 0]
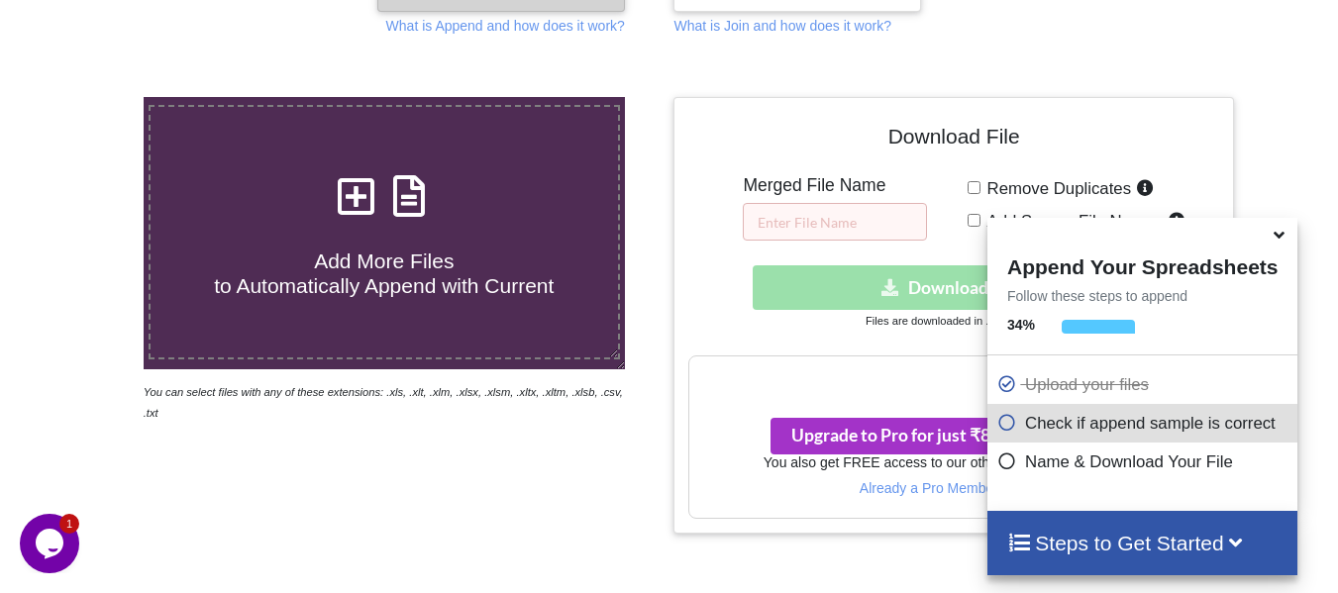
click at [1282, 239] on icon at bounding box center [1279, 232] width 21 height 18
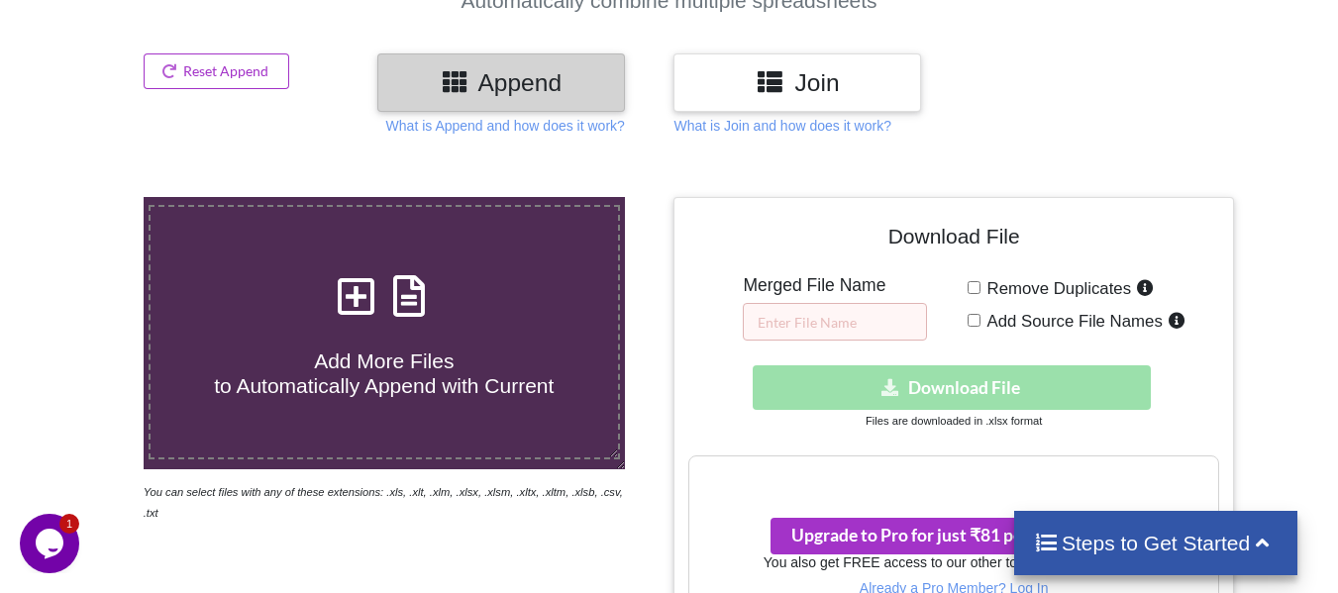
scroll to position [208, 0]
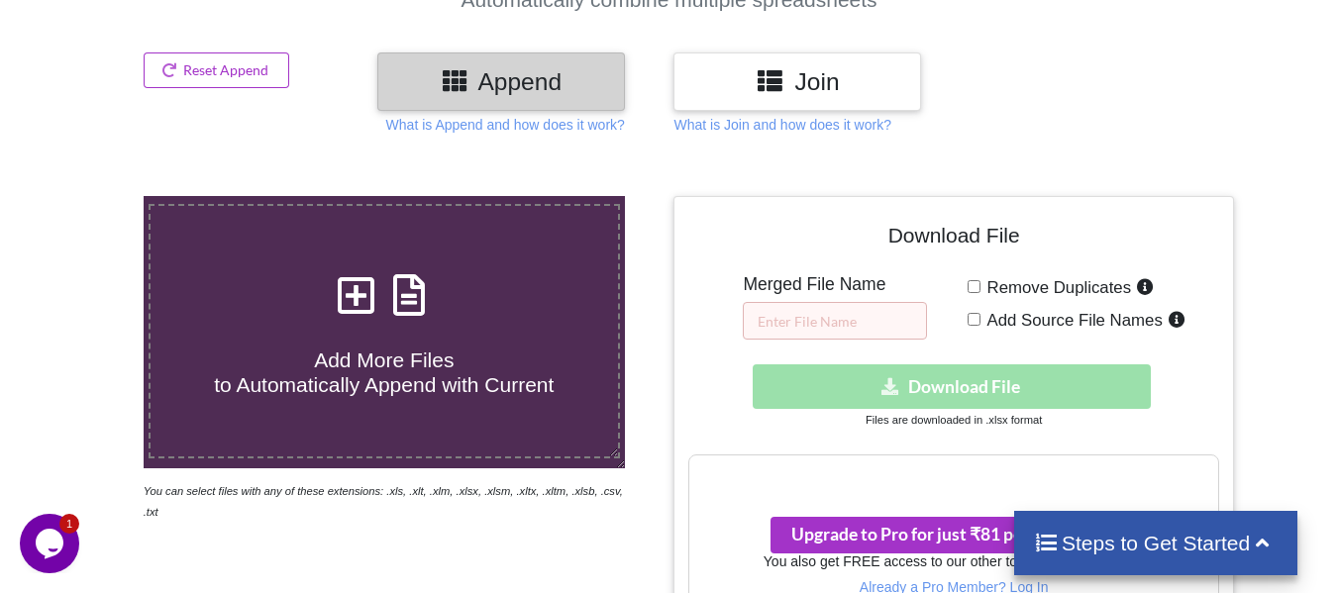
click at [368, 295] on icon at bounding box center [357, 285] width 50 height 42
click at [89, 196] on input "Add More Files to Automatically Append with Current" at bounding box center [89, 196] width 0 height 0
type input "C:\fakepath\apr.csv"
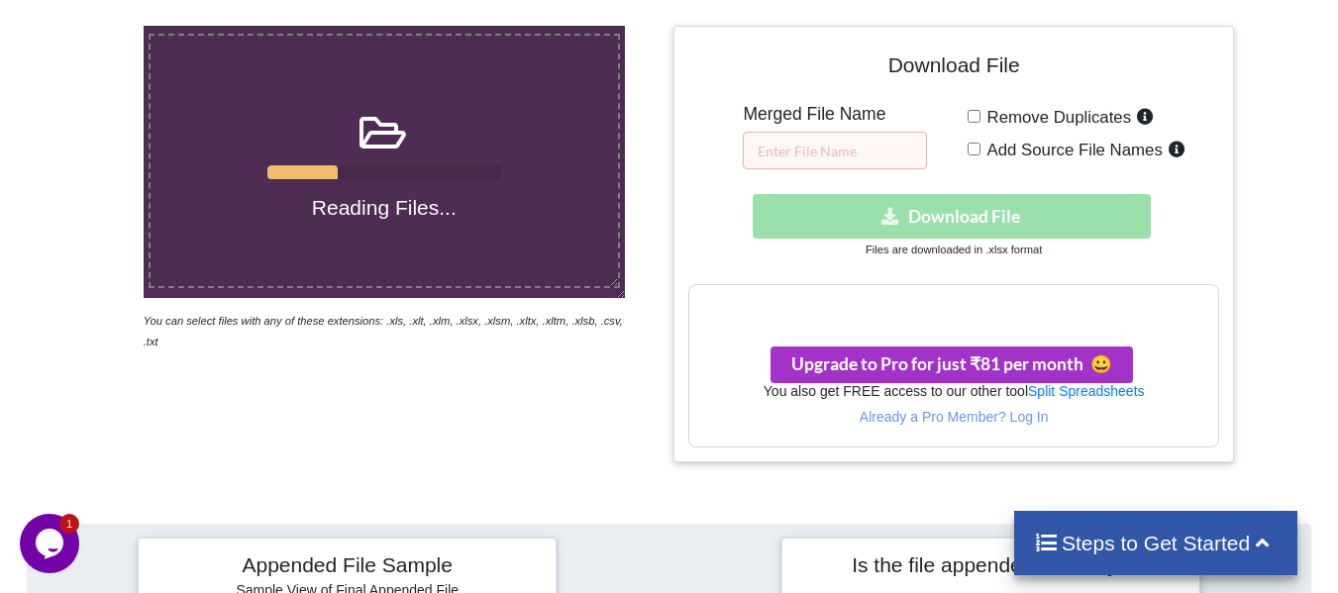
scroll to position [109, 0]
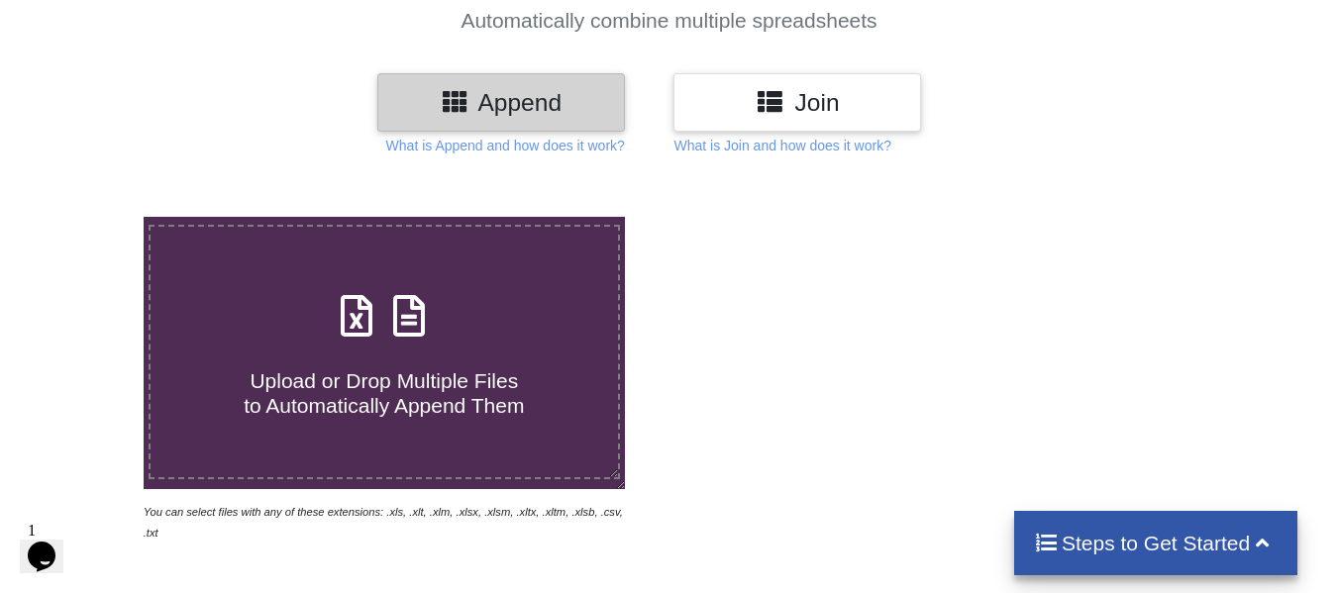
scroll to position [310, 0]
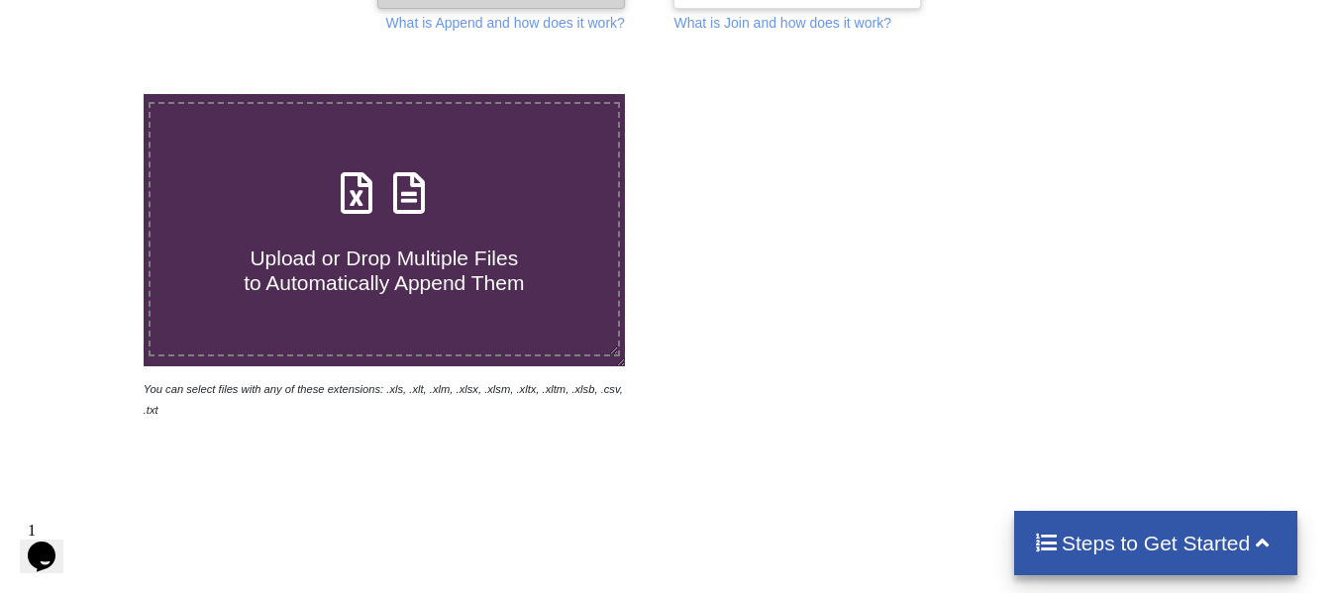
click at [321, 256] on span "Upload or Drop Multiple Files to Automatically Append Them" at bounding box center [384, 271] width 280 height 48
click at [89, 94] on input "Upload or Drop Multiple Files to Automatically Append Them" at bounding box center [89, 94] width 0 height 0
type input "C:\fakepath\apr.csv"
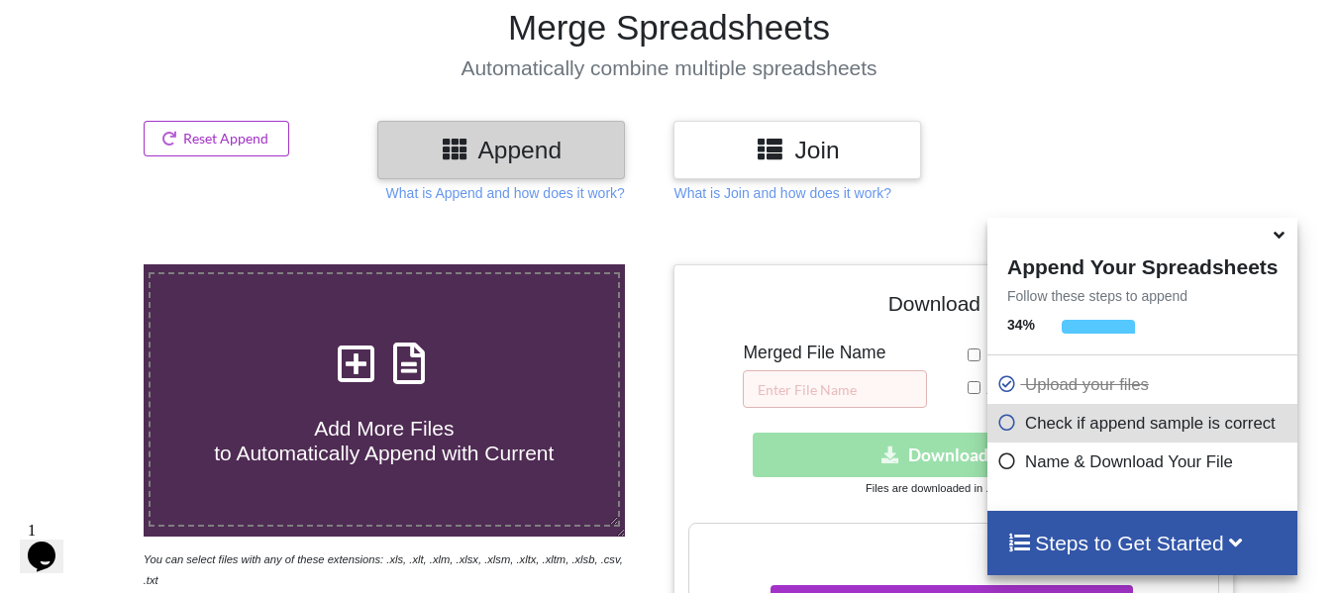
scroll to position [0, 0]
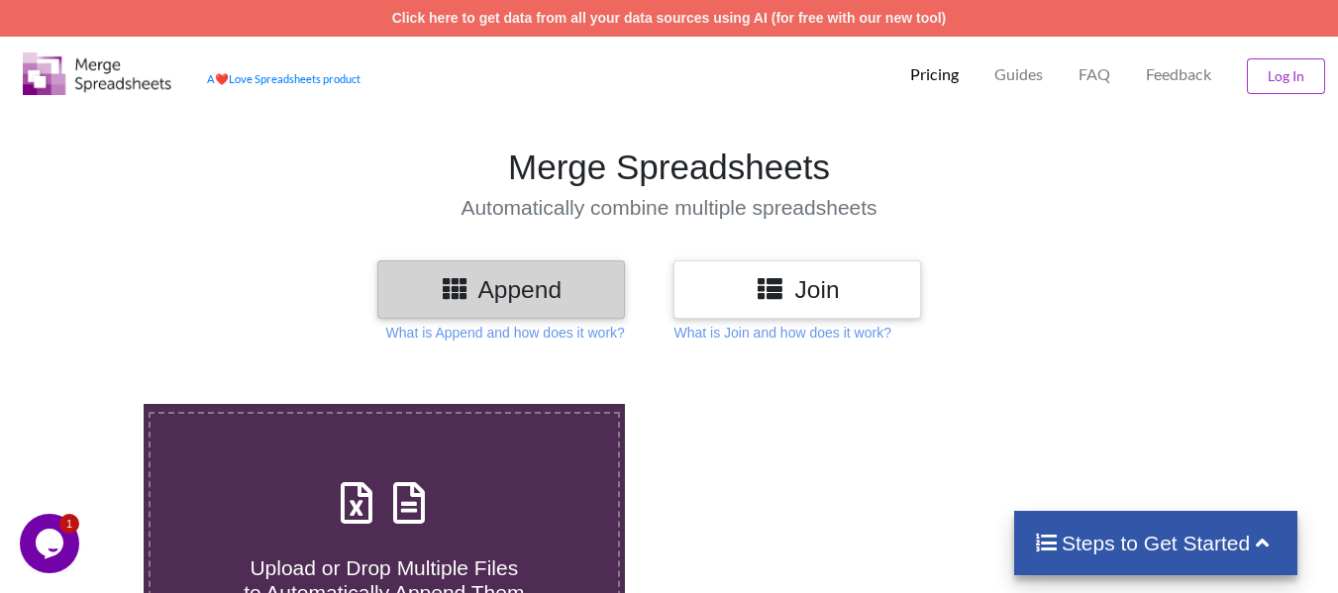
scroll to position [269, 0]
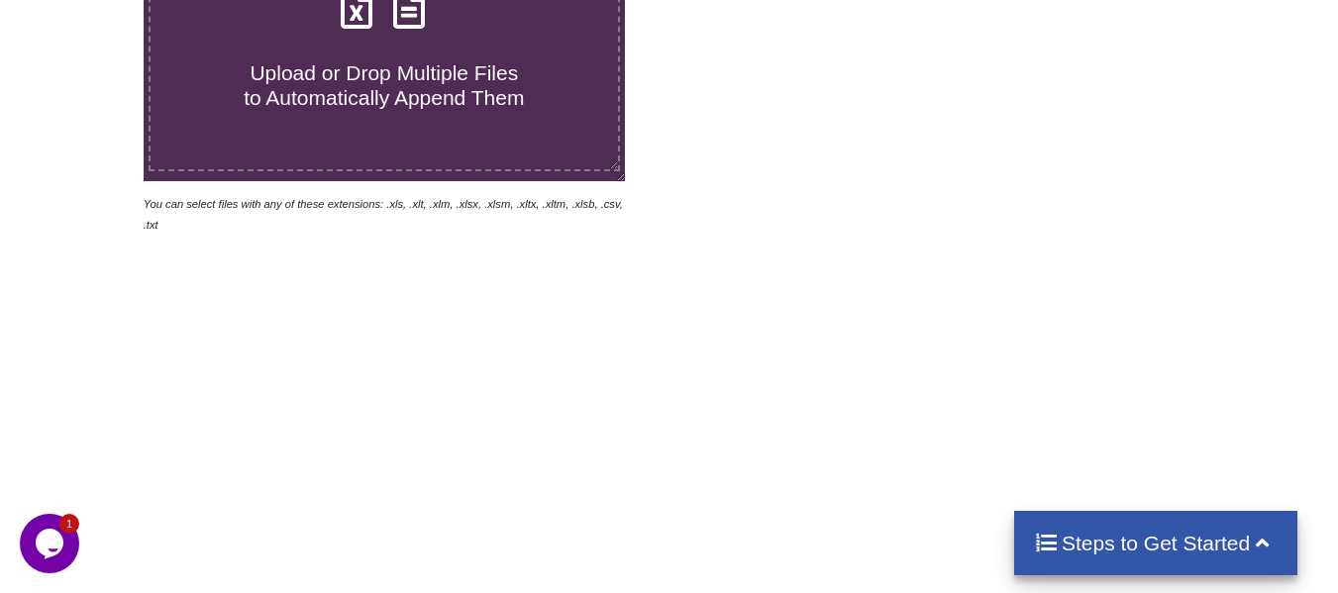
click at [363, 69] on span "Upload or Drop Multiple Files to Automatically Append Them" at bounding box center [384, 85] width 280 height 48
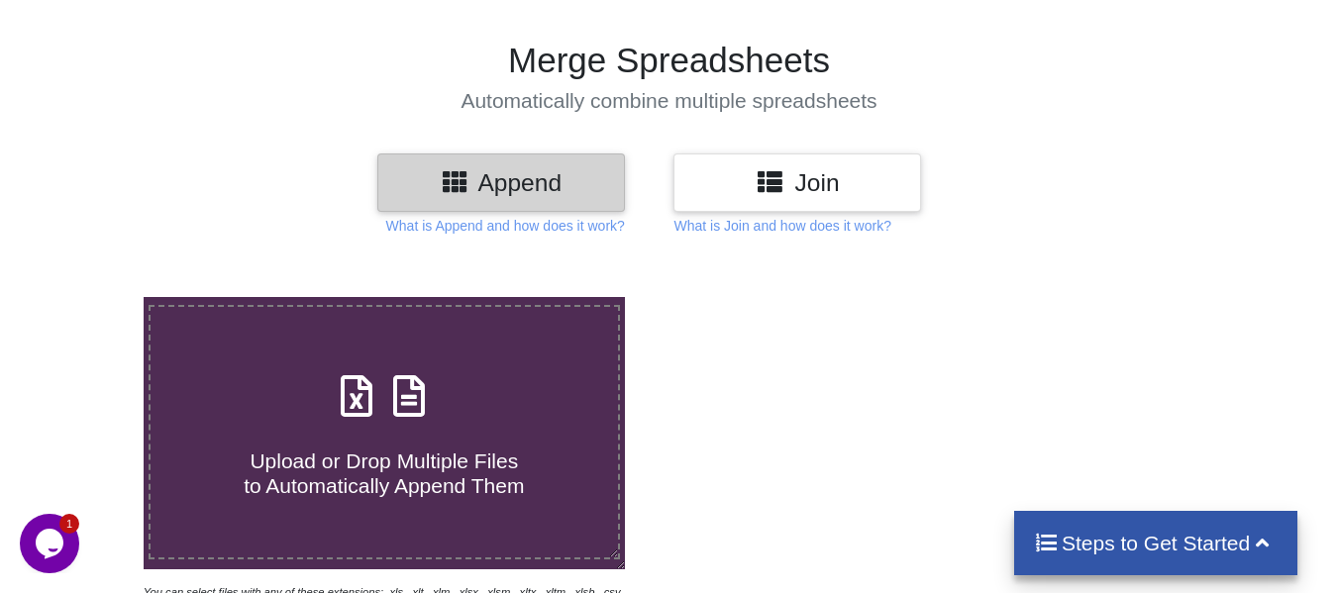
type input "C:\fakepath\apr.csv"
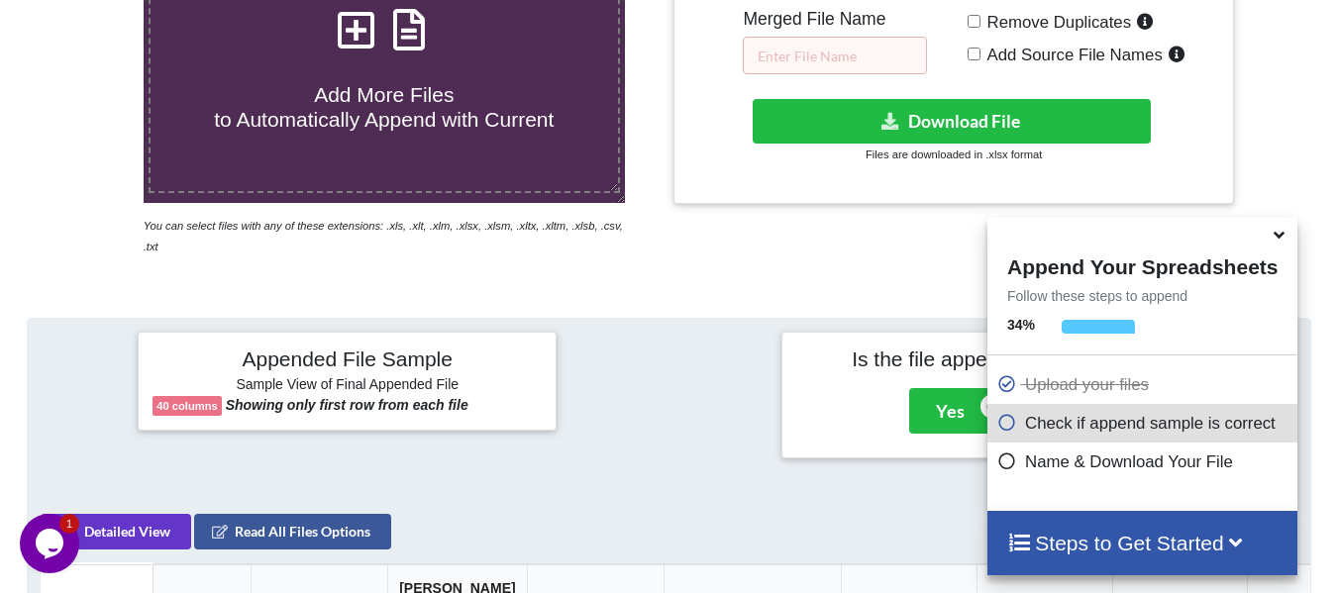
scroll to position [275, 0]
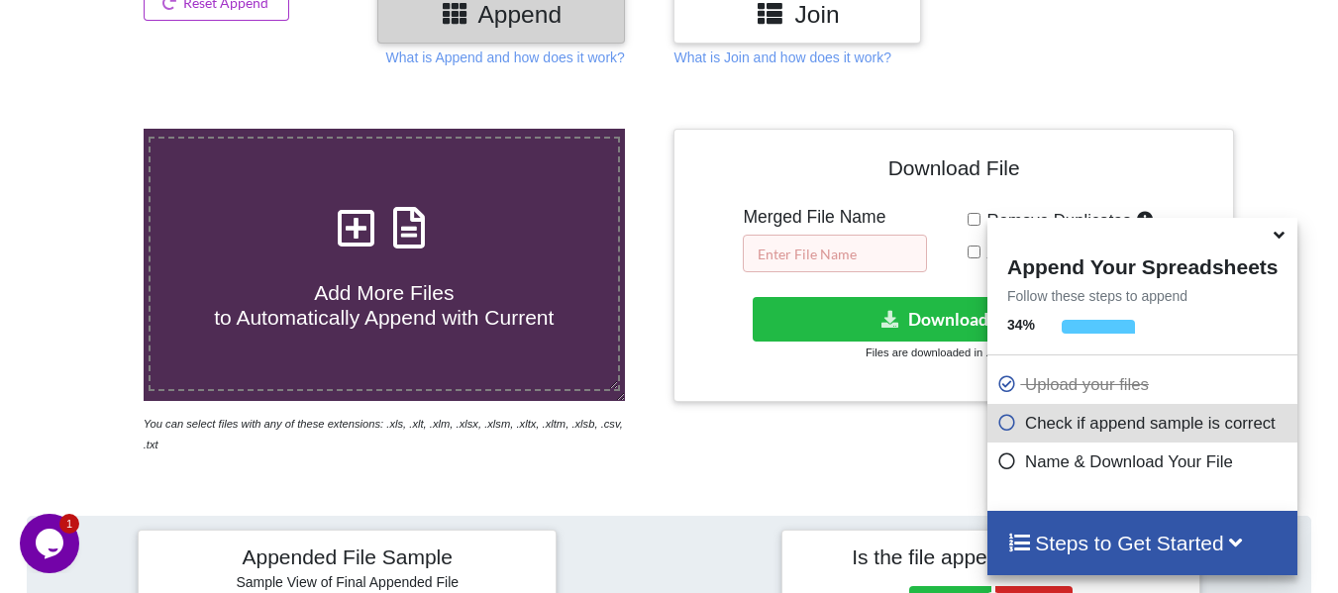
click at [853, 245] on input "text" at bounding box center [835, 254] width 184 height 38
click at [1277, 237] on icon at bounding box center [1279, 232] width 21 height 18
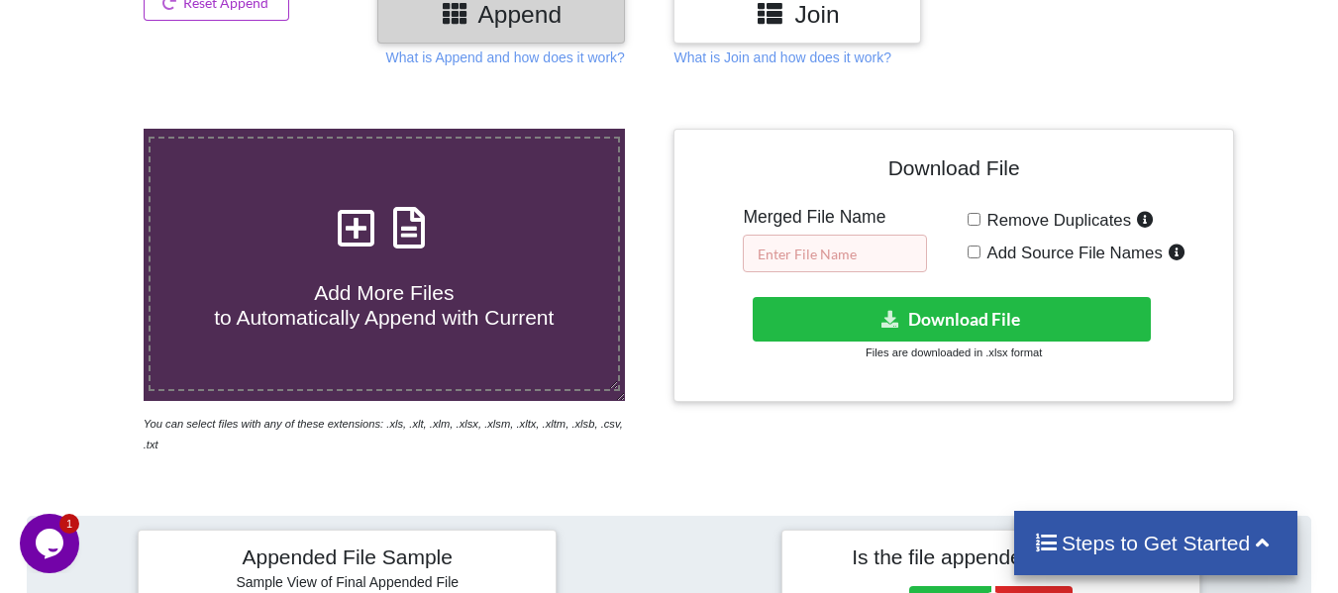
click at [852, 267] on input "text" at bounding box center [835, 254] width 184 height 38
paste input "Appointment(NCPLLC)01"
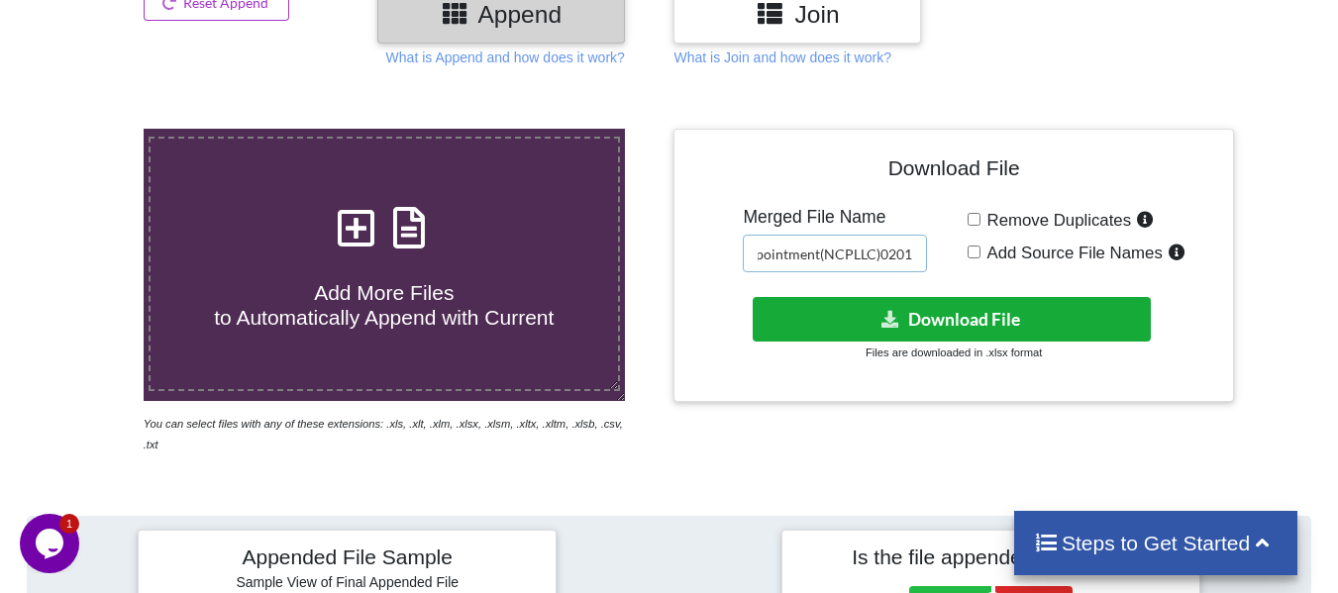
type input "Appointment(NCPLLC)0201"
click at [895, 330] on button "Download File" at bounding box center [952, 319] width 398 height 45
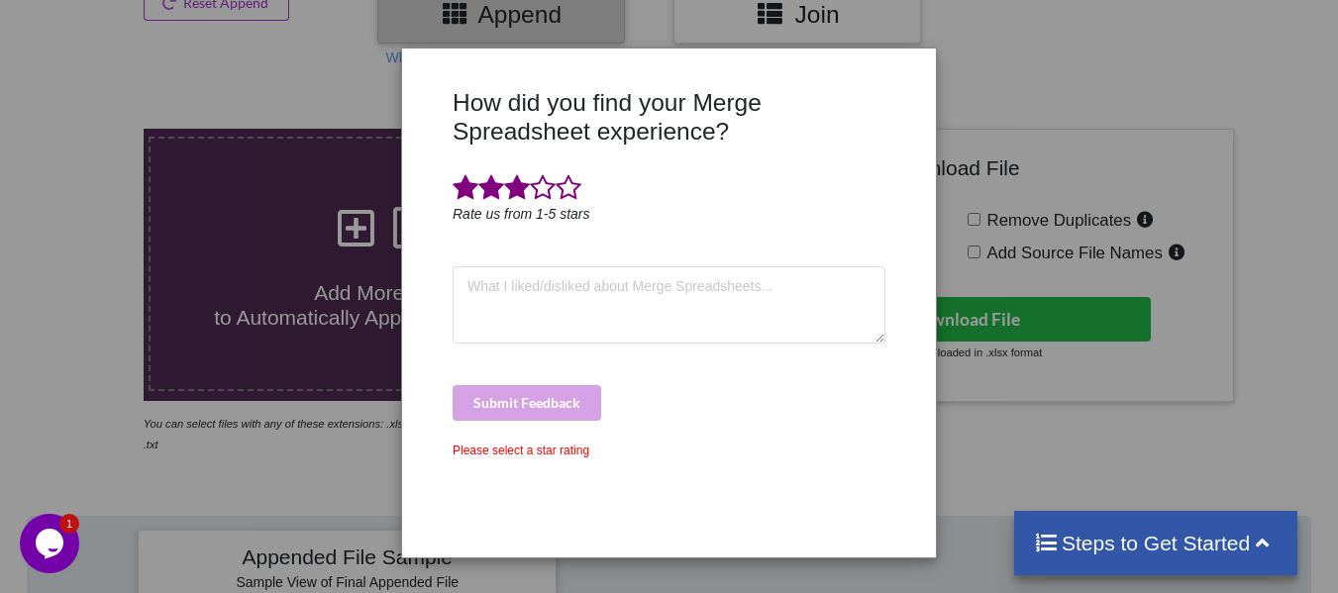
click at [530, 194] on span at bounding box center [543, 188] width 26 height 28
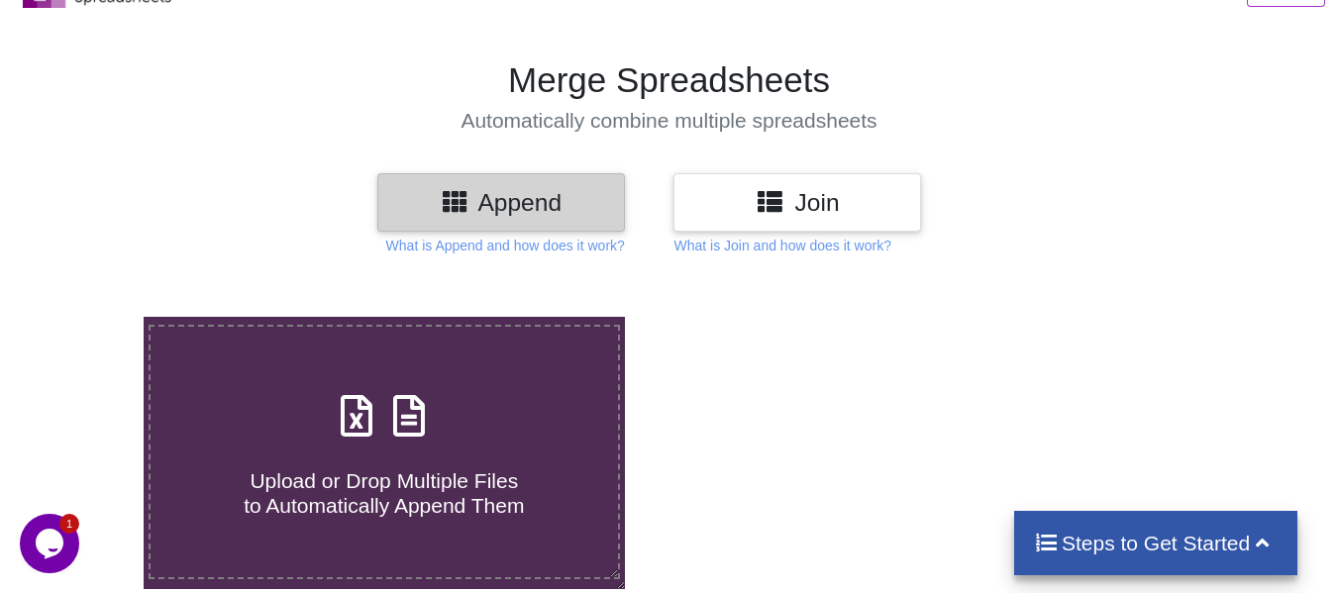
scroll to position [198, 0]
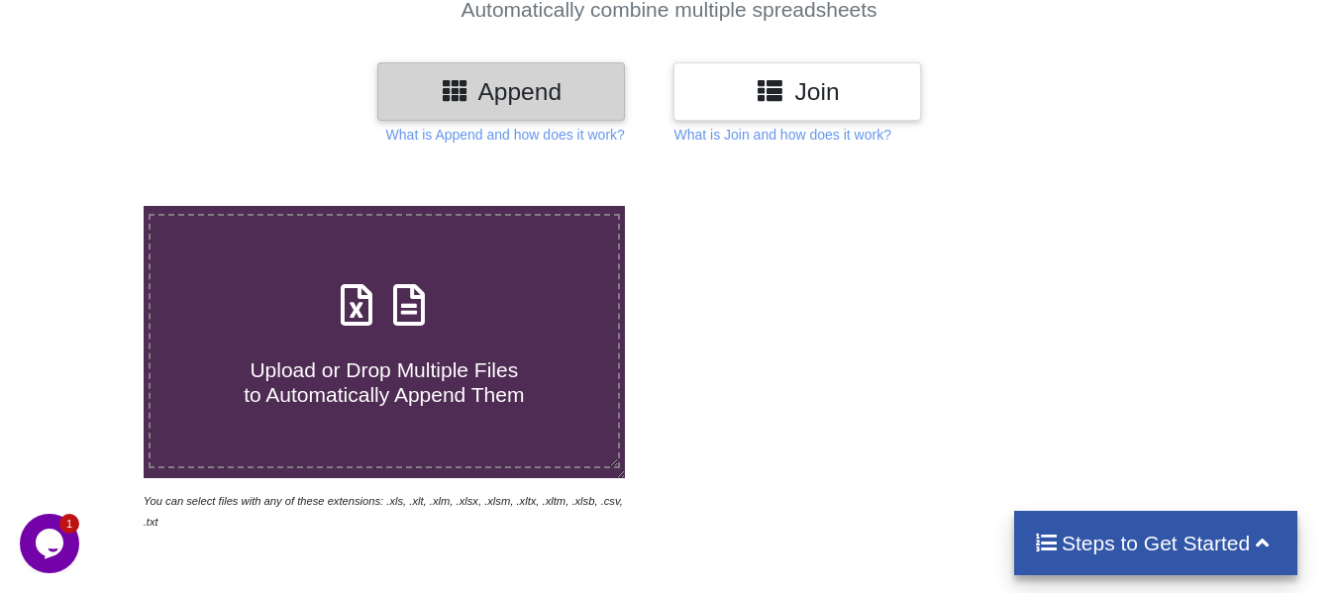
drag, startPoint x: 400, startPoint y: 348, endPoint x: 369, endPoint y: 236, distance: 116.0
click at [400, 348] on h4 "Upload or Drop Multiple Files to Automatically Append Them" at bounding box center [384, 370] width 467 height 75
click at [89, 206] on input "Upload or Drop Multiple Files to Automatically Append Them" at bounding box center [89, 206] width 0 height 0
type input "C:\fakepath\jan.csv"
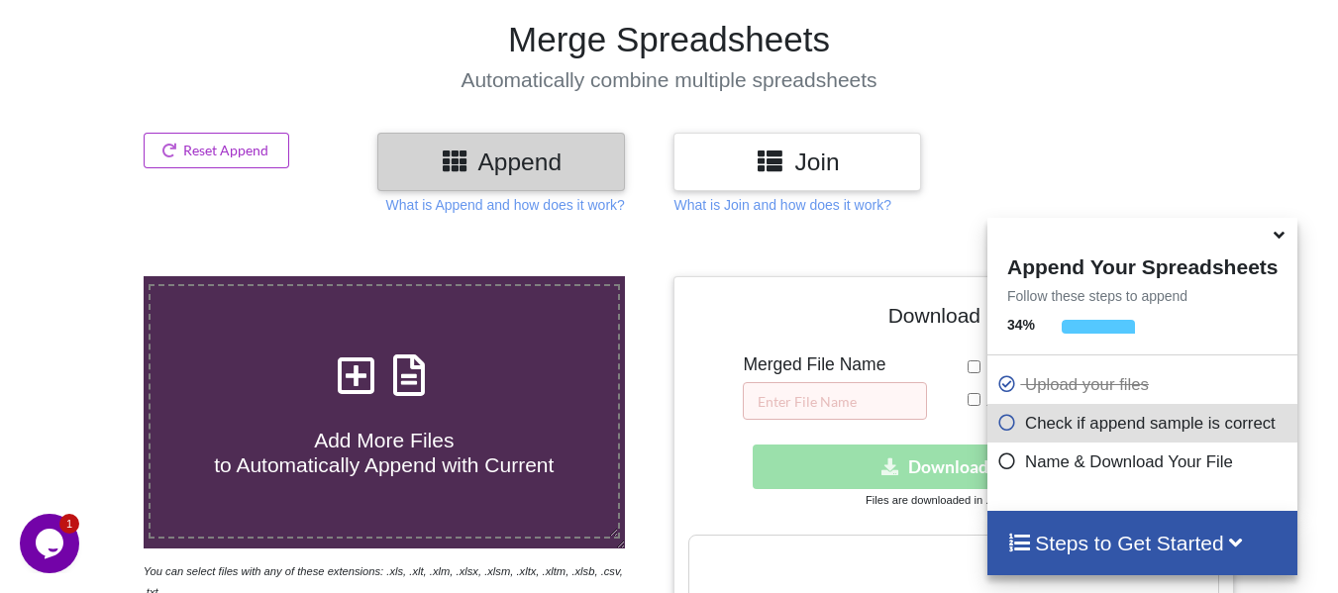
scroll to position [109, 0]
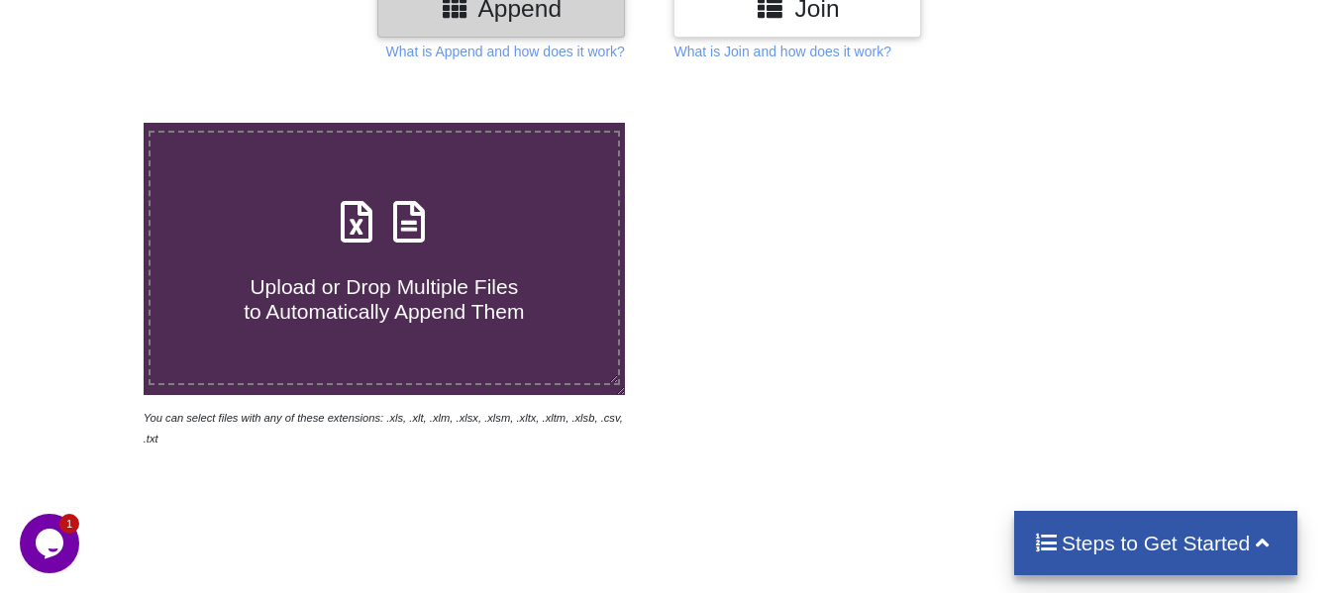
scroll to position [297, 0]
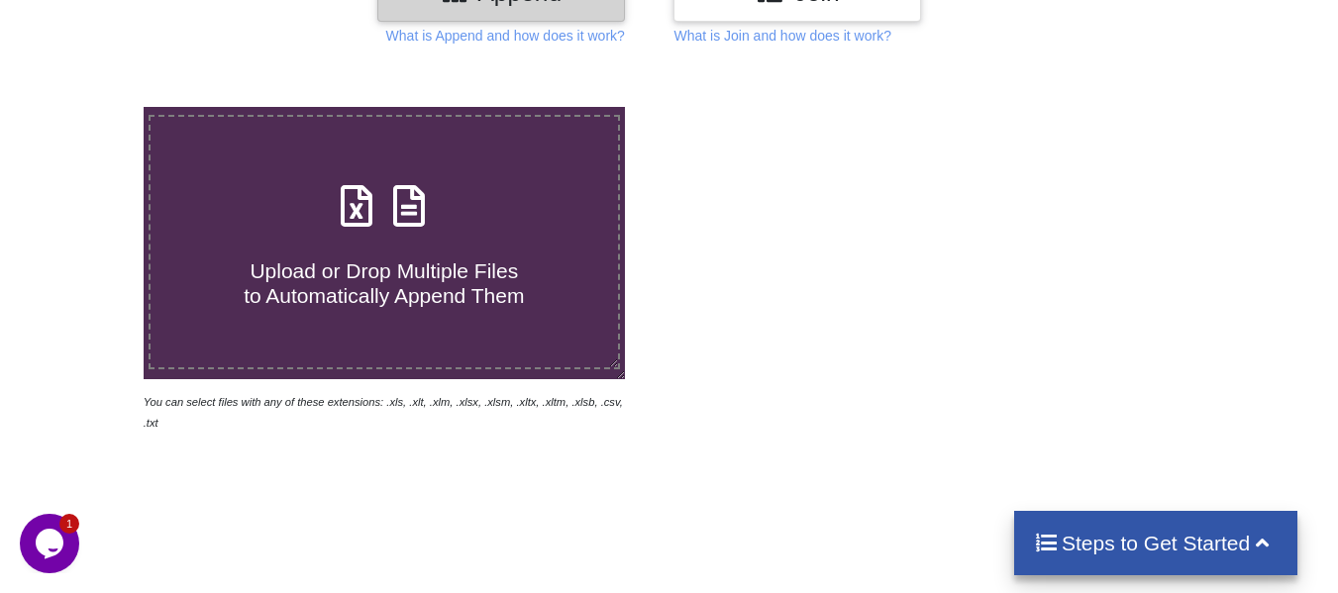
click at [423, 231] on span at bounding box center [384, 207] width 105 height 47
click at [89, 107] on input "Upload or Drop Multiple Files to Automatically Append Them" at bounding box center [89, 107] width 0 height 0
type input "C:\fakepath\jan.csv"
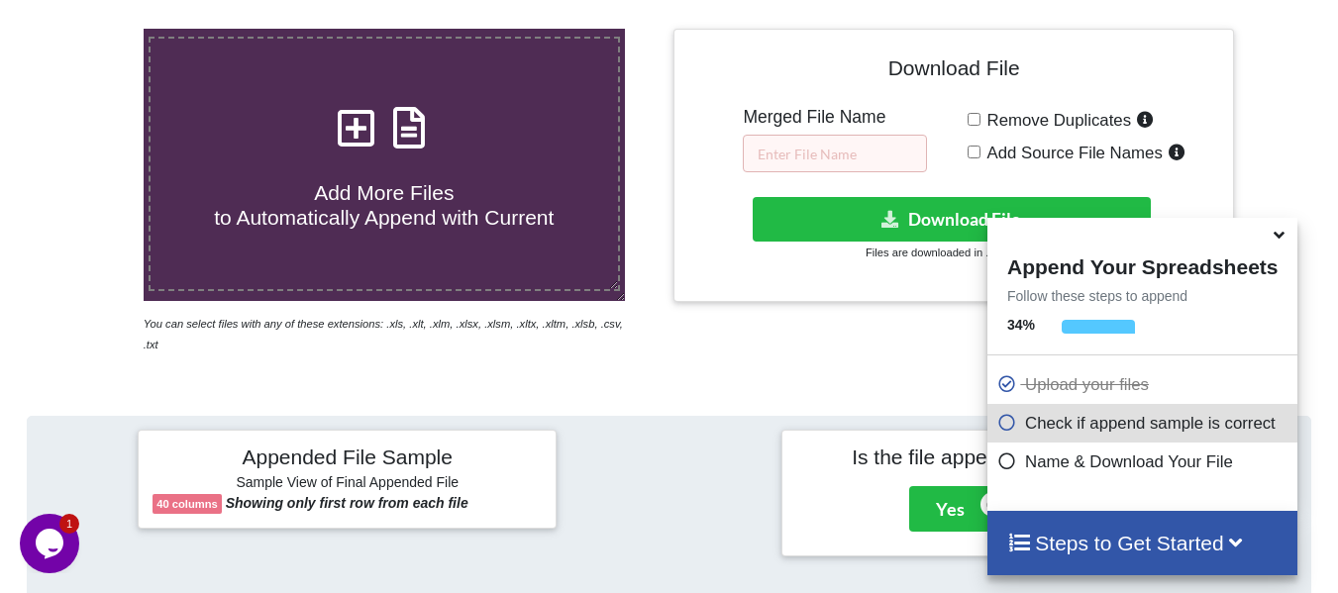
scroll to position [374, 0]
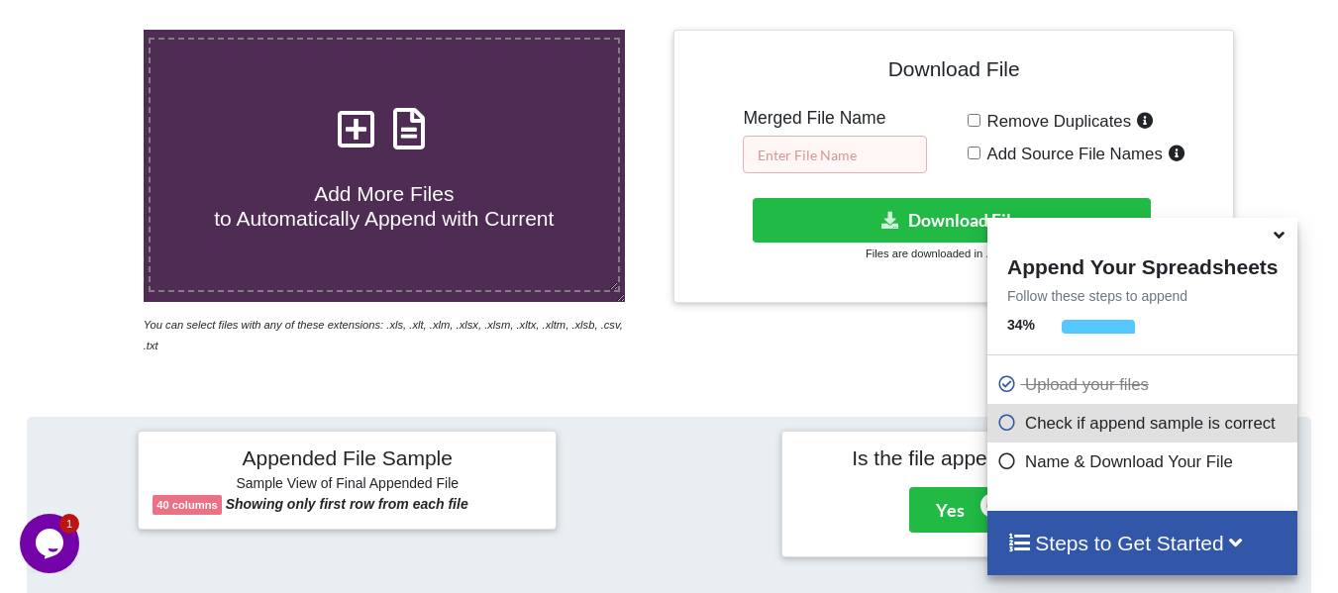
click at [871, 150] on input "text" at bounding box center [835, 155] width 184 height 38
paste input "Appointment(NCPLLC)0201"
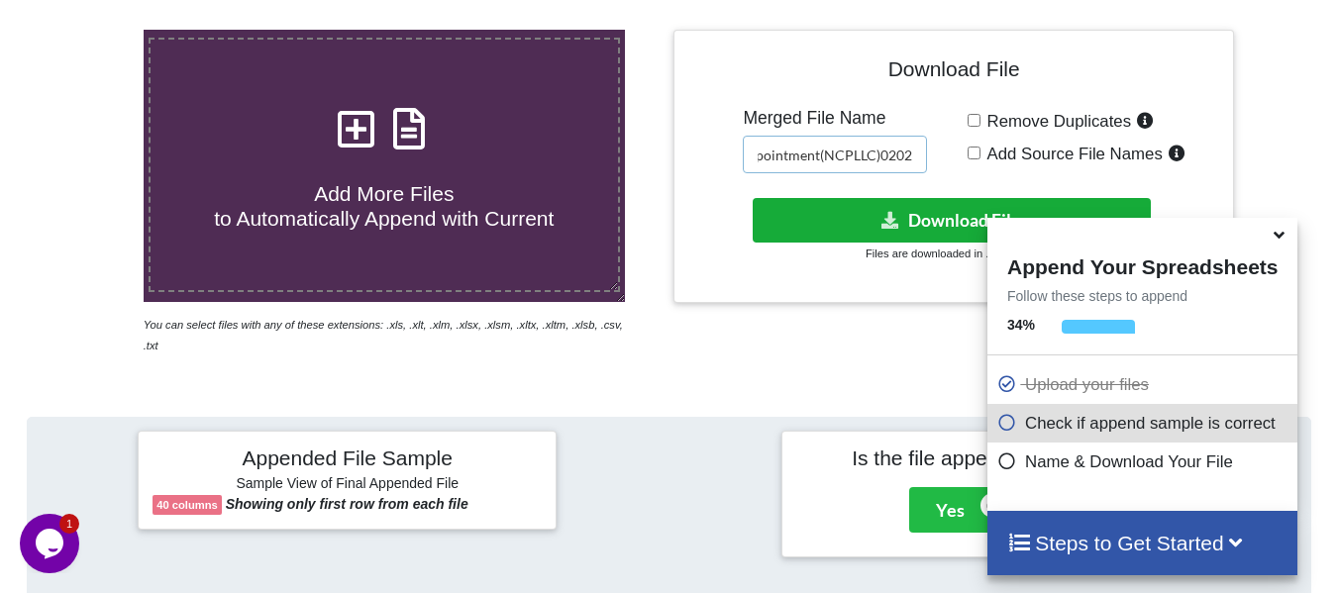
type input "Appointment(NCPLLC)0202"
click at [924, 235] on button "Download File" at bounding box center [952, 220] width 398 height 45
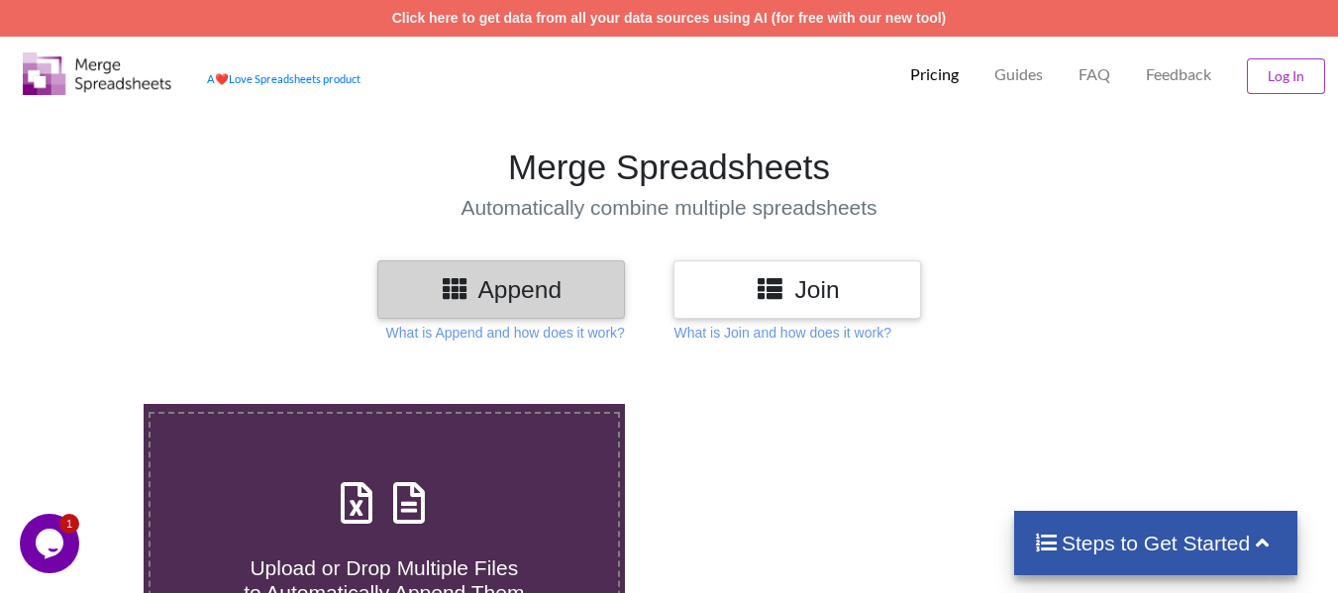
click at [556, 279] on h3 "Append" at bounding box center [501, 289] width 218 height 29
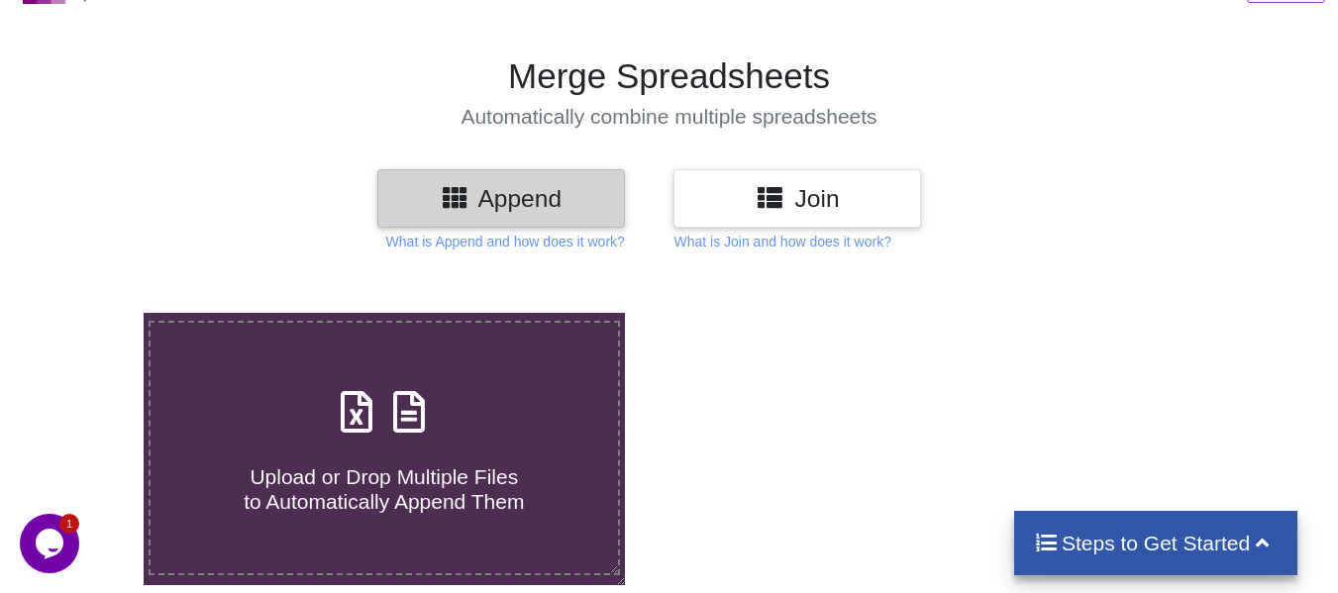
scroll to position [198, 0]
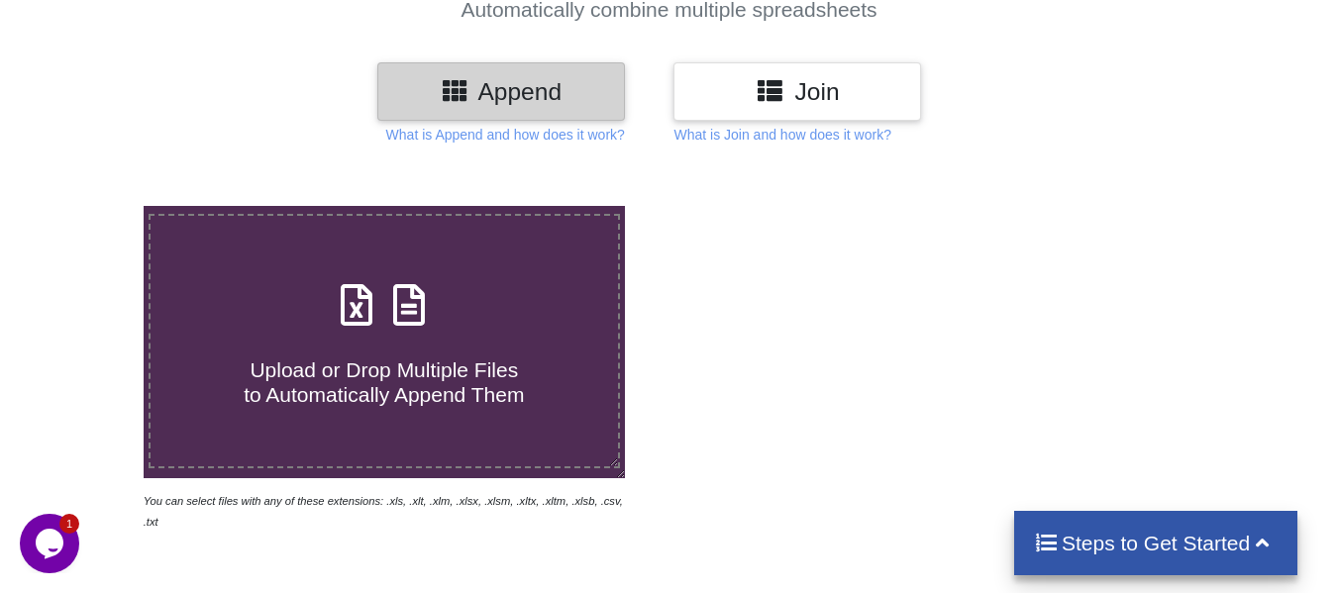
click at [387, 353] on h4 "Upload or Drop Multiple Files to Automatically Append Them" at bounding box center [384, 370] width 467 height 75
click at [89, 206] on input "Upload or Drop Multiple Files to Automatically Append Them" at bounding box center [89, 206] width 0 height 0
type input "C:\fakepath\may.csv"
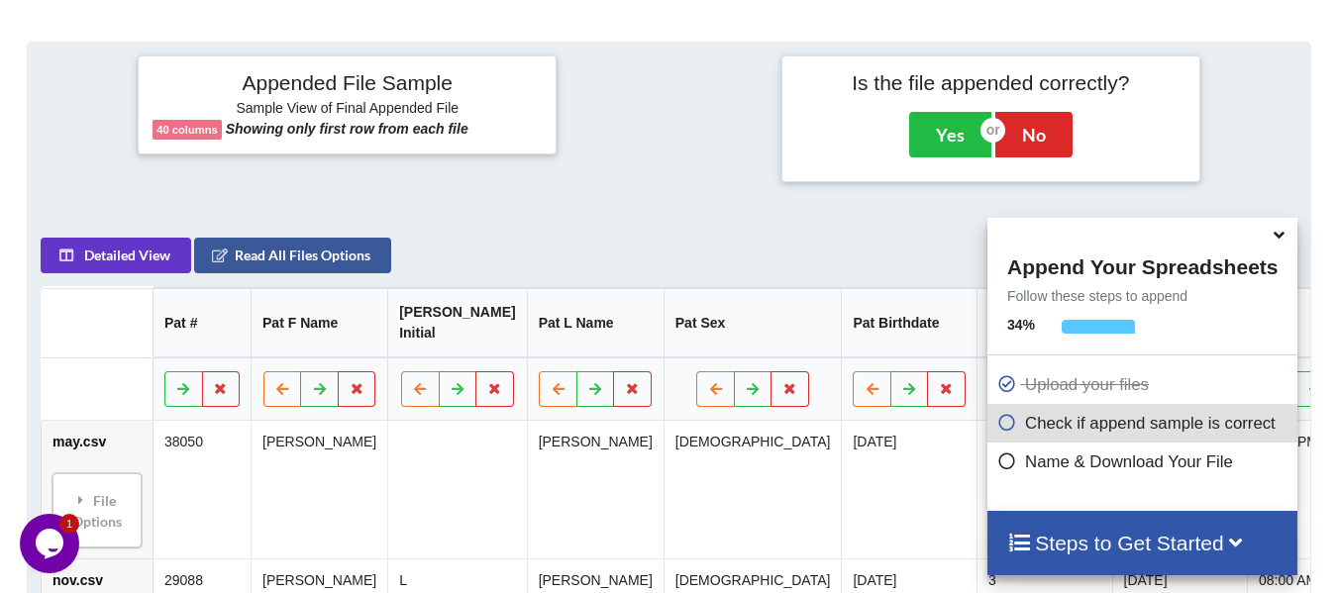
scroll to position [770, 0]
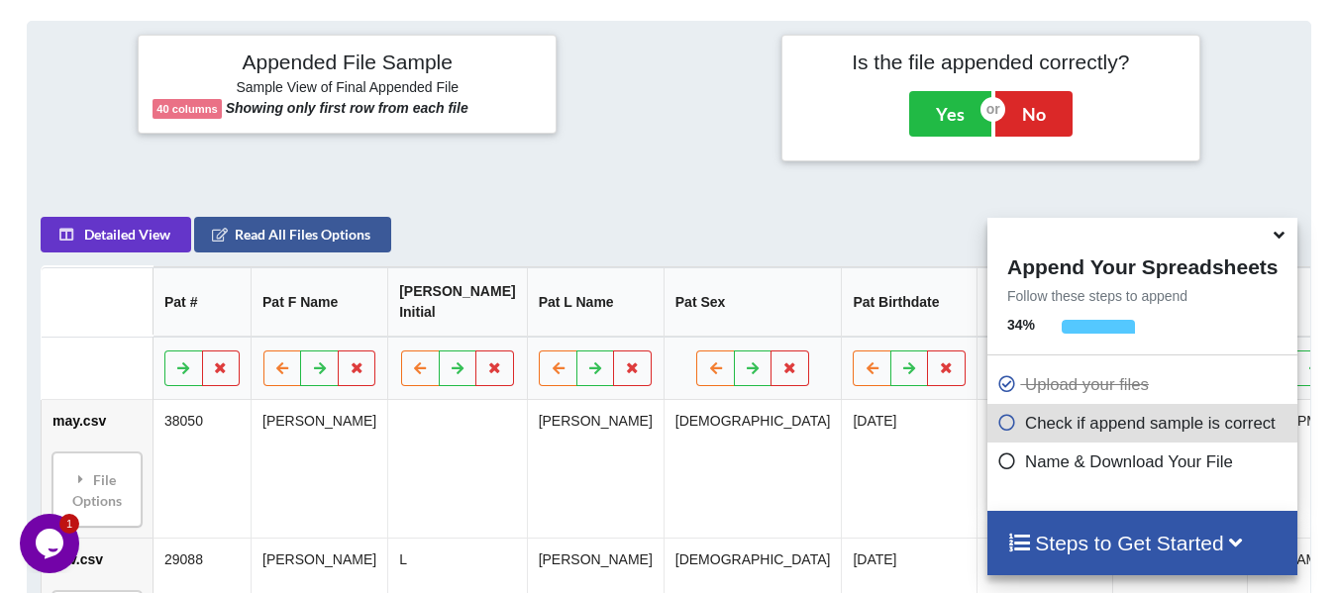
click at [1273, 238] on icon at bounding box center [1279, 232] width 21 height 18
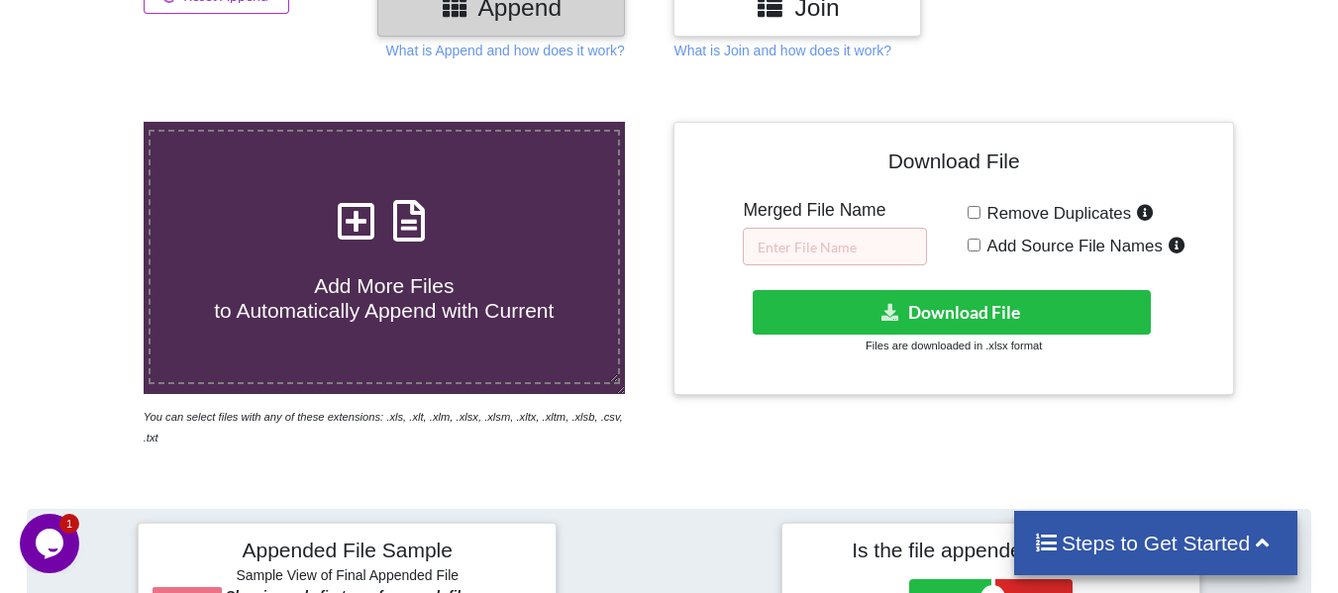
scroll to position [275, 0]
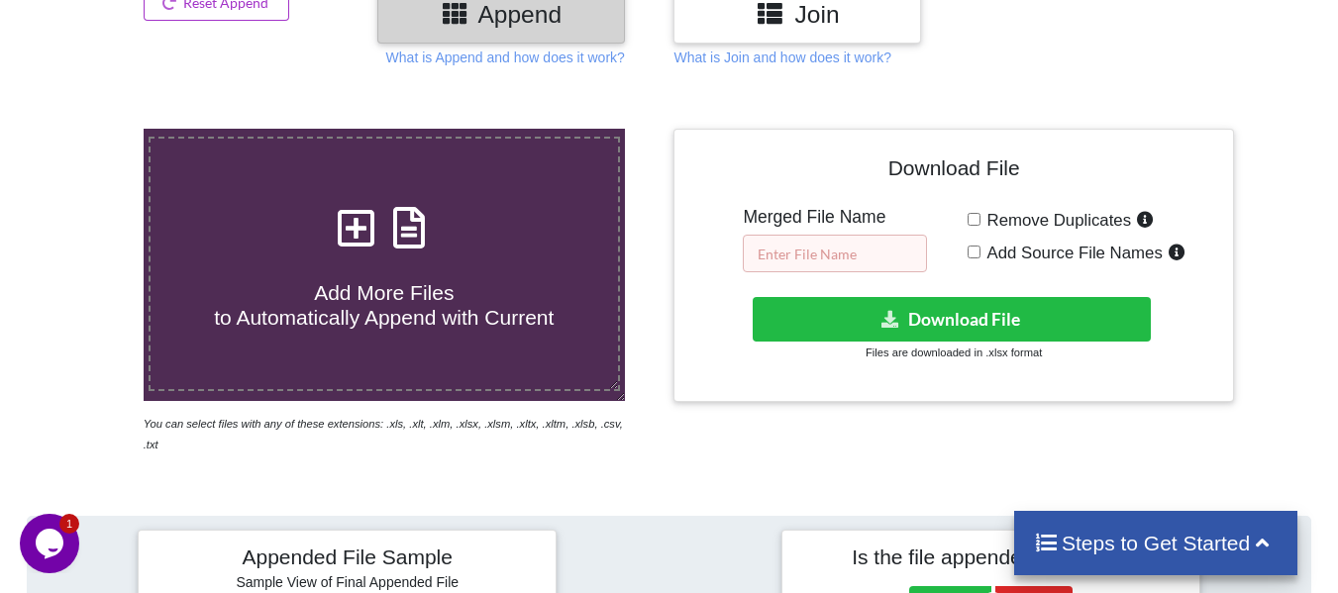
click at [865, 247] on input "text" at bounding box center [835, 254] width 184 height 38
paste input "Appointment(NCPLLC)0201"
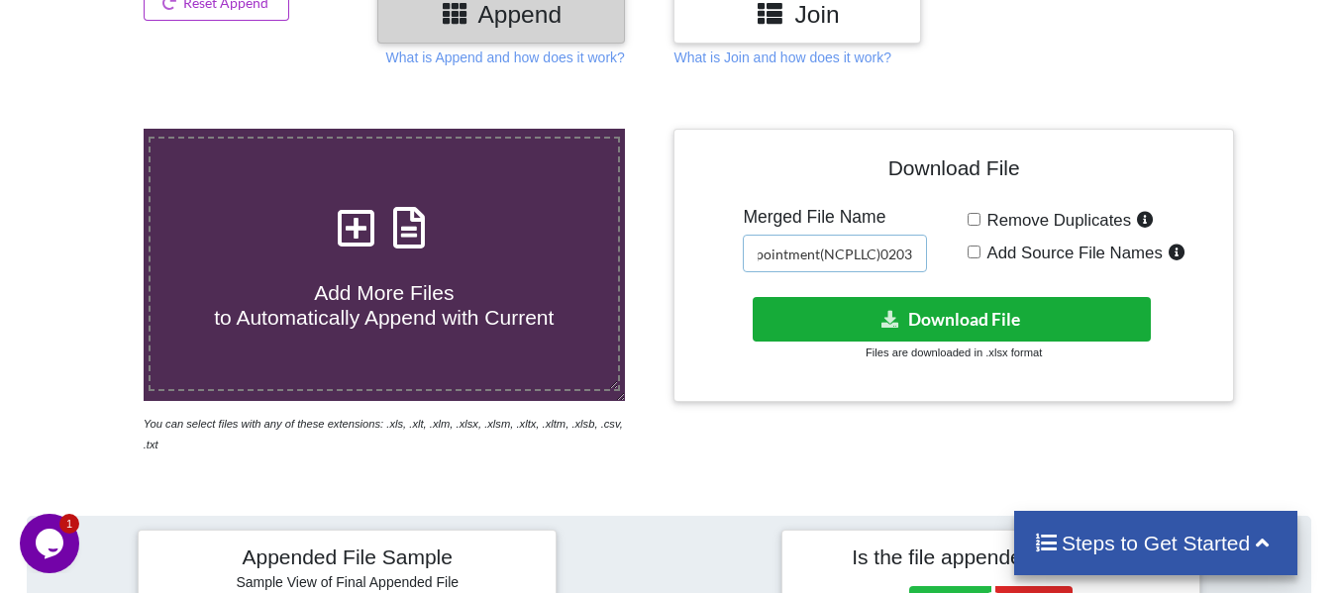
type input "Appointment(NCPLLC)0203"
click at [944, 332] on button "Download File" at bounding box center [952, 319] width 398 height 45
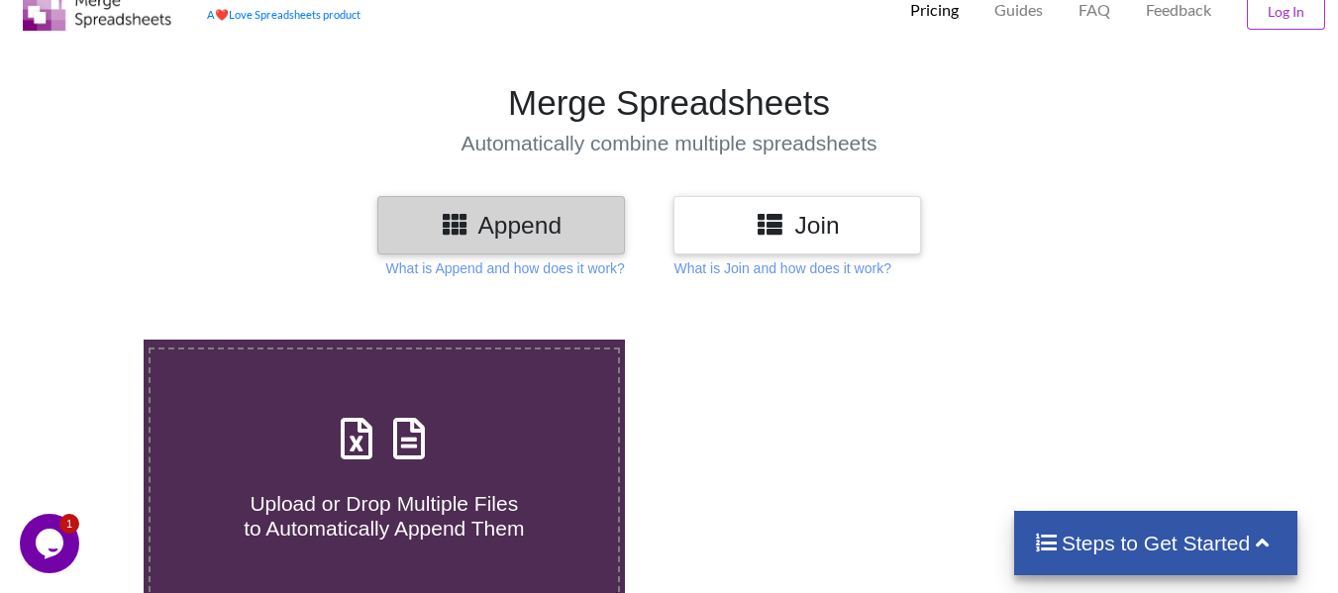
scroll to position [99, 0]
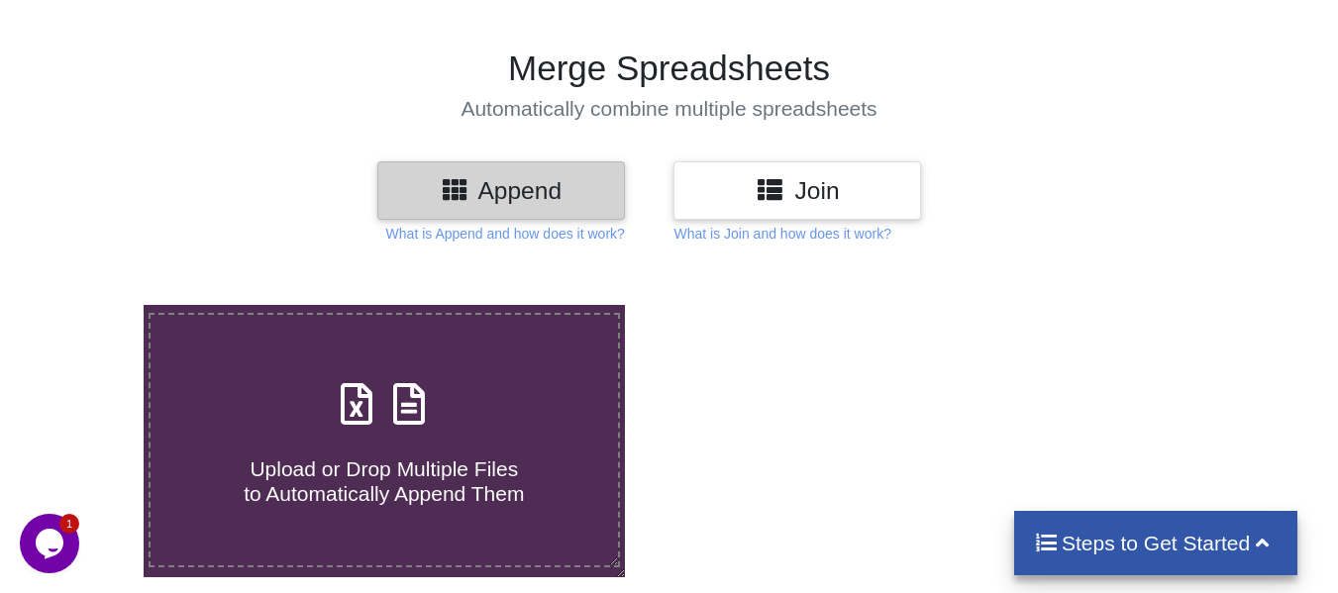
click at [438, 406] on div "Upload or Drop Multiple Files to Automatically Append Them" at bounding box center [384, 440] width 467 height 134
click at [89, 305] on input "Upload or Drop Multiple Files to Automatically Append Them" at bounding box center [89, 305] width 0 height 0
type input "C:\fakepath\june.csv"
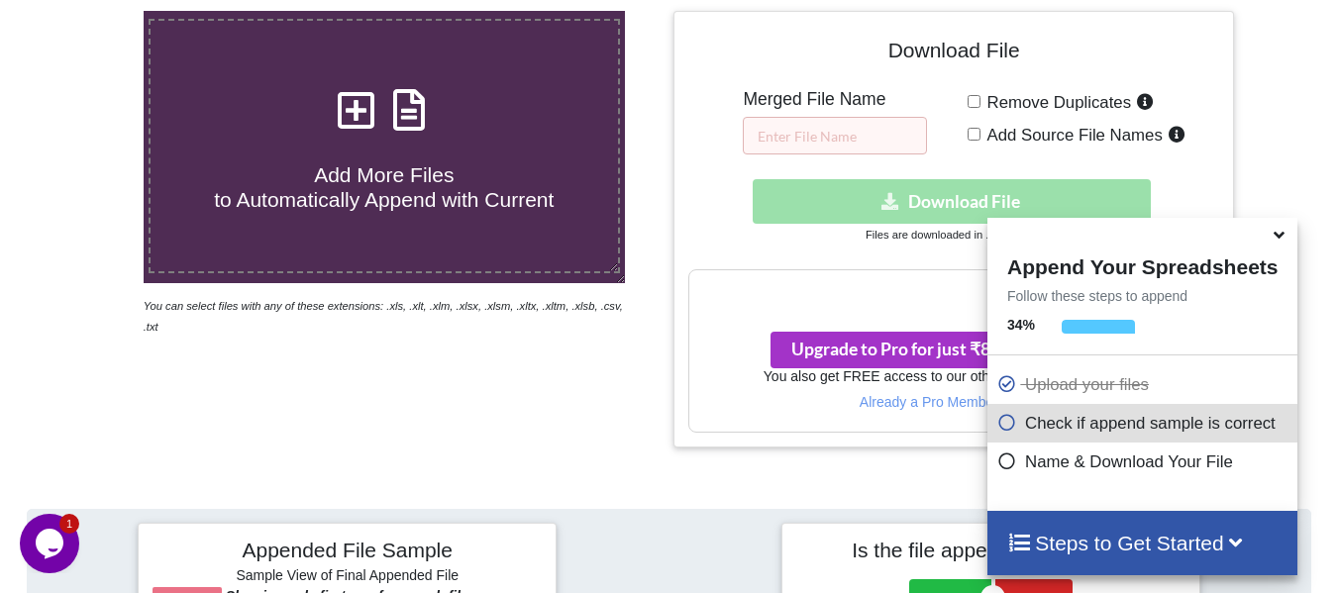
scroll to position [505, 0]
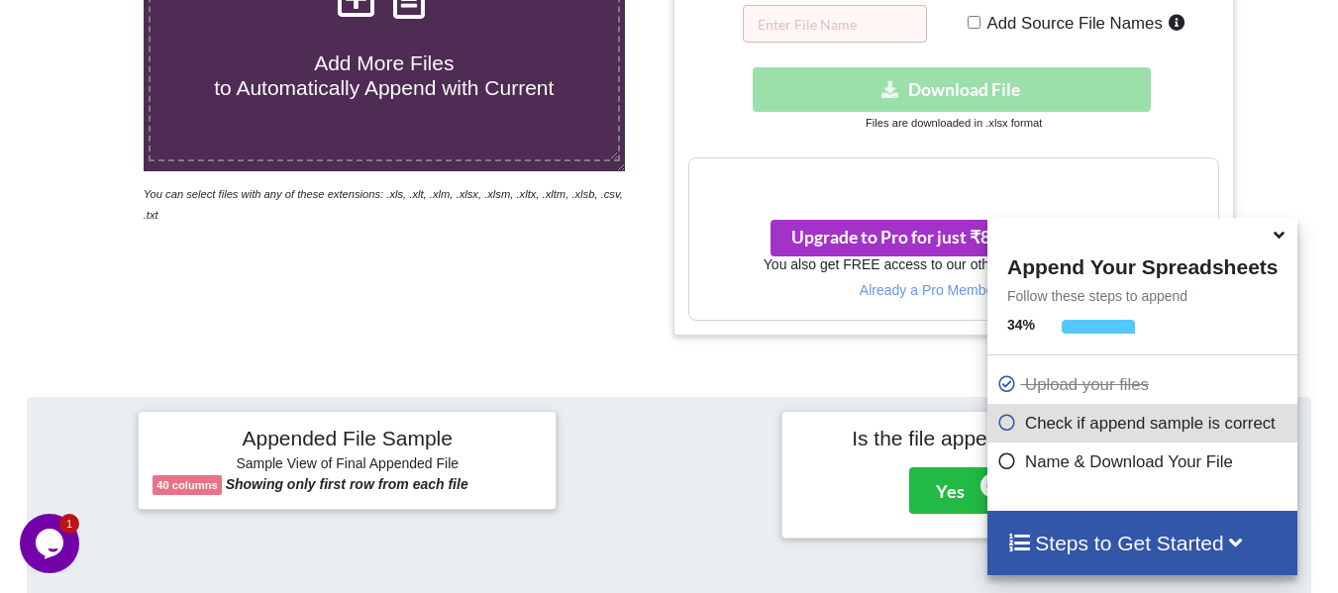
click at [1282, 241] on icon at bounding box center [1279, 232] width 21 height 18
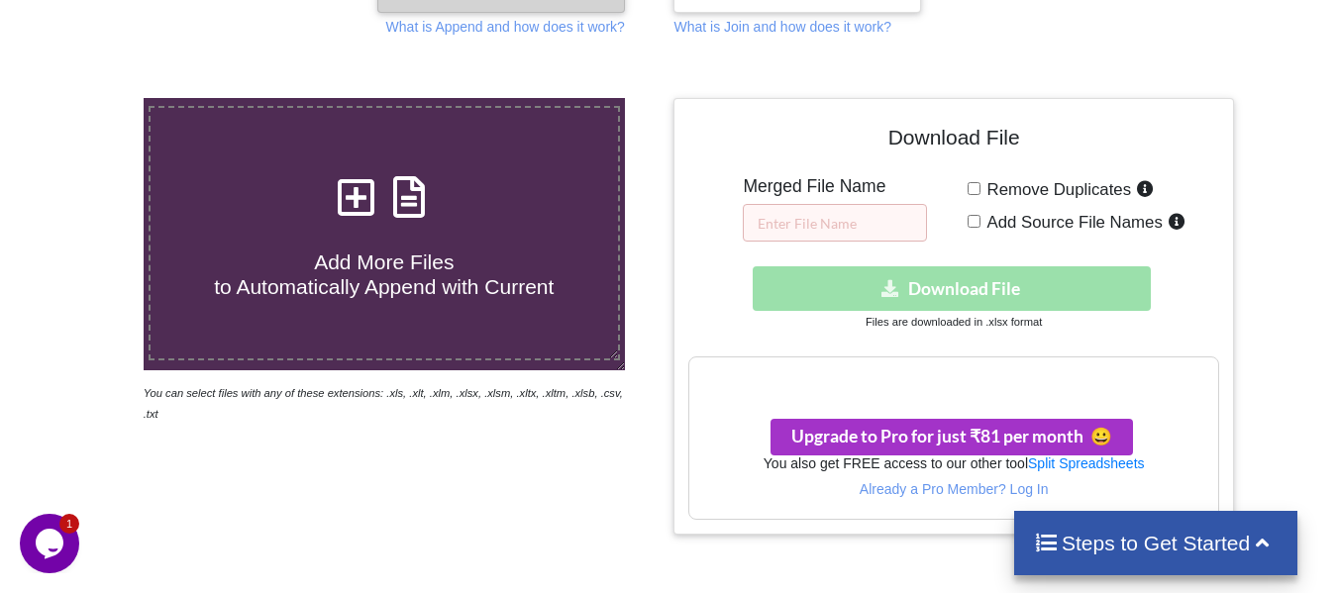
scroll to position [307, 0]
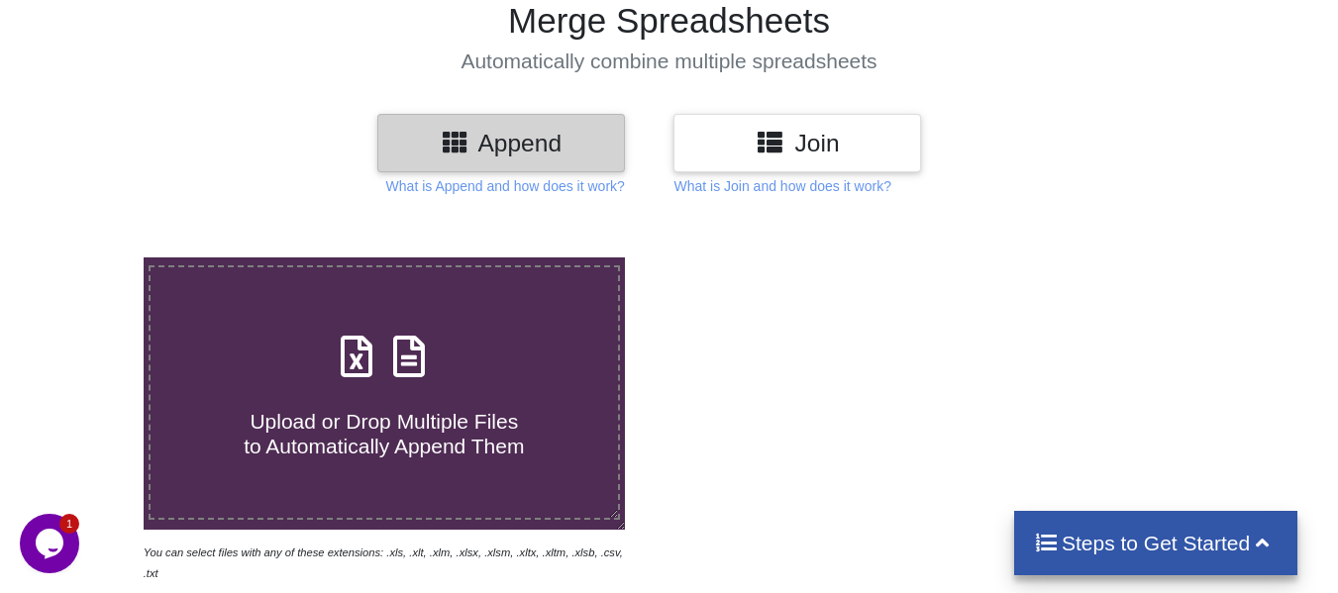
scroll to position [297, 0]
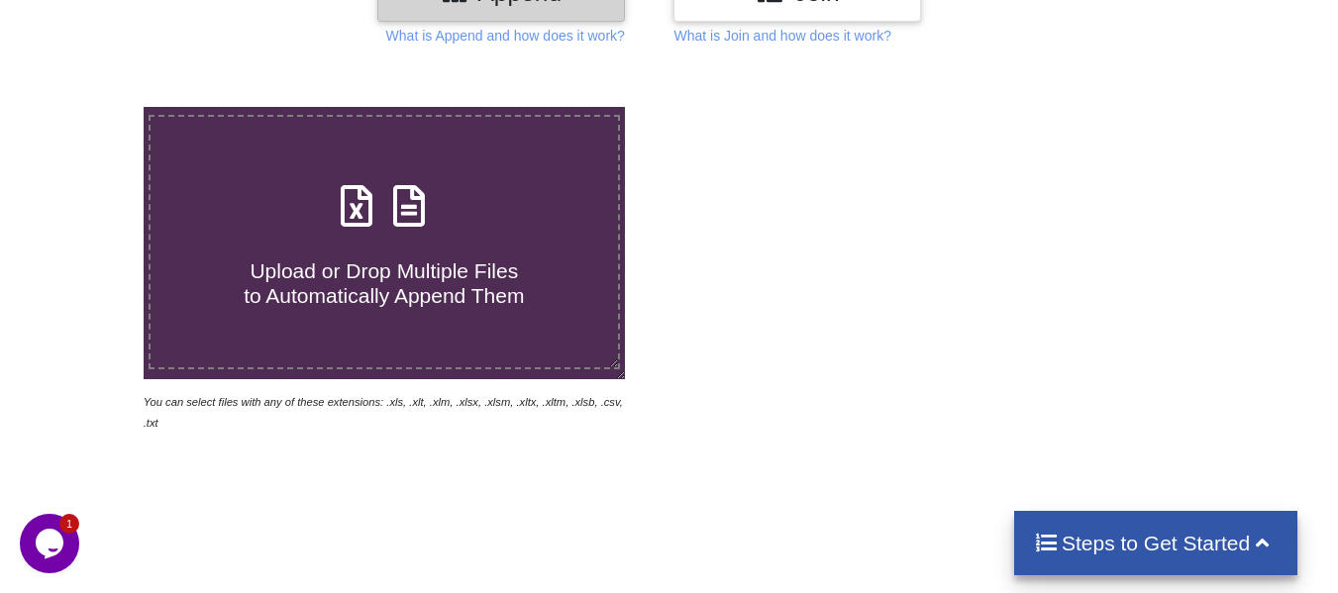
click at [347, 325] on label "Upload or Drop Multiple Files to Automatically Append Them" at bounding box center [384, 242] width 471 height 255
click at [89, 107] on input "Upload or Drop Multiple Files to Automatically Append Them" at bounding box center [89, 107] width 0 height 0
type input "C:\fakepath\june.csv"
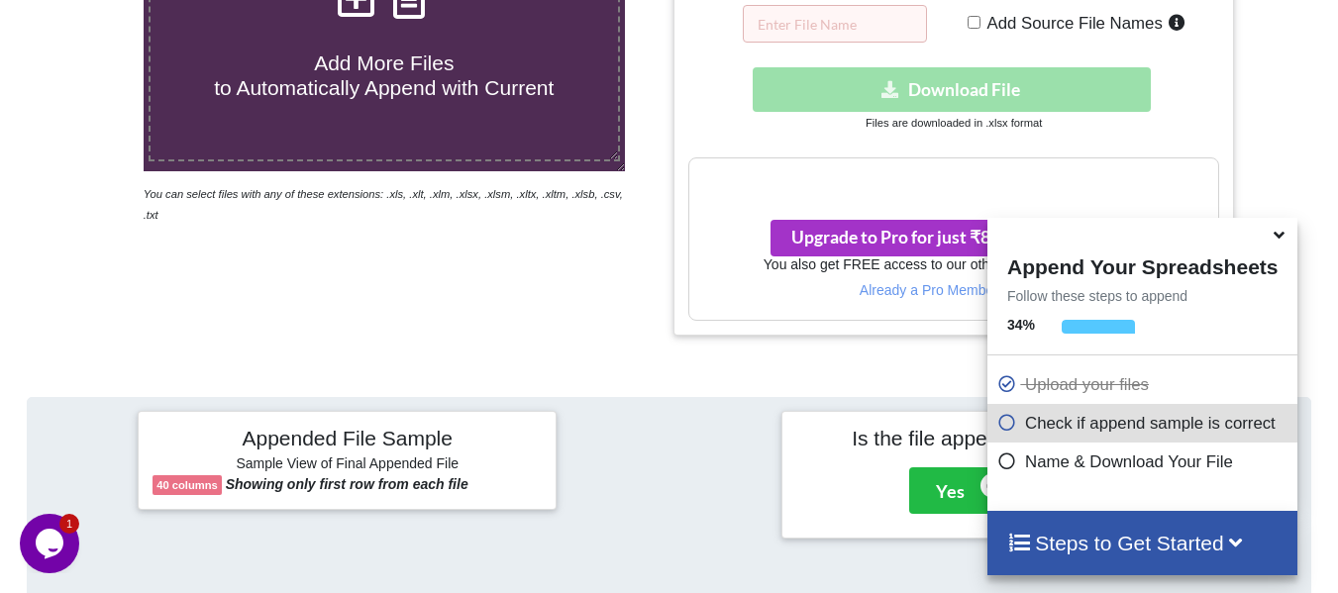
scroll to position [208, 0]
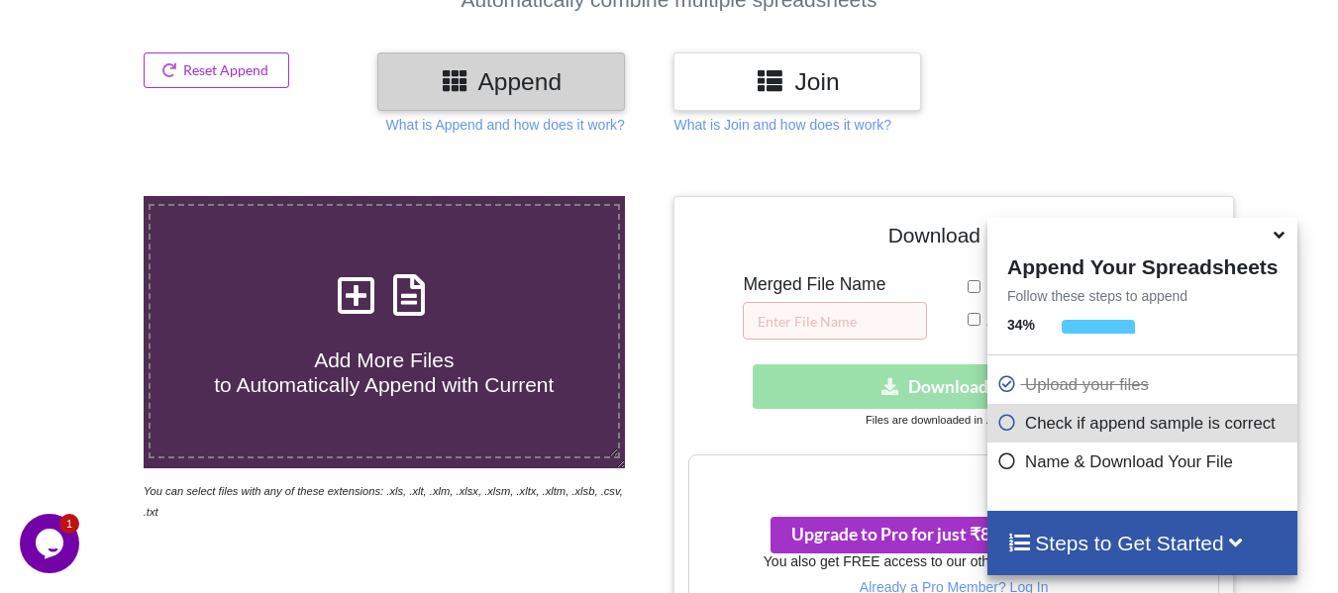
click at [371, 293] on icon at bounding box center [357, 285] width 50 height 42
click at [89, 196] on input "Add More Files to Automatically Append with Current" at bounding box center [89, 196] width 0 height 0
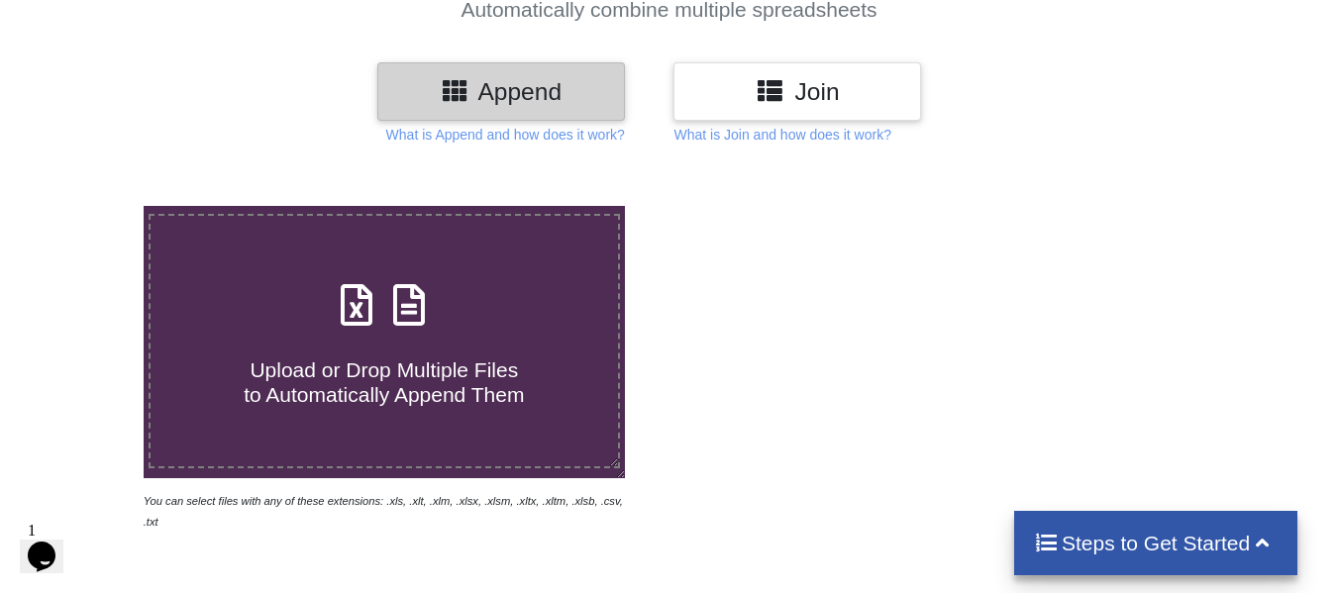
click at [186, 419] on label "Upload or Drop Multiple Files to Automatically Append Them" at bounding box center [384, 341] width 471 height 255
click at [89, 206] on input "Upload or Drop Multiple Files to Automatically Append Them" at bounding box center [89, 206] width 0 height 0
type input "C:\fakepath\june.csv"
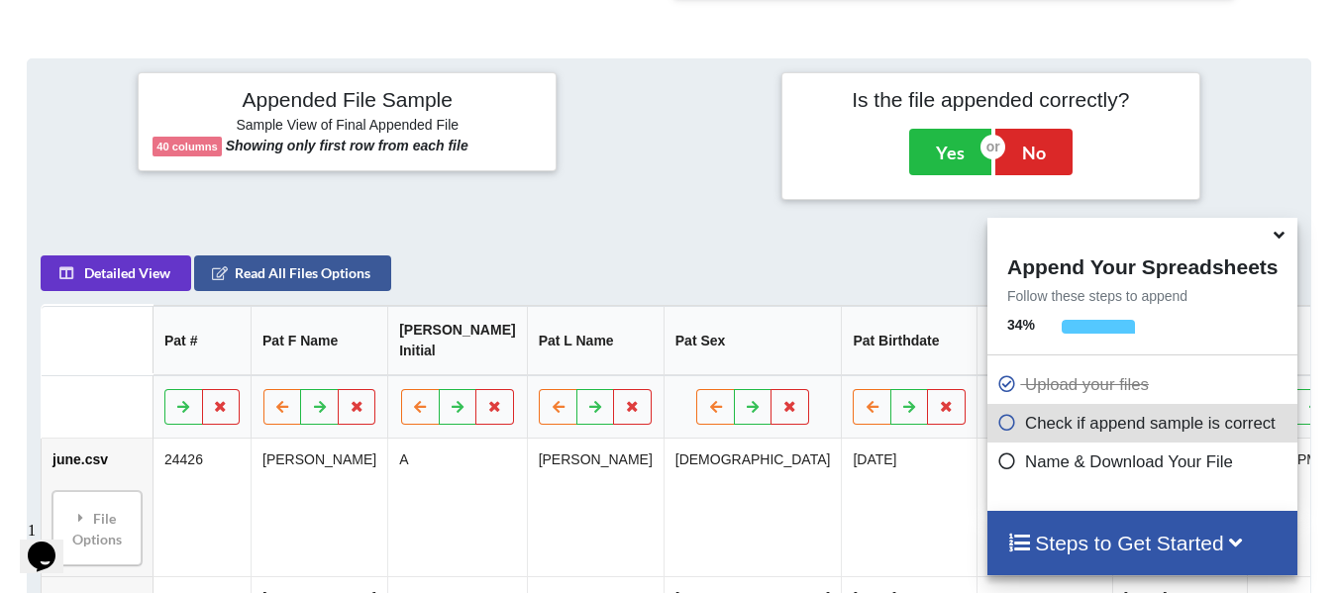
scroll to position [901, 0]
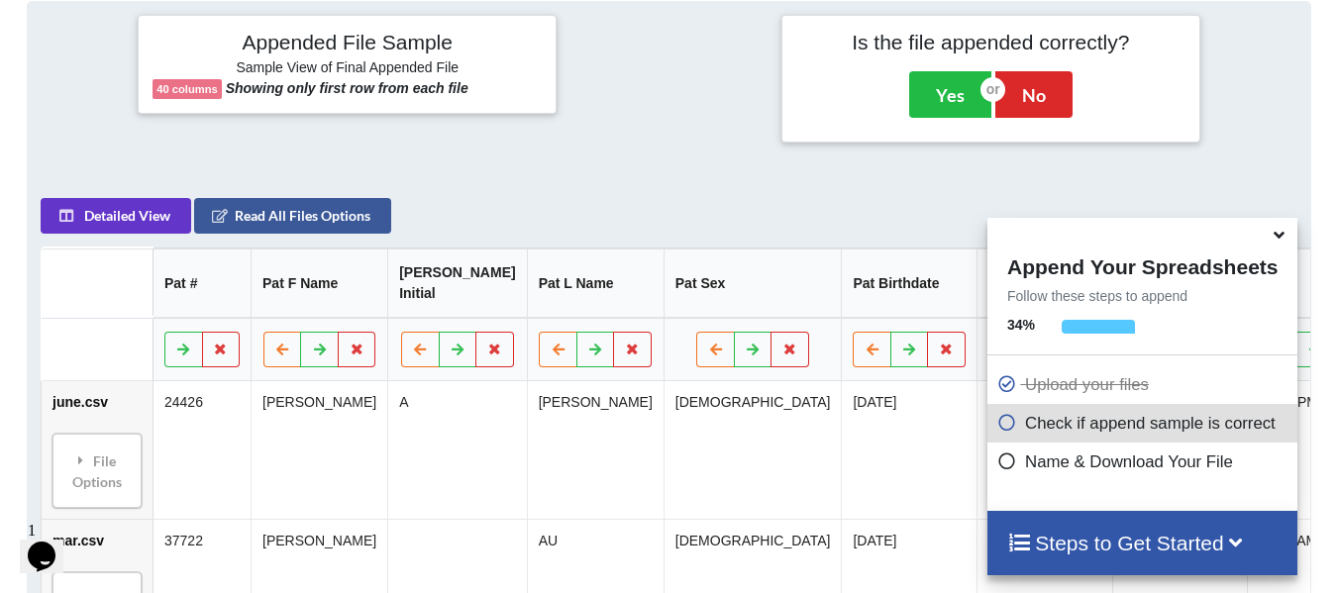
click at [1280, 238] on icon at bounding box center [1279, 232] width 21 height 18
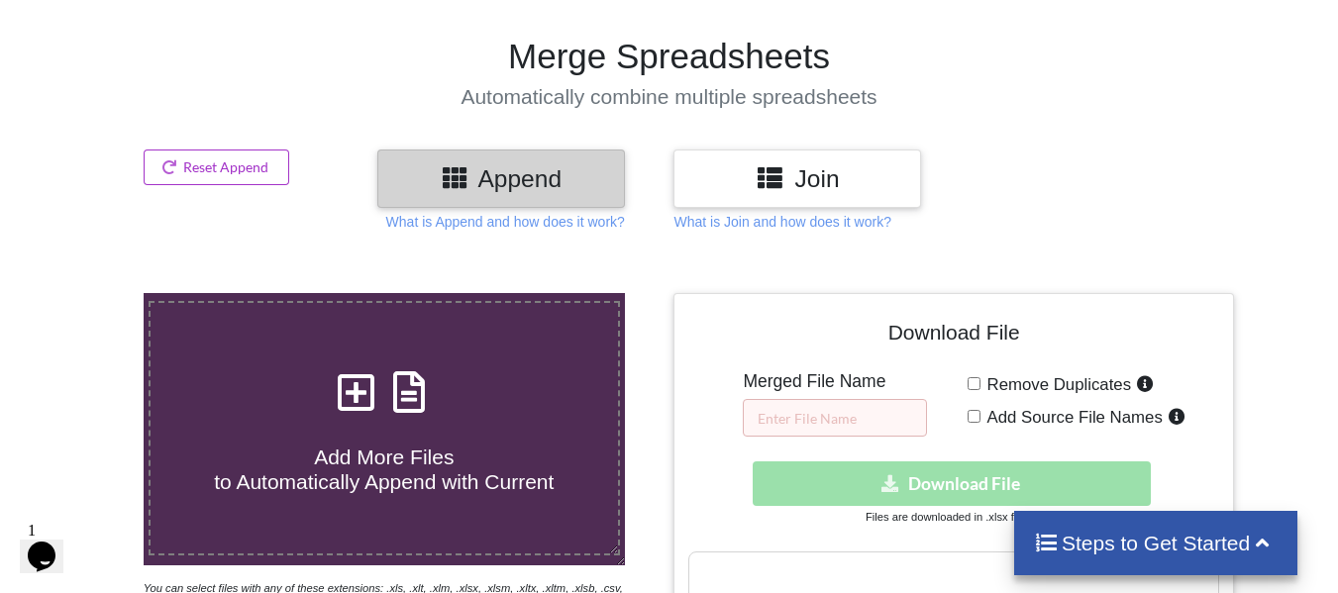
scroll to position [109, 0]
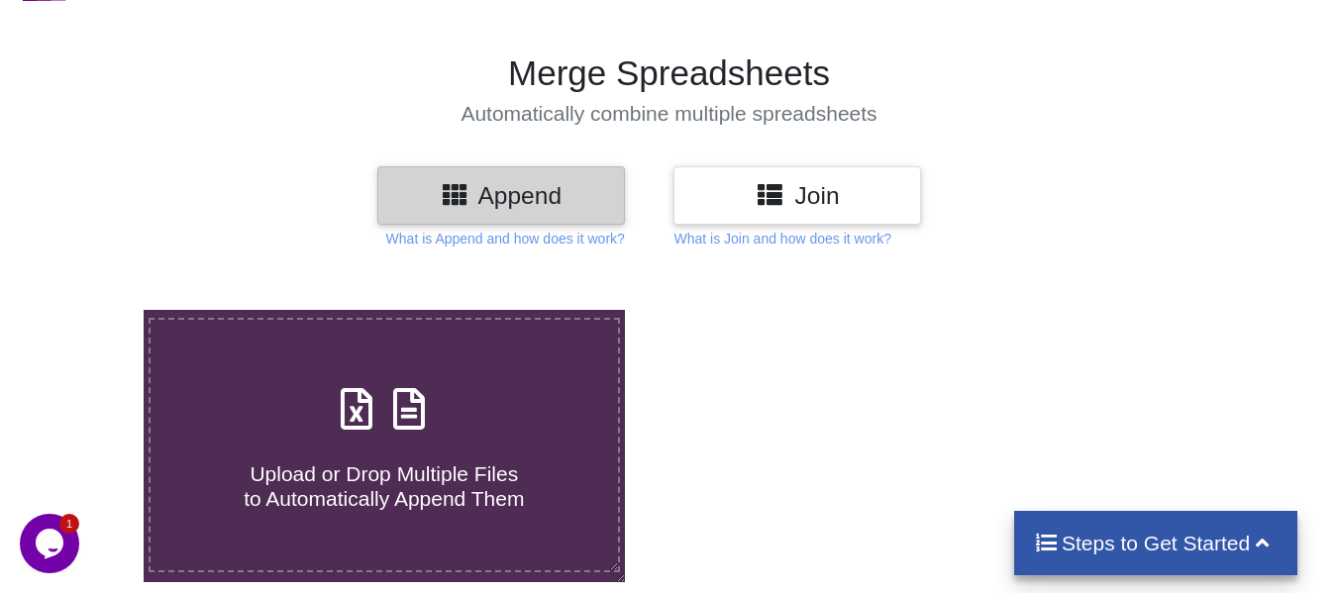
scroll to position [198, 0]
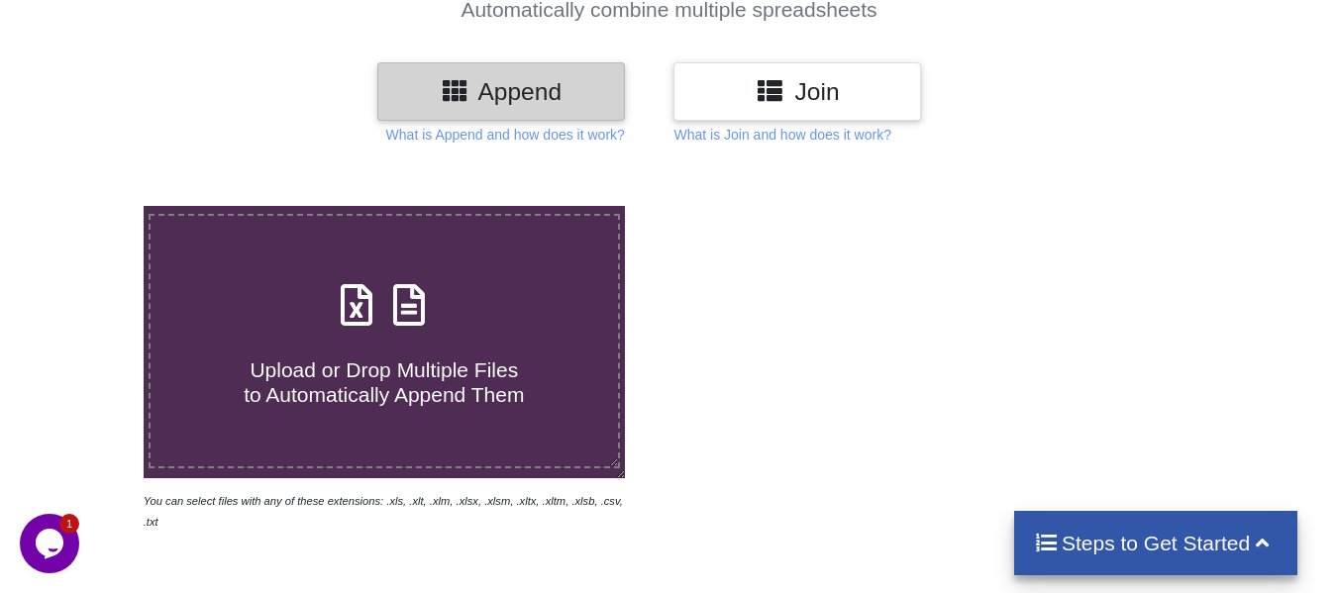
click at [395, 349] on h4 "Upload or Drop Multiple Files to Automatically Append Them" at bounding box center [384, 370] width 467 height 75
click at [89, 206] on input "Upload or Drop Multiple Files to Automatically Append Them" at bounding box center [89, 206] width 0 height 0
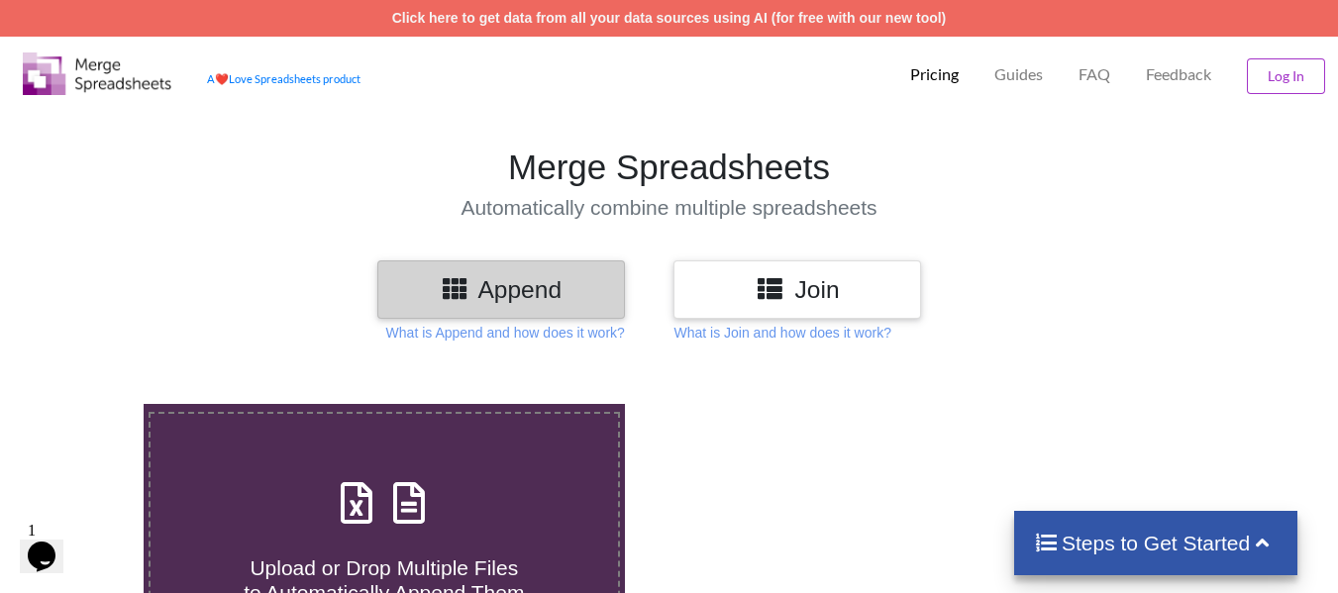
click at [462, 305] on div "Append" at bounding box center [501, 289] width 248 height 58
click at [384, 433] on label "Upload or Drop Multiple Files to Automatically Append Them" at bounding box center [384, 539] width 471 height 255
click at [89, 404] on input "Upload or Drop Multiple Files to Automatically Append Them" at bounding box center [89, 404] width 0 height 0
type input "C:\fakepath\june.csv"
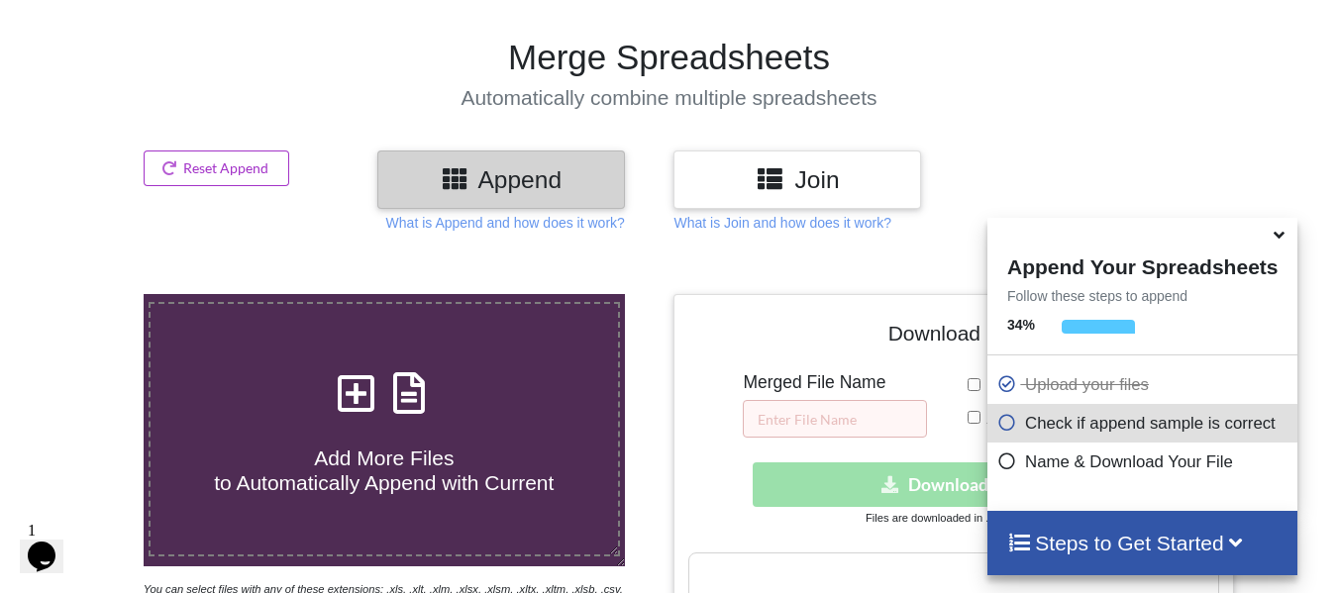
scroll to position [109, 0]
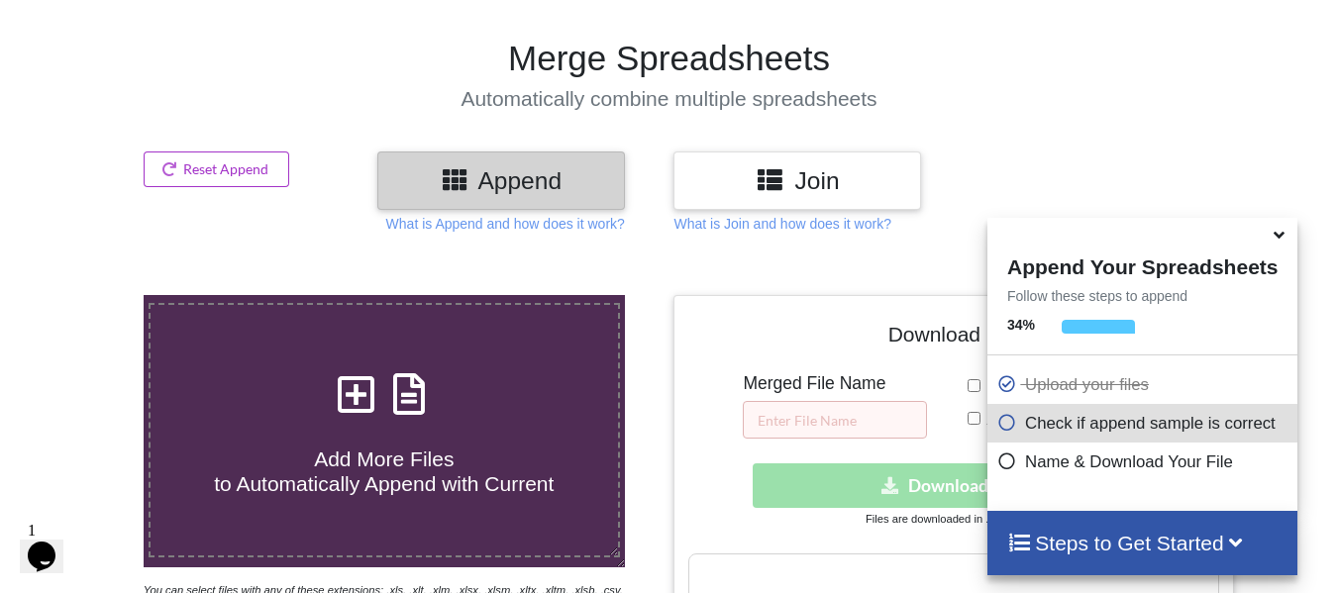
click at [1282, 240] on icon at bounding box center [1279, 232] width 21 height 18
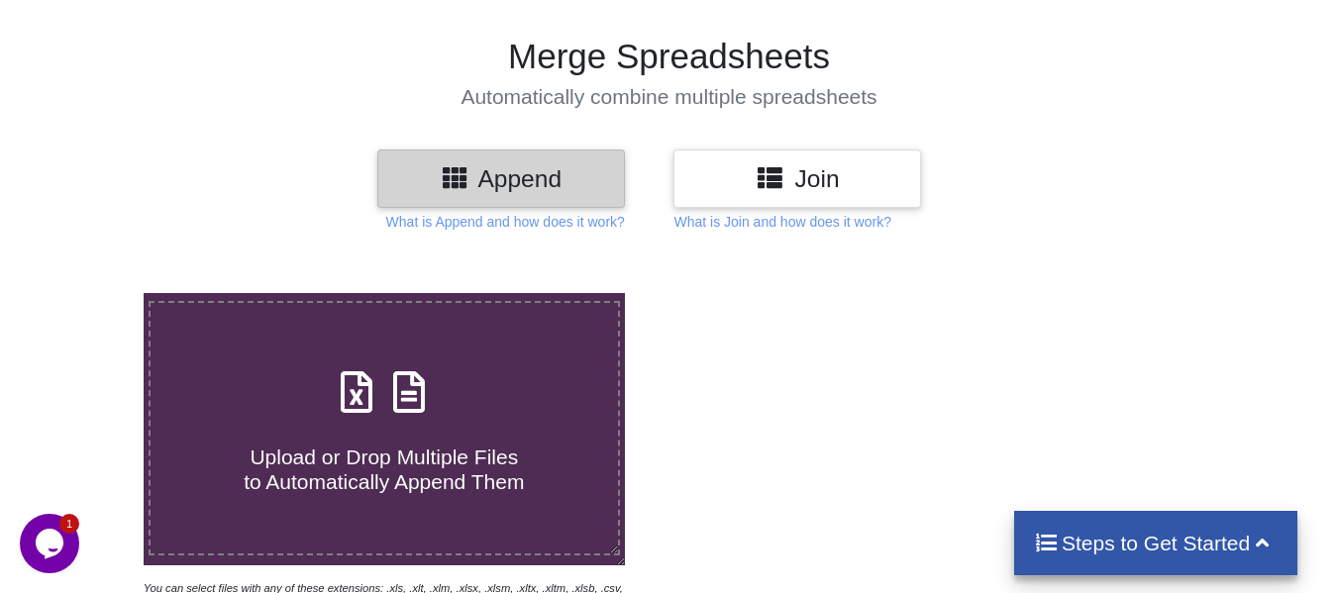
scroll to position [297, 0]
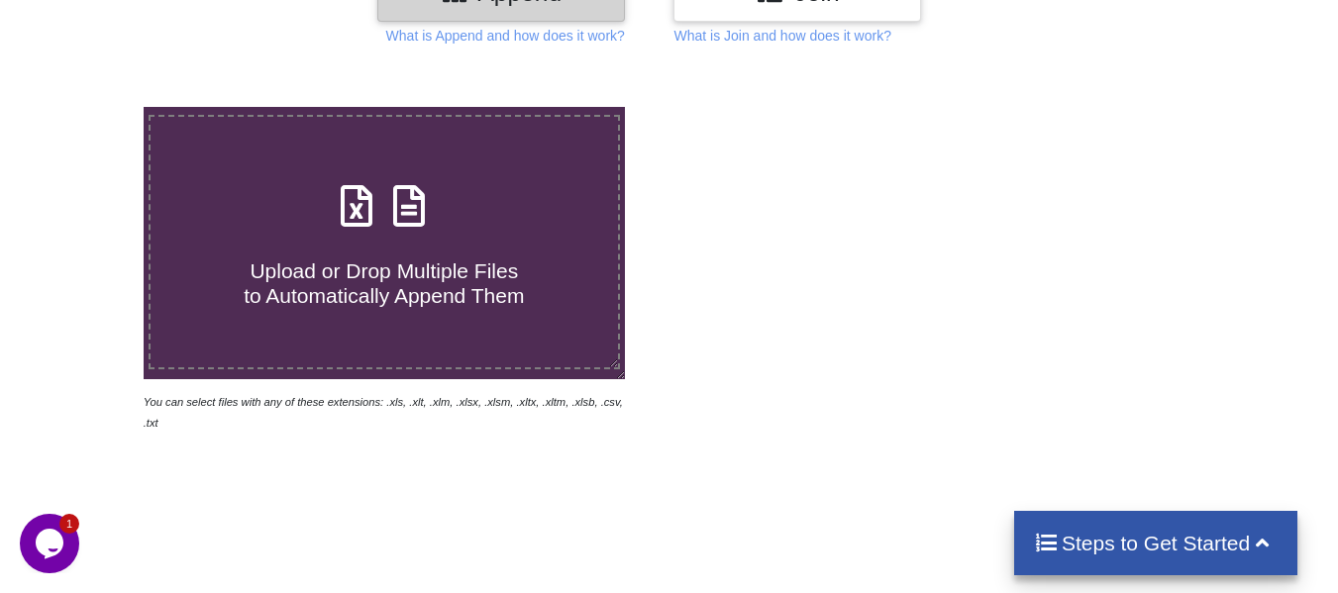
click at [407, 332] on label "Upload or Drop Multiple Files to Automatically Append Them" at bounding box center [384, 242] width 471 height 255
click at [89, 107] on input "Upload or Drop Multiple Files to Automatically Append Them" at bounding box center [89, 107] width 0 height 0
type input "C:\fakepath\june.csv"
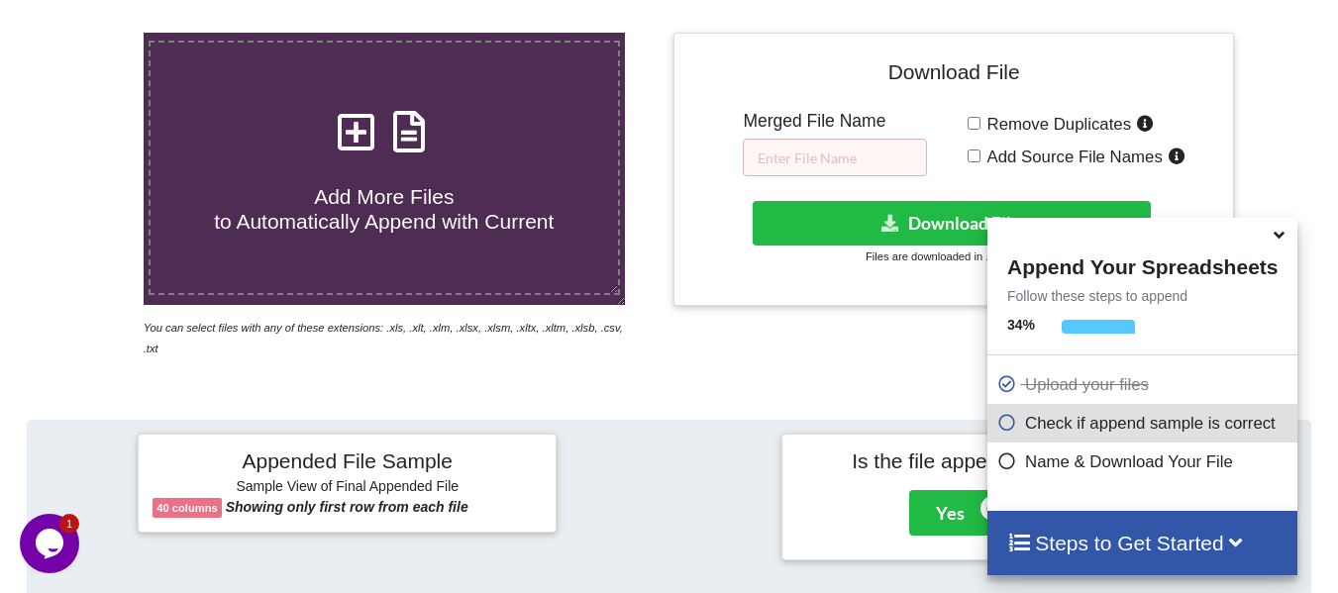
scroll to position [275, 0]
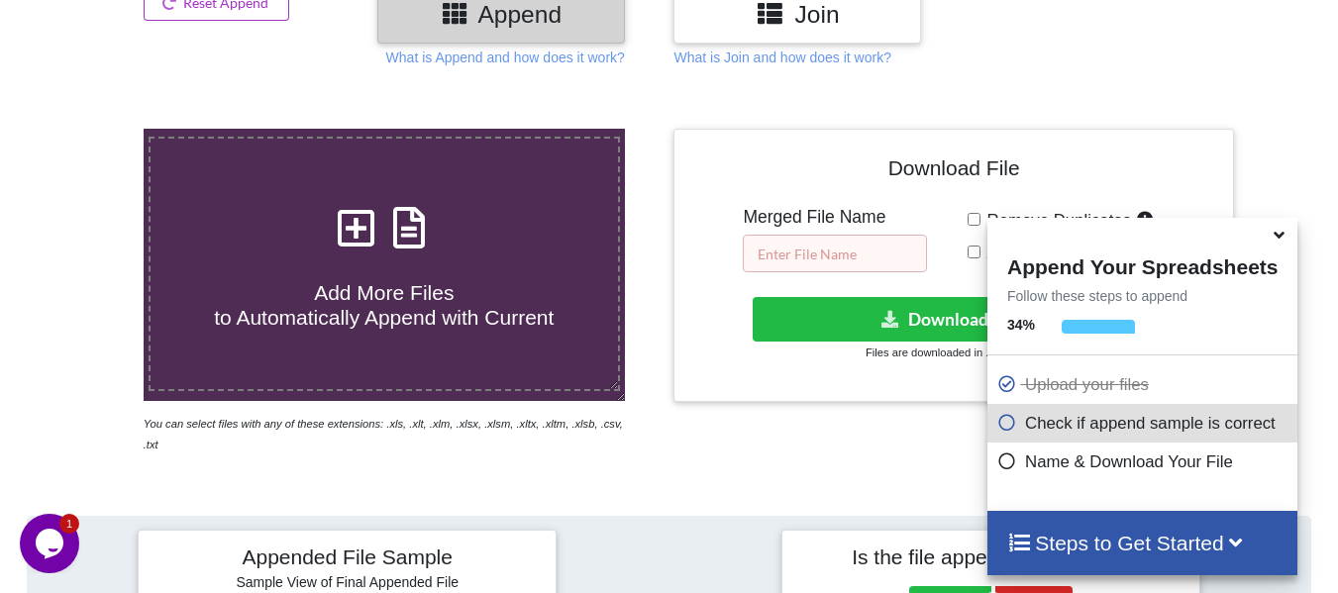
click at [829, 255] on input "text" at bounding box center [835, 254] width 184 height 38
paste input "Appointment(NCPLLC)0201"
click at [894, 259] on input "Appointment(NCPLLC)0201" at bounding box center [835, 254] width 184 height 38
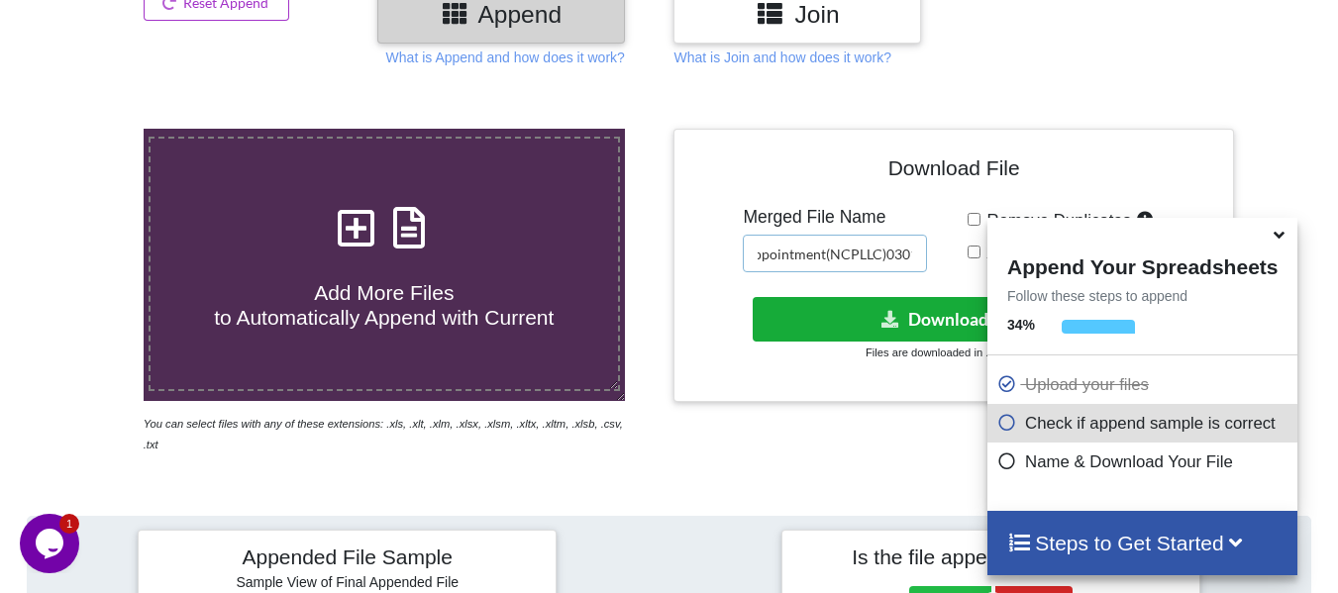
type input "Appointment(NCPLLC)0301"
click at [914, 317] on button "Download File" at bounding box center [952, 319] width 398 height 45
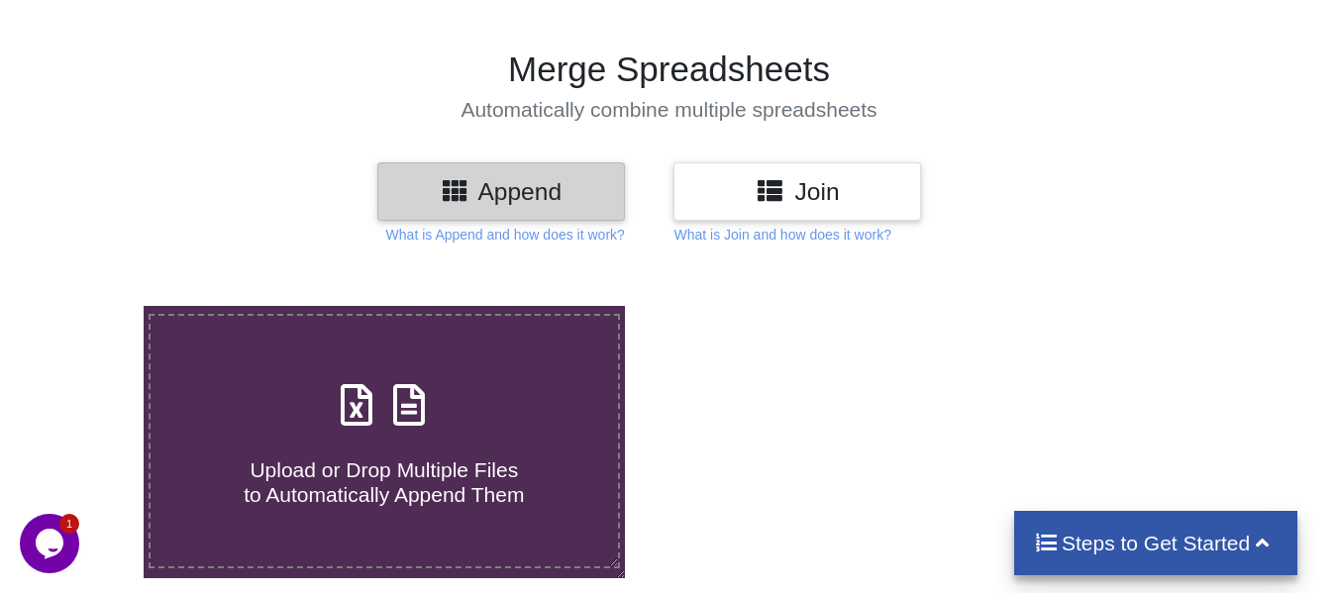
scroll to position [99, 0]
click at [443, 372] on label "Upload or Drop Multiple Files to Automatically Append Them" at bounding box center [384, 440] width 471 height 255
click at [89, 305] on input "Upload or Drop Multiple Files to Automatically Append Them" at bounding box center [89, 305] width 0 height 0
type input "C:\fakepath\may.csv"
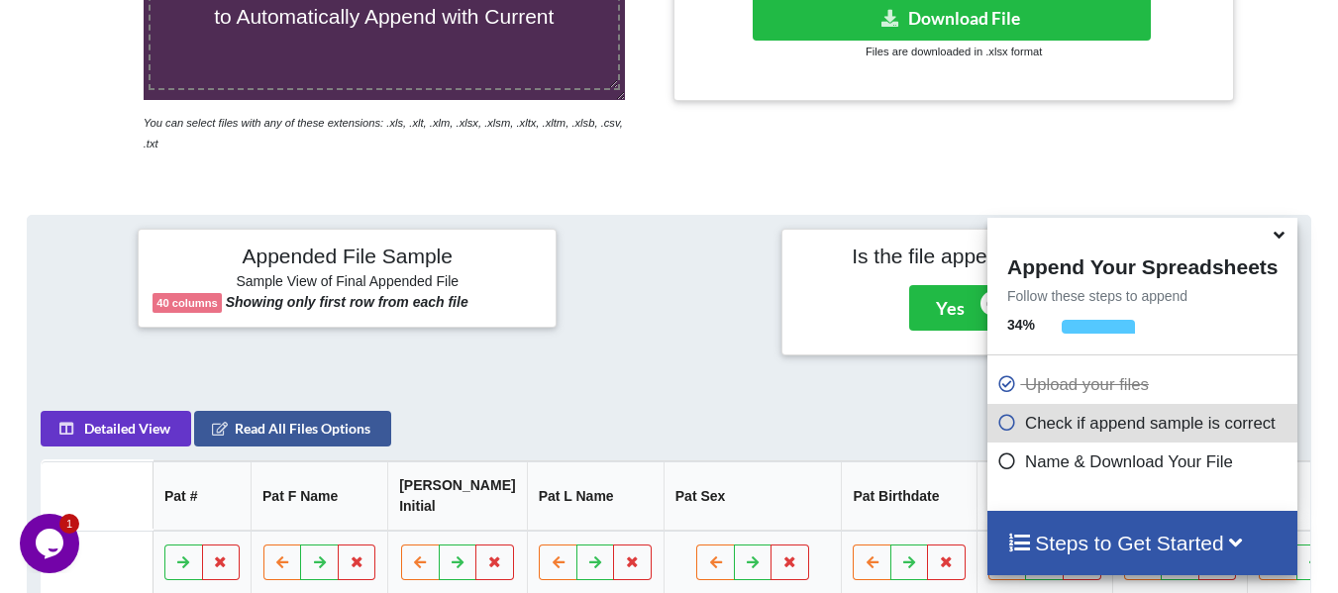
scroll to position [374, 0]
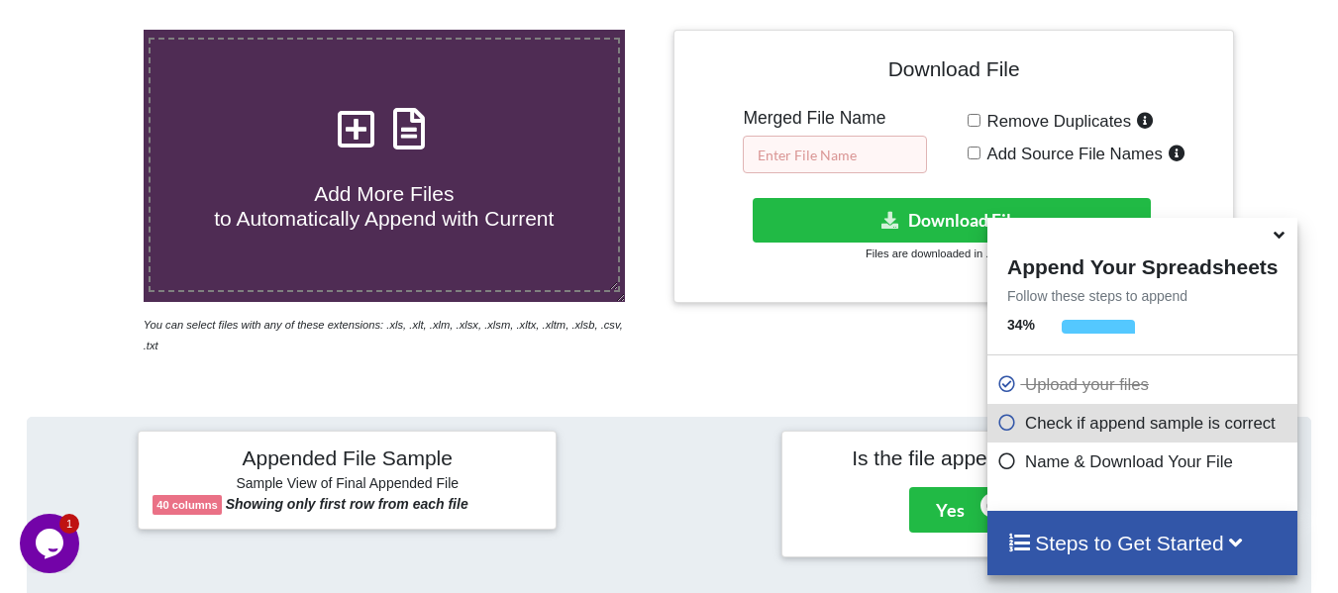
click at [857, 161] on input "text" at bounding box center [835, 155] width 184 height 38
paste input "Appointment(NCPLLC)0201"
click at [899, 156] on input "Appointment(NCPLLC)0201" at bounding box center [835, 155] width 184 height 38
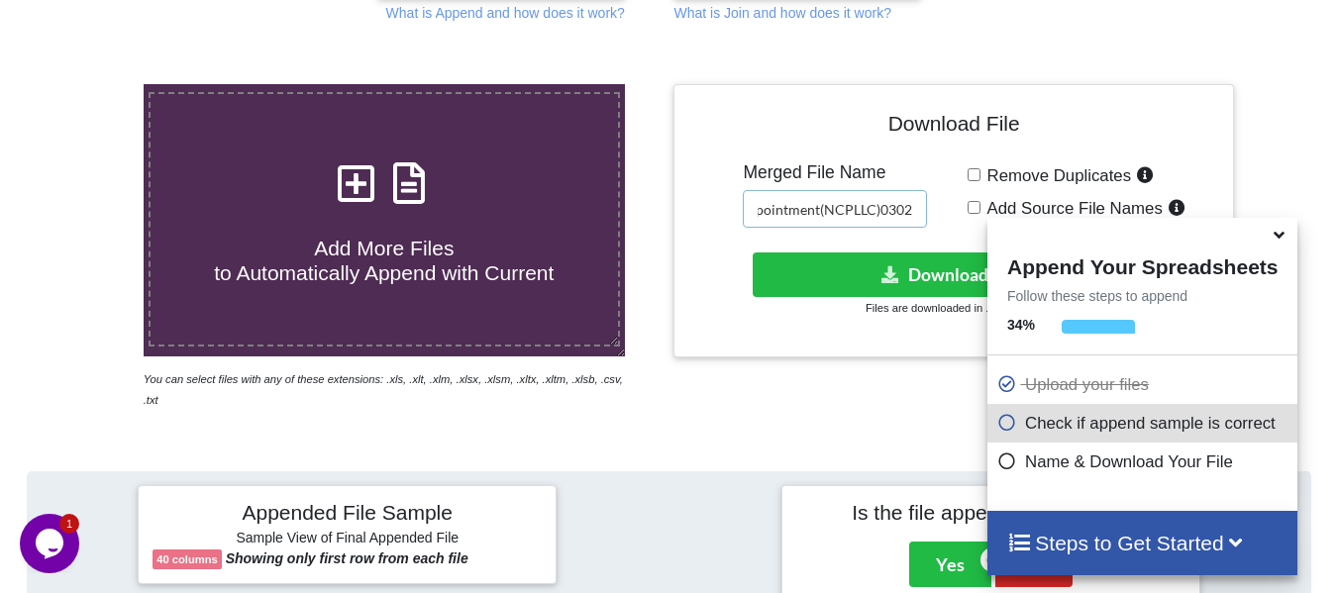
scroll to position [275, 0]
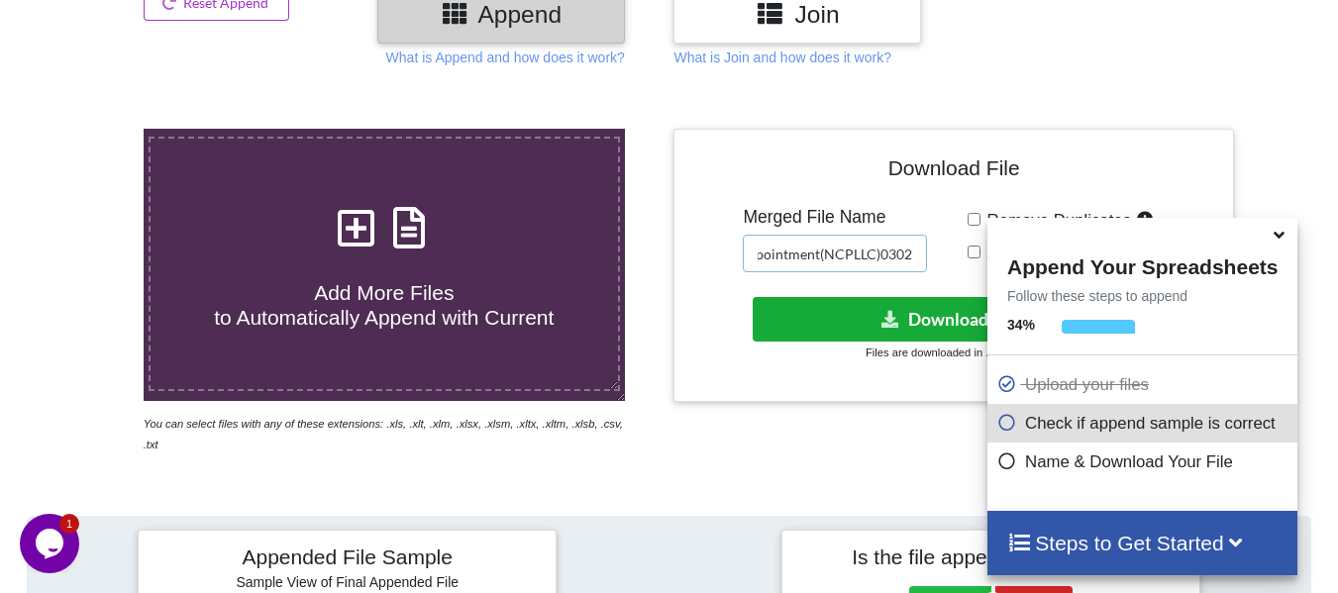
type input "Appointment(NCPLLC)0302"
click at [842, 329] on button "Download File" at bounding box center [952, 319] width 398 height 45
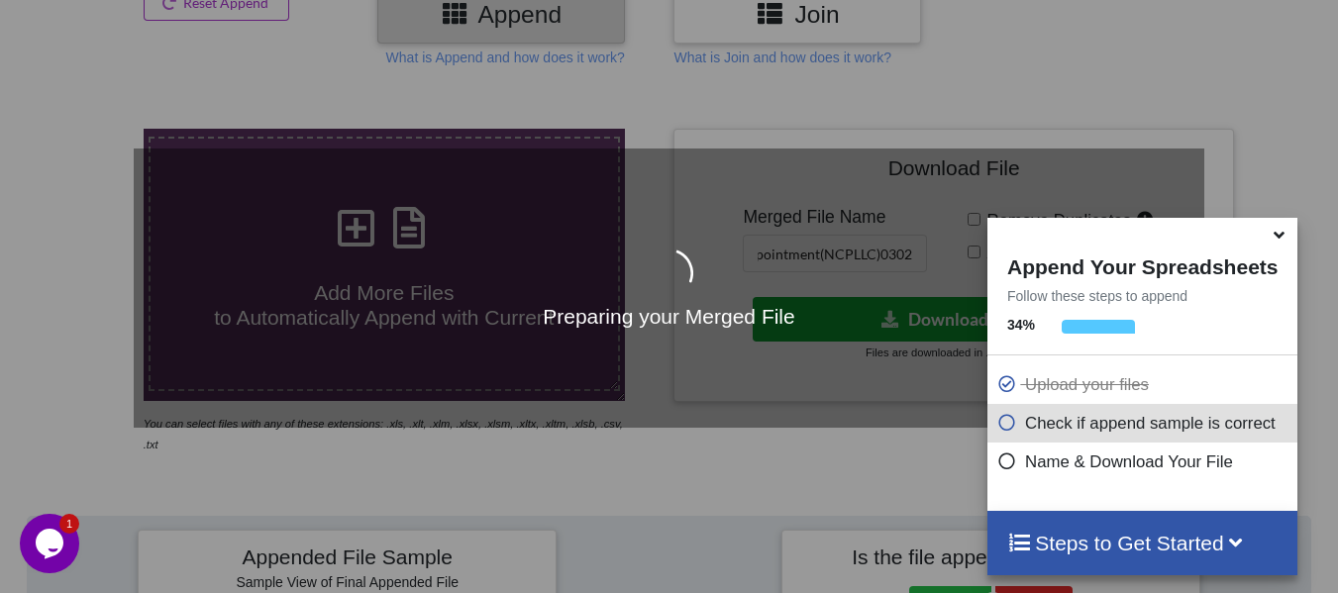
scroll to position [0, 0]
click at [1282, 238] on icon at bounding box center [1279, 232] width 21 height 18
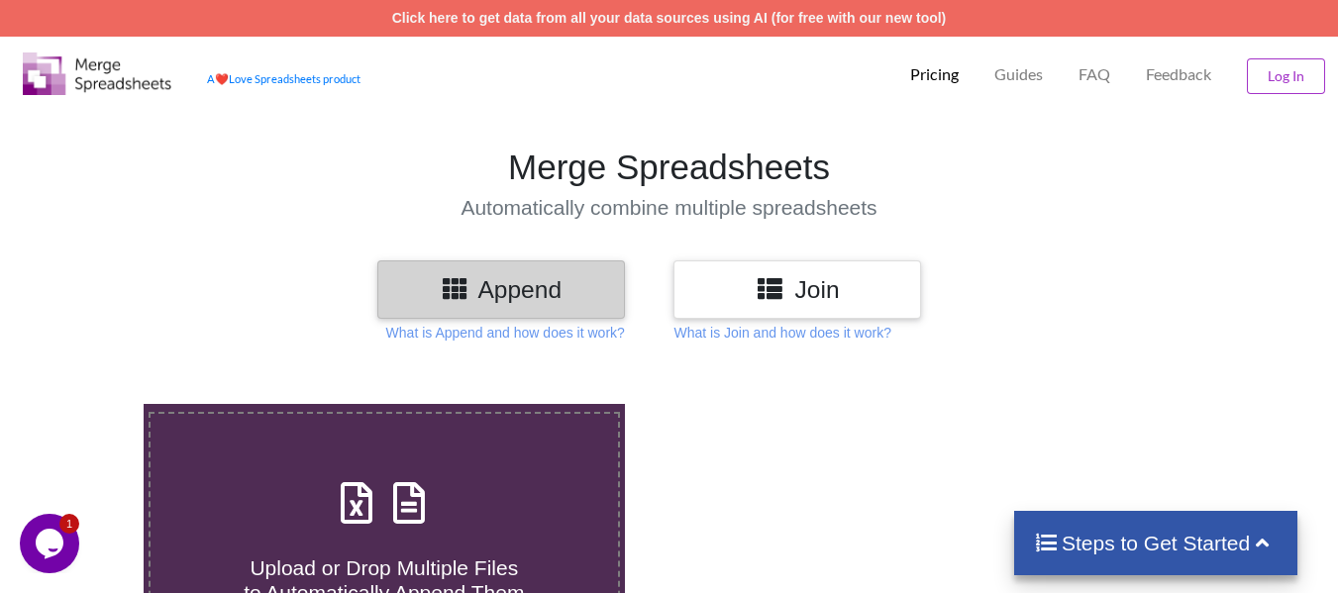
click at [325, 491] on div "Upload or Drop Multiple Files to Automatically Append Them" at bounding box center [384, 539] width 467 height 134
click at [89, 404] on input "Upload or Drop Multiple Files to Automatically Append Them" at bounding box center [89, 404] width 0 height 0
type input "C:\fakepath\oct.csv"
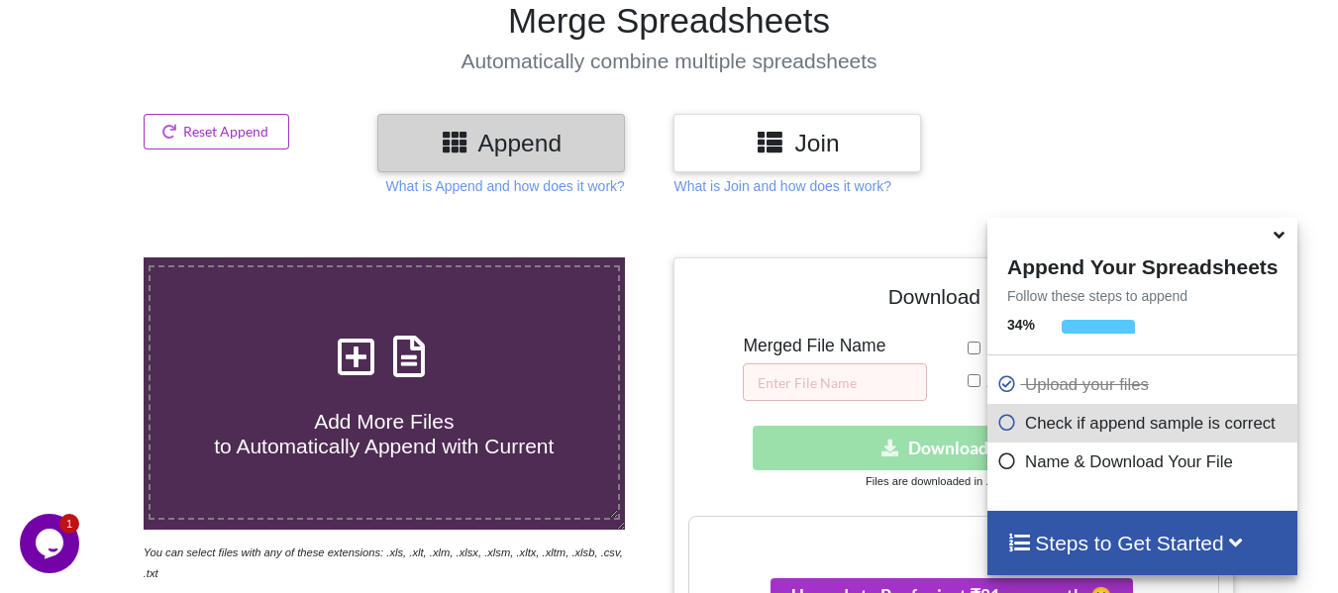
scroll to position [109, 0]
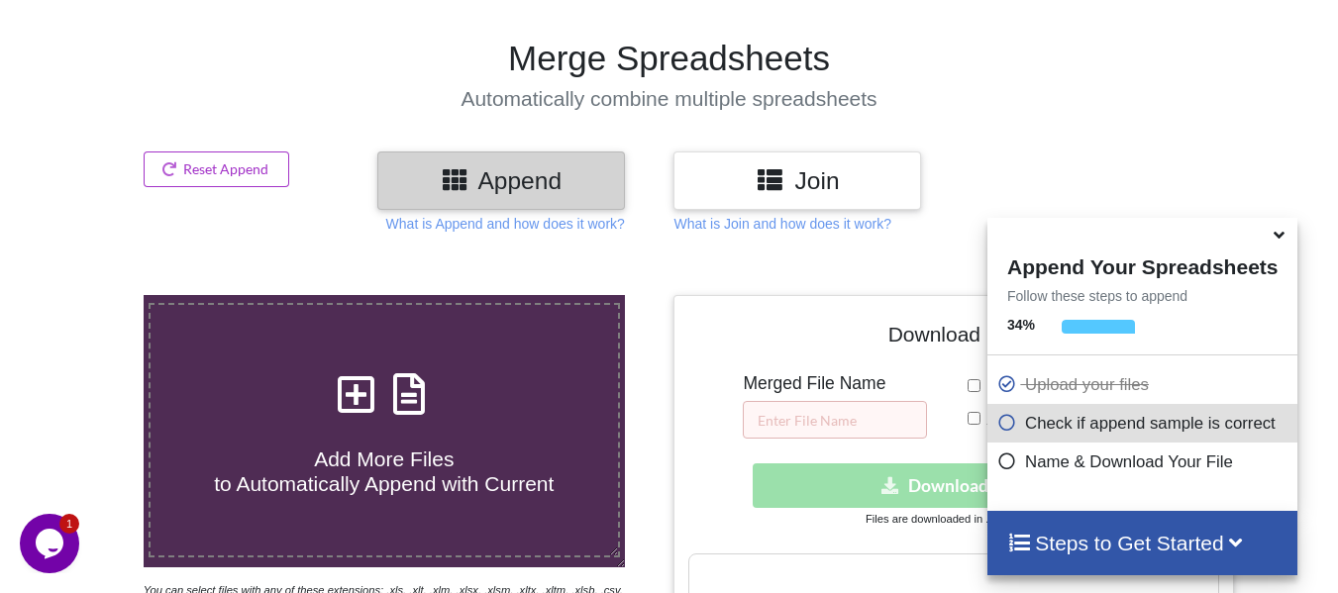
click at [1276, 239] on icon at bounding box center [1279, 232] width 21 height 18
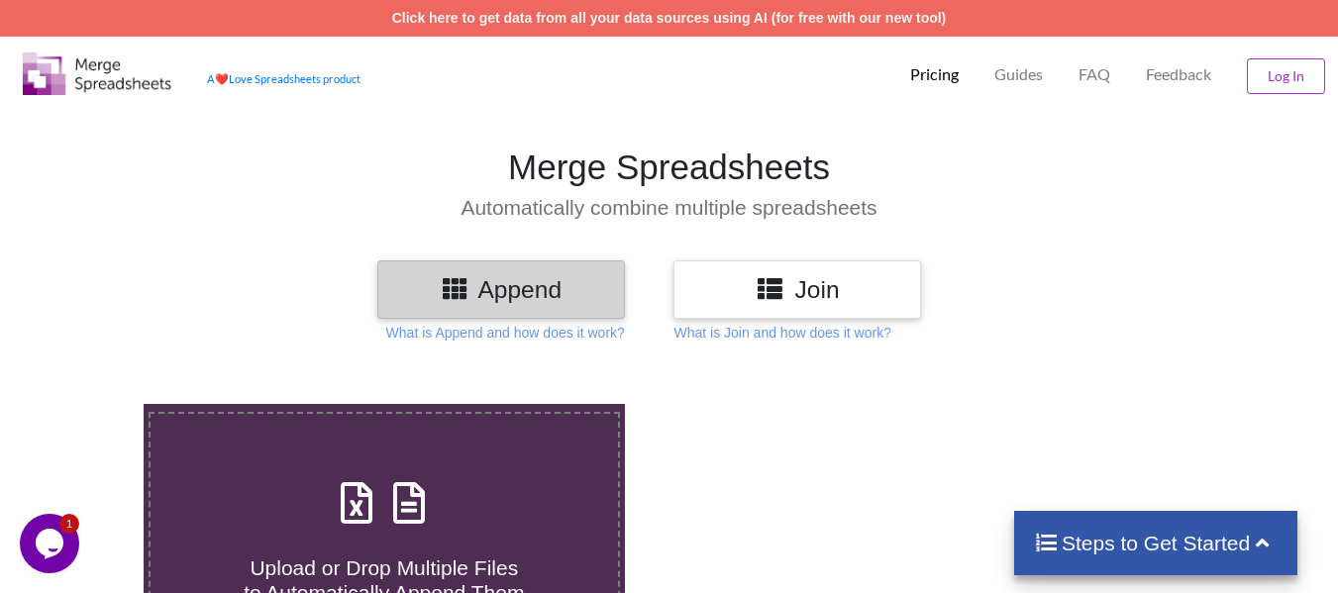
click at [439, 468] on label "Upload or Drop Multiple Files to Automatically Append Them" at bounding box center [384, 539] width 471 height 255
click at [89, 404] on input "Upload or Drop Multiple Files to Automatically Append Them" at bounding box center [89, 404] width 0 height 0
